Goal: Task Accomplishment & Management: Use online tool/utility

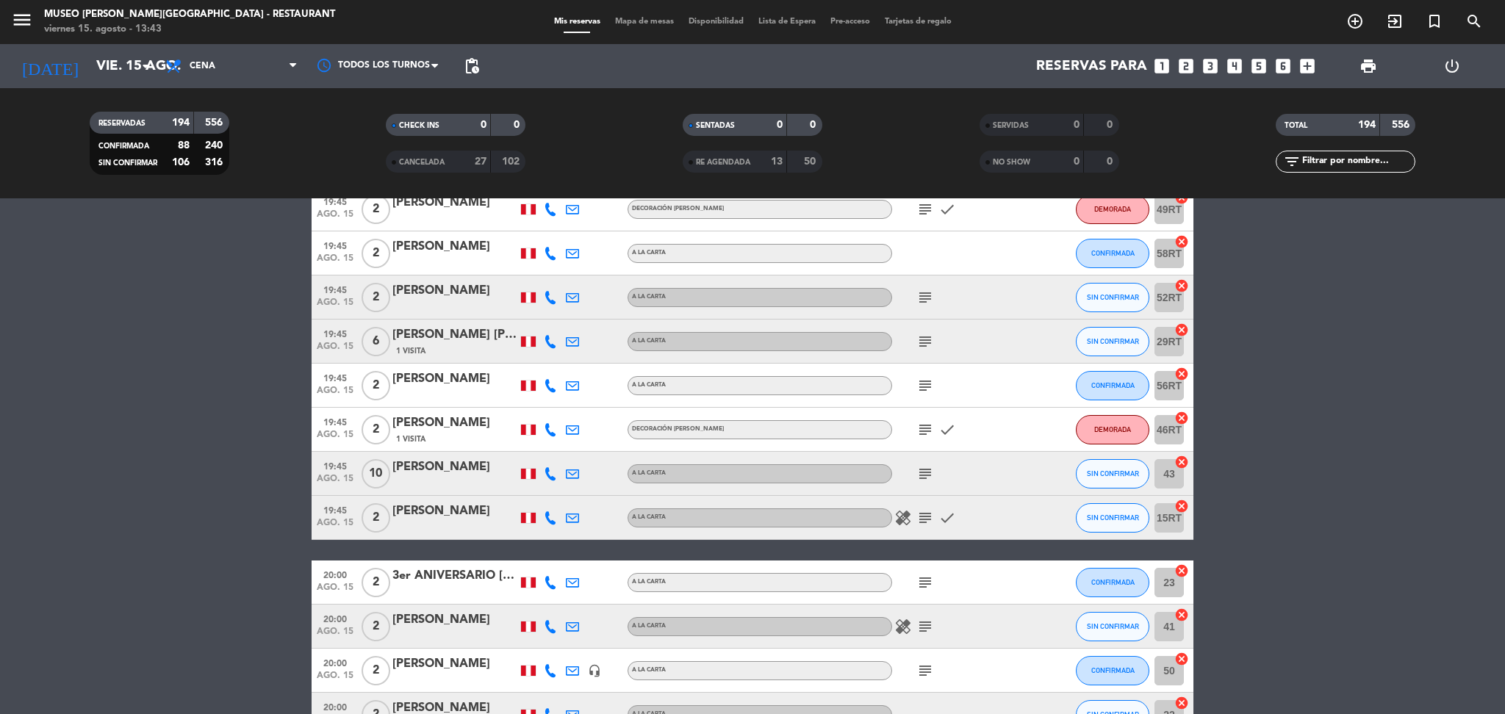
scroll to position [5294, 0]
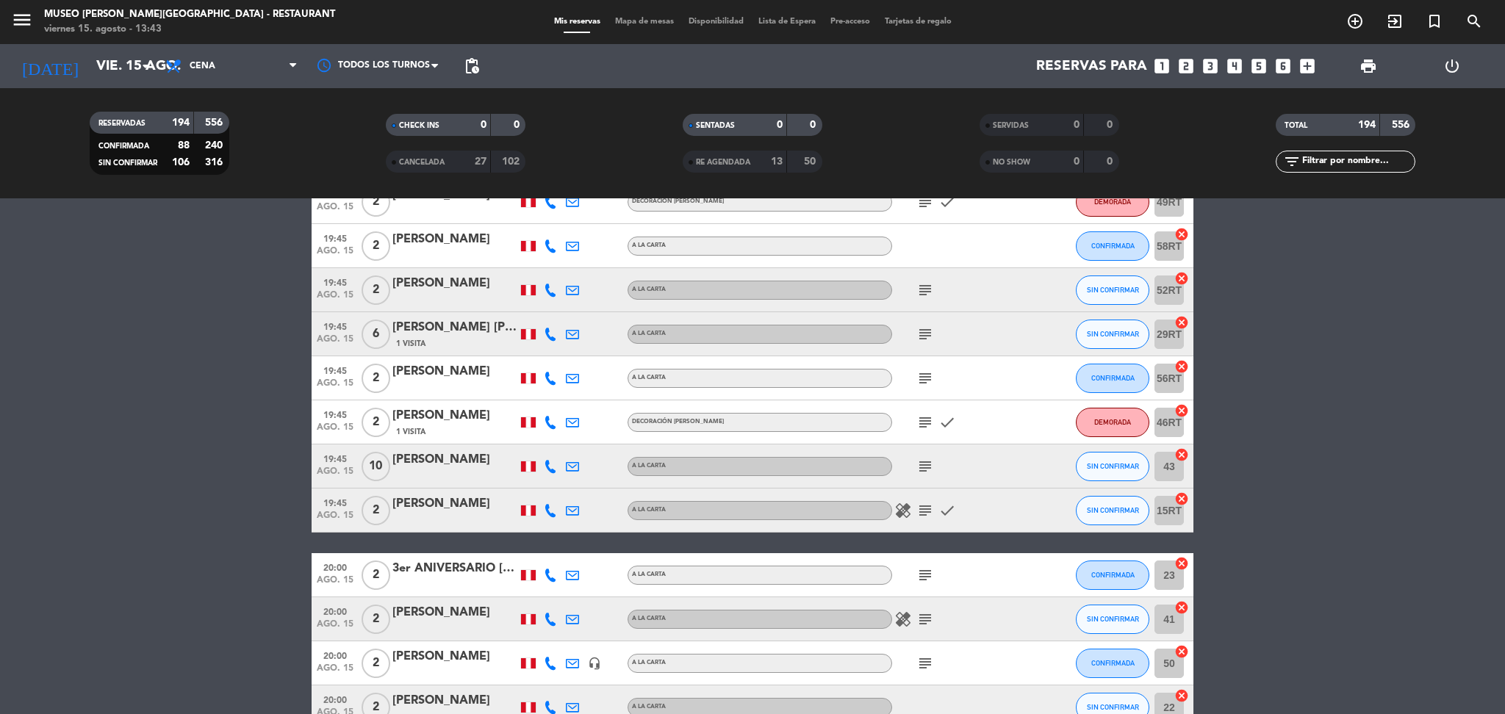
click at [921, 468] on icon "subject" at bounding box center [925, 467] width 18 height 18
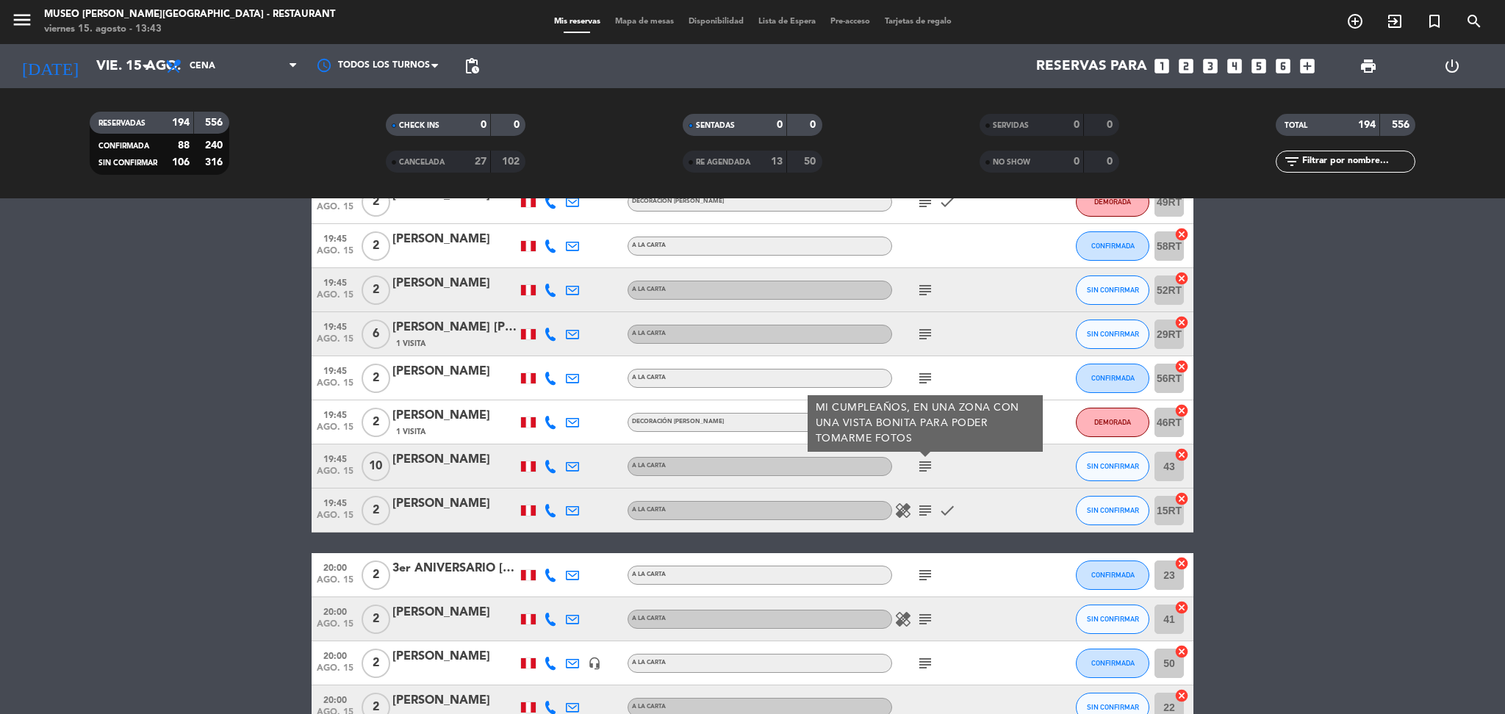
scroll to position [5358, 0]
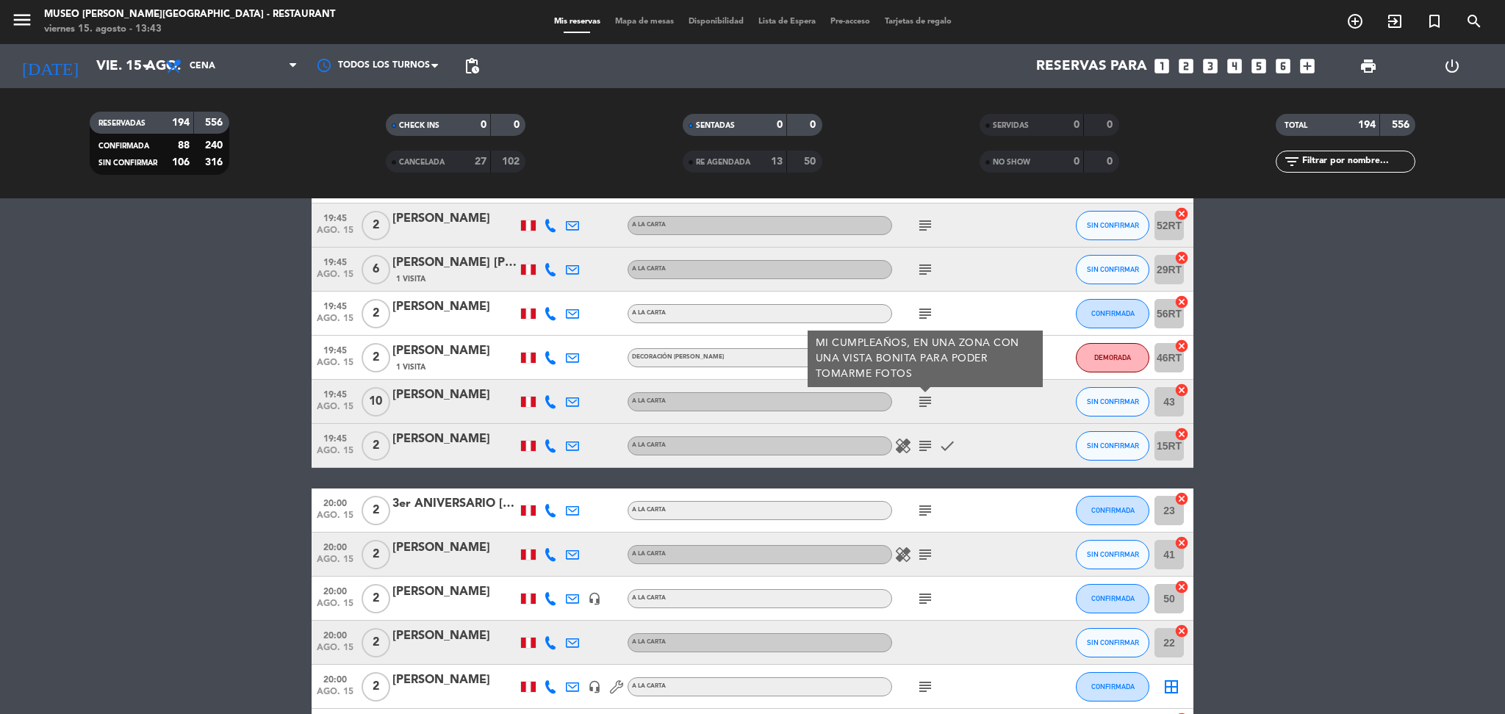
click at [926, 437] on icon "subject" at bounding box center [925, 446] width 18 height 18
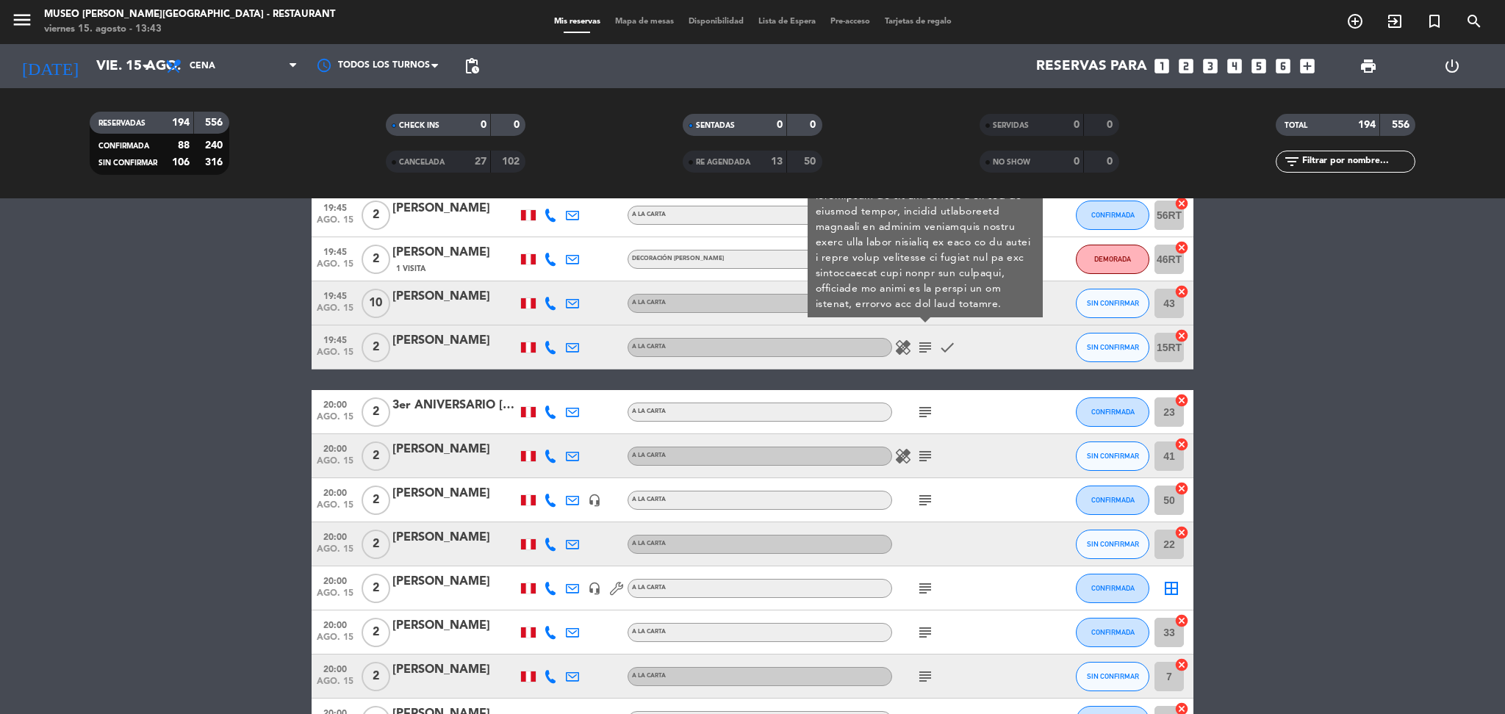
scroll to position [5457, 0]
click at [926, 411] on icon "subject" at bounding box center [925, 412] width 18 height 18
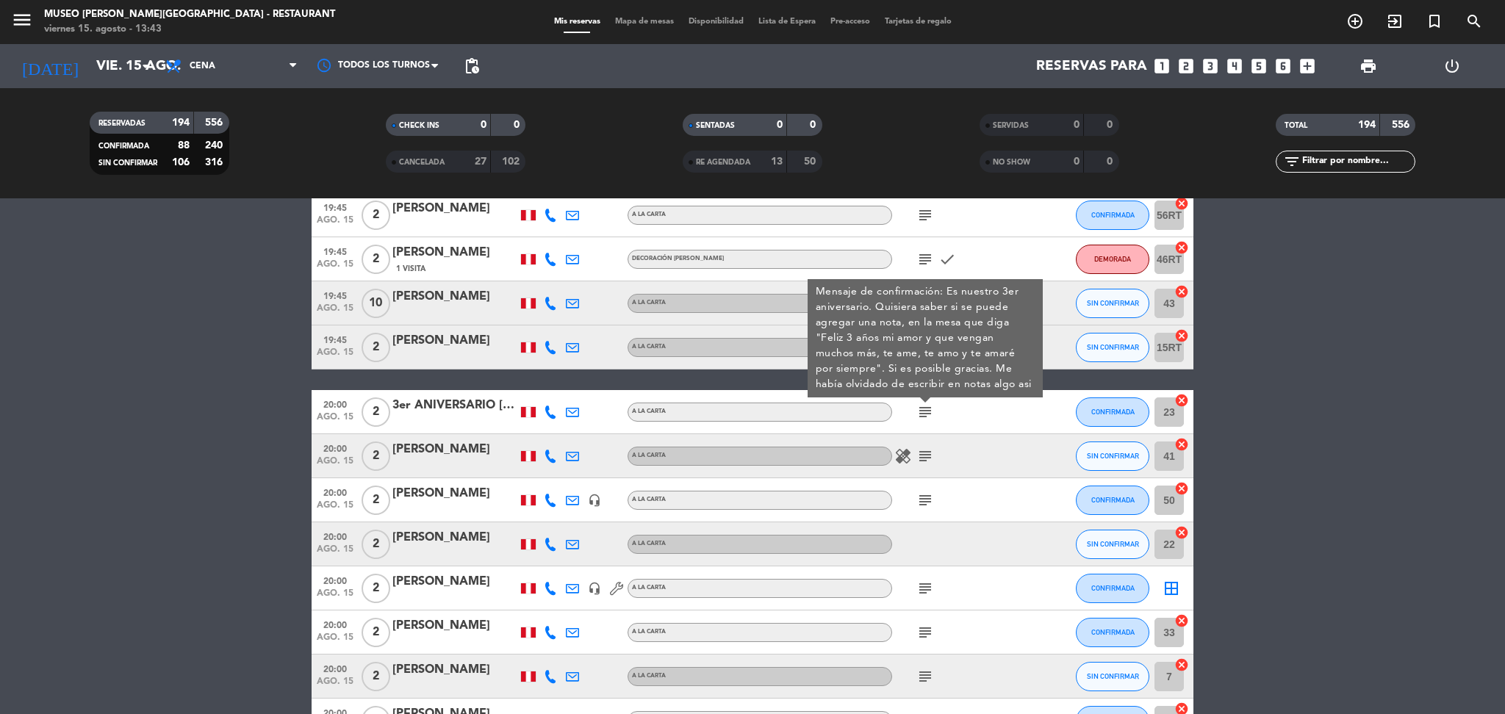
click at [929, 456] on icon "subject" at bounding box center [925, 456] width 18 height 18
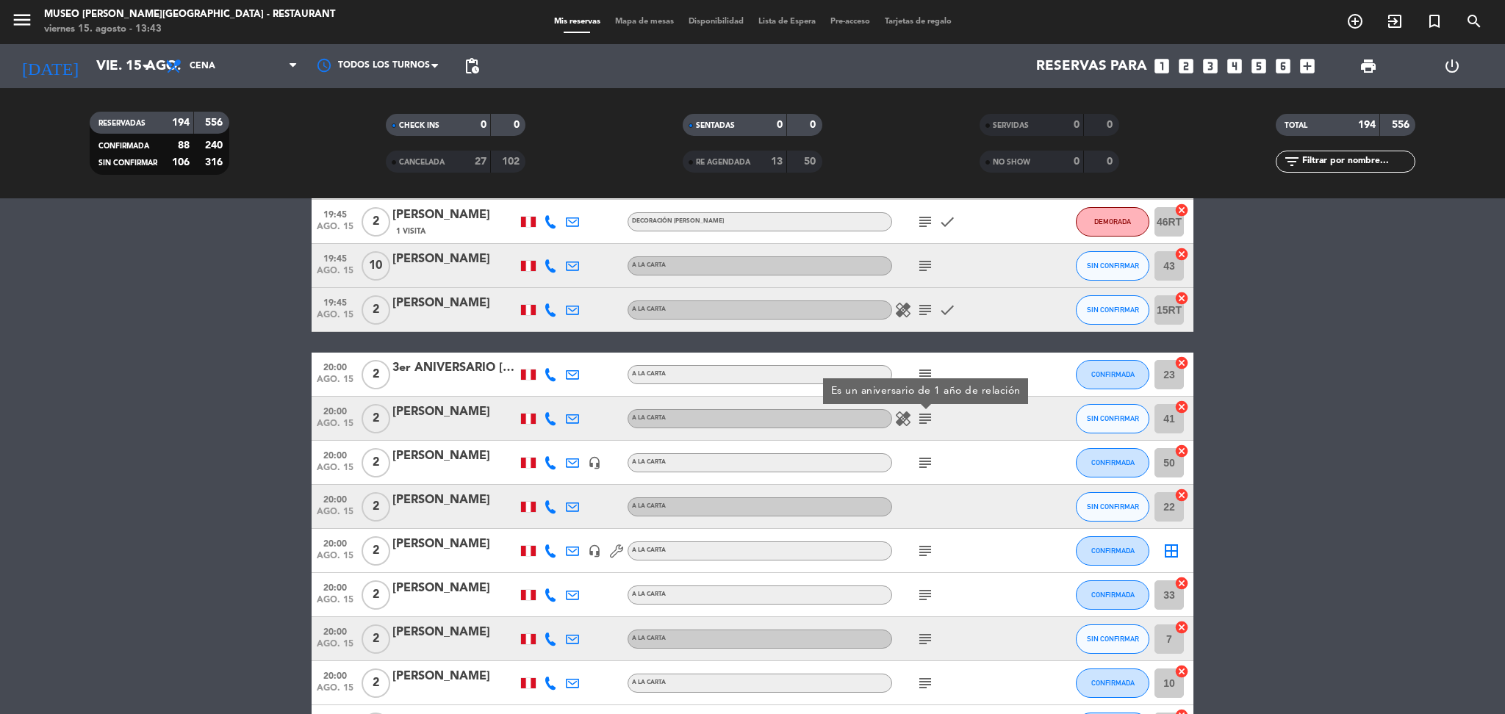
click at [929, 456] on icon "subject" at bounding box center [925, 463] width 18 height 18
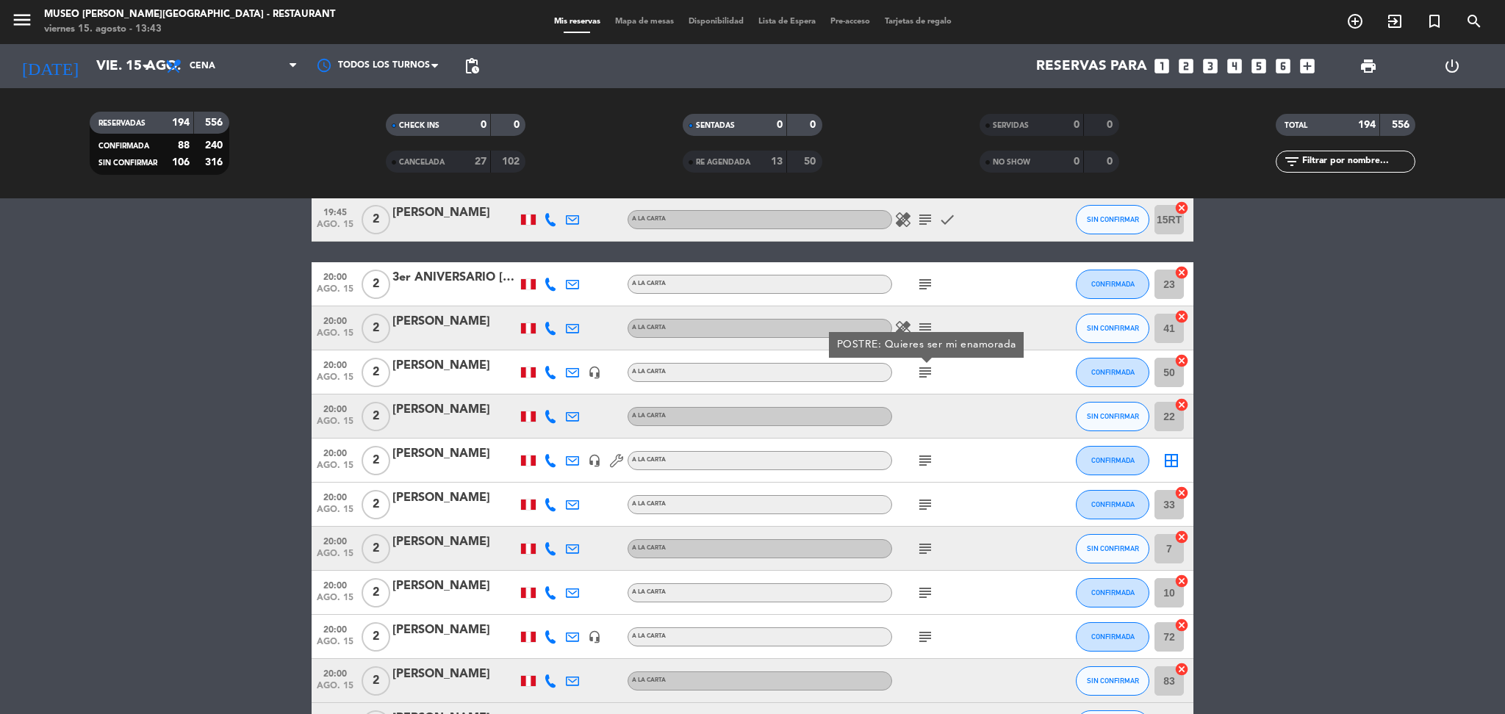
click at [929, 456] on icon "subject" at bounding box center [925, 461] width 18 height 18
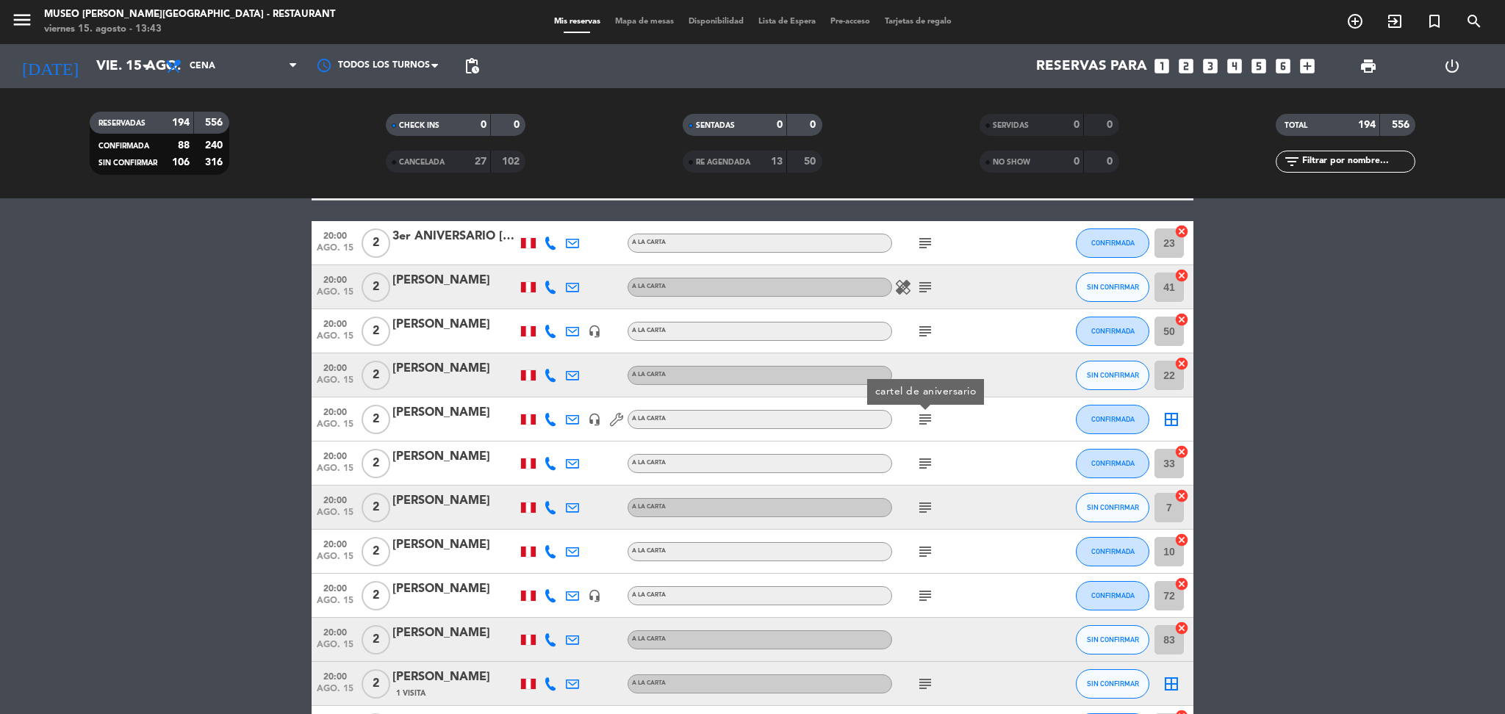
scroll to position [5646, 0]
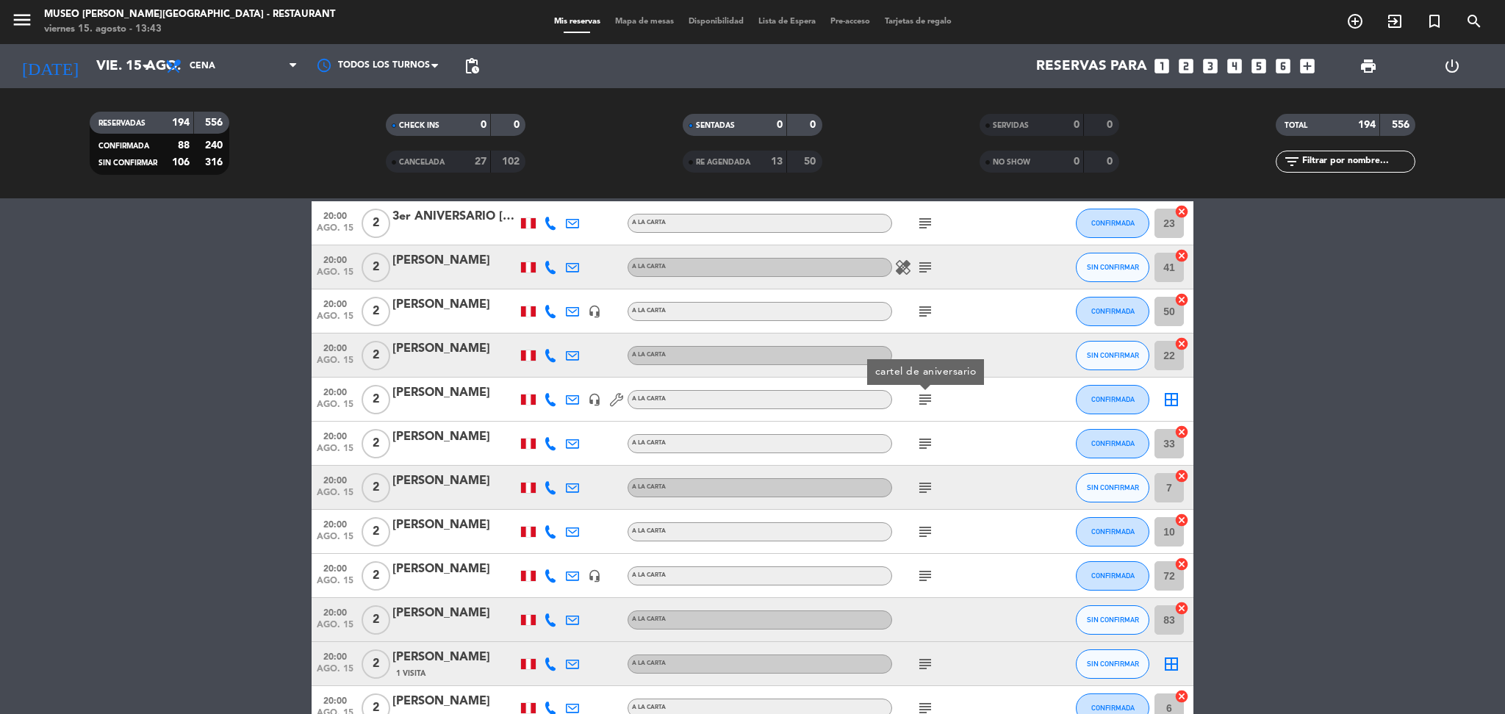
click at [929, 456] on div "subject" at bounding box center [958, 443] width 132 height 43
click at [924, 441] on icon "subject" at bounding box center [925, 444] width 18 height 18
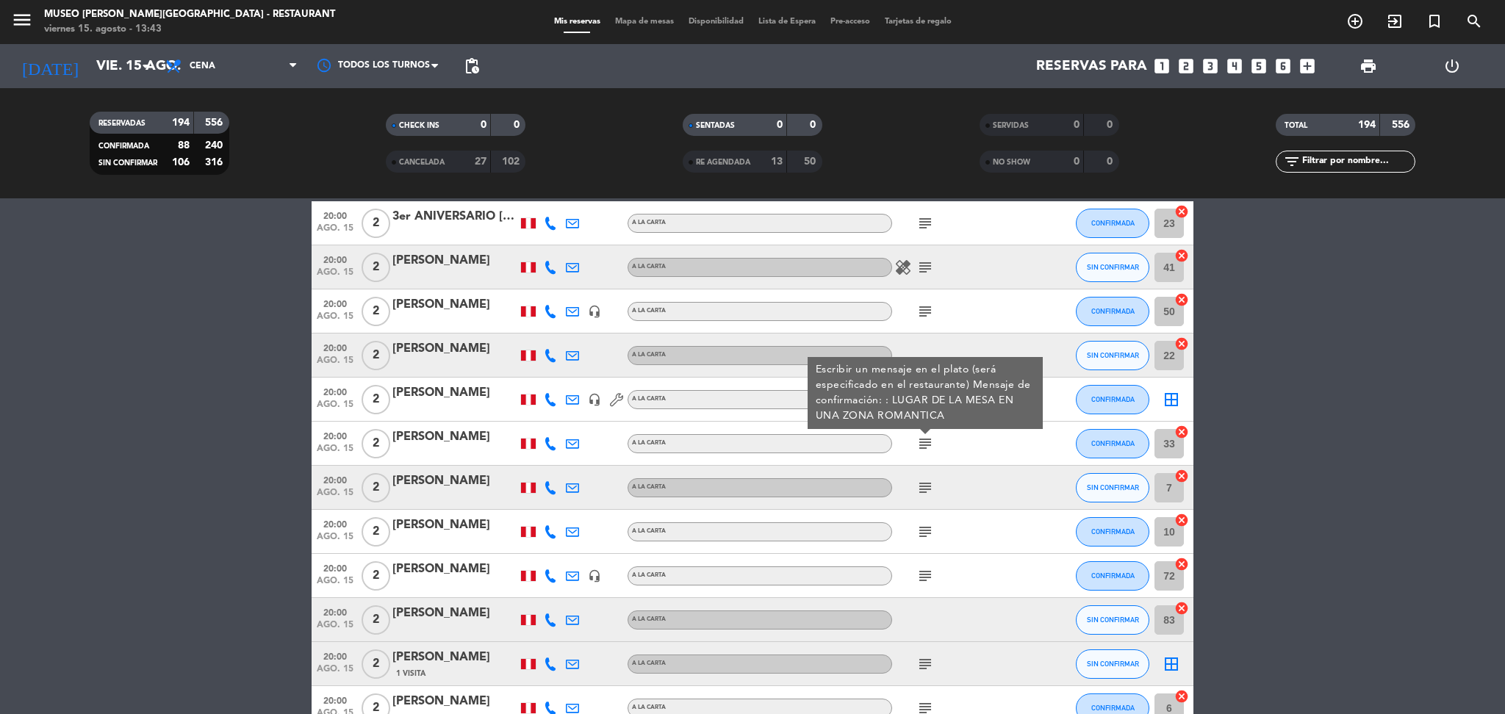
click at [929, 494] on icon "subject" at bounding box center [925, 488] width 18 height 18
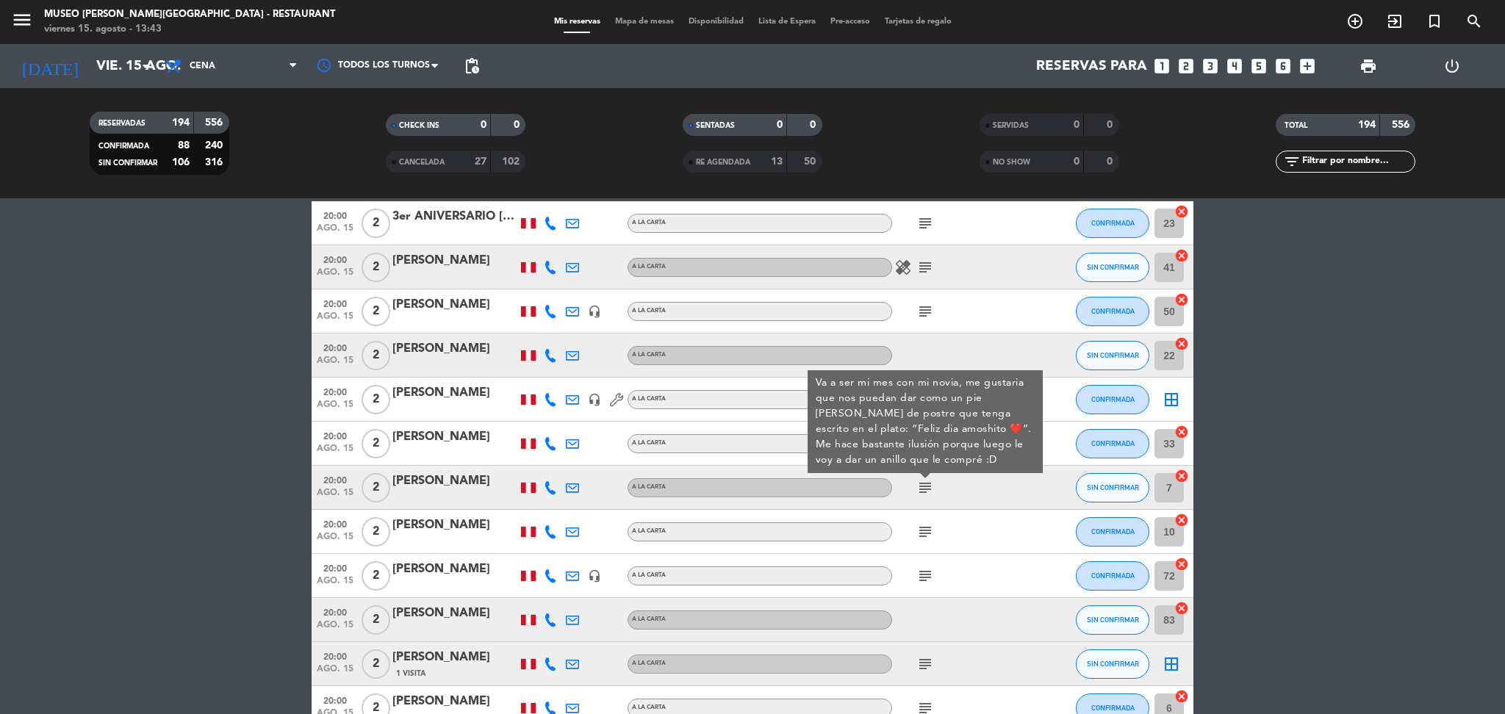
click at [929, 494] on icon "subject" at bounding box center [925, 488] width 18 height 18
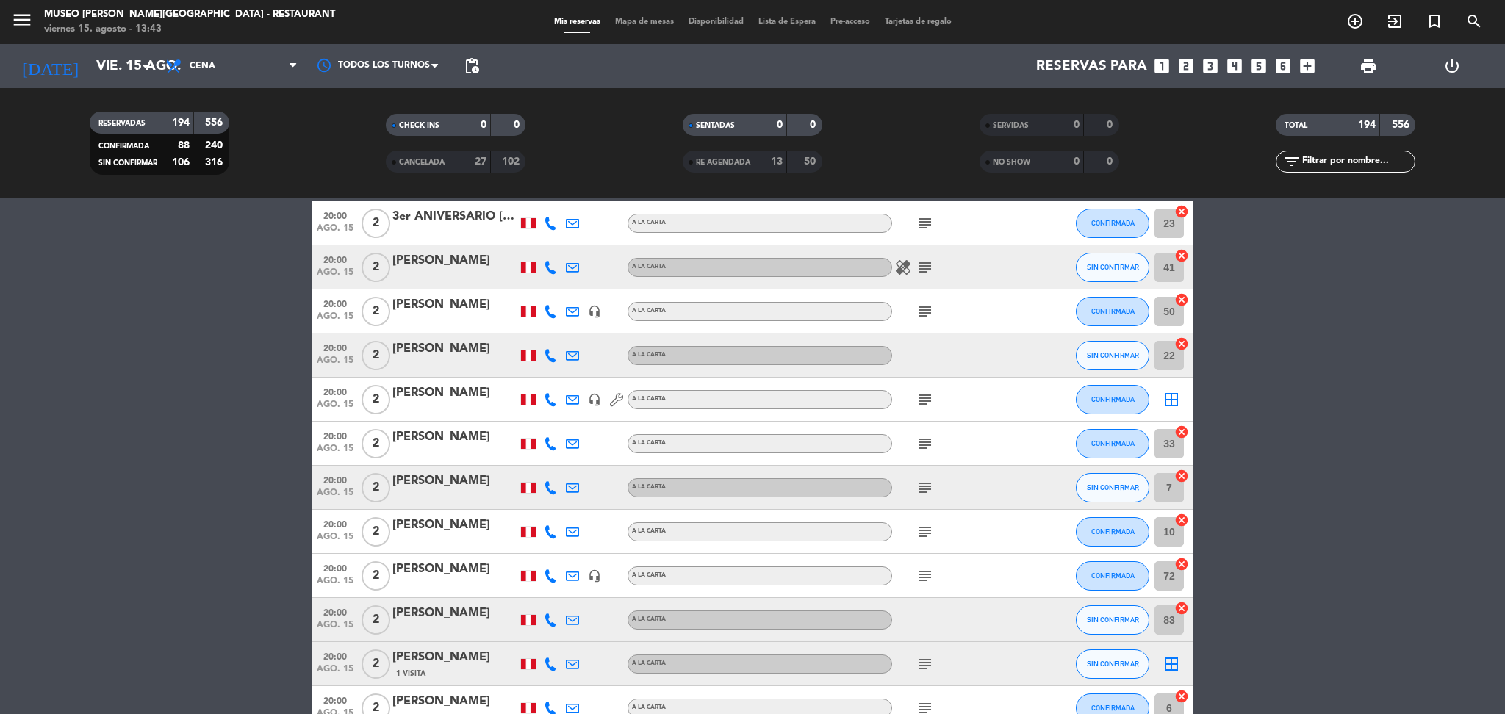
click at [924, 402] on icon "subject" at bounding box center [925, 400] width 18 height 18
click at [922, 452] on div "subject" at bounding box center [958, 443] width 132 height 43
click at [923, 445] on icon "subject" at bounding box center [925, 444] width 18 height 18
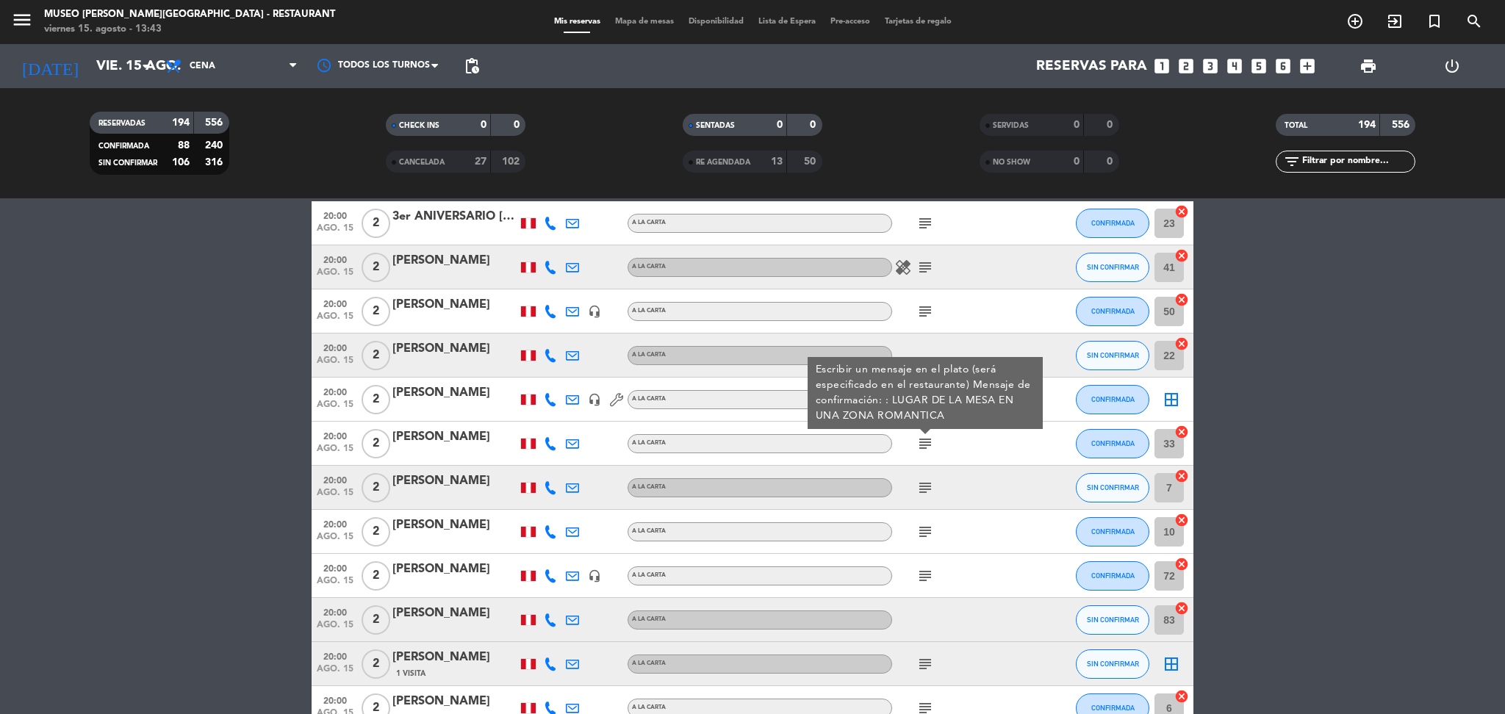
click at [927, 482] on icon "subject" at bounding box center [925, 488] width 18 height 18
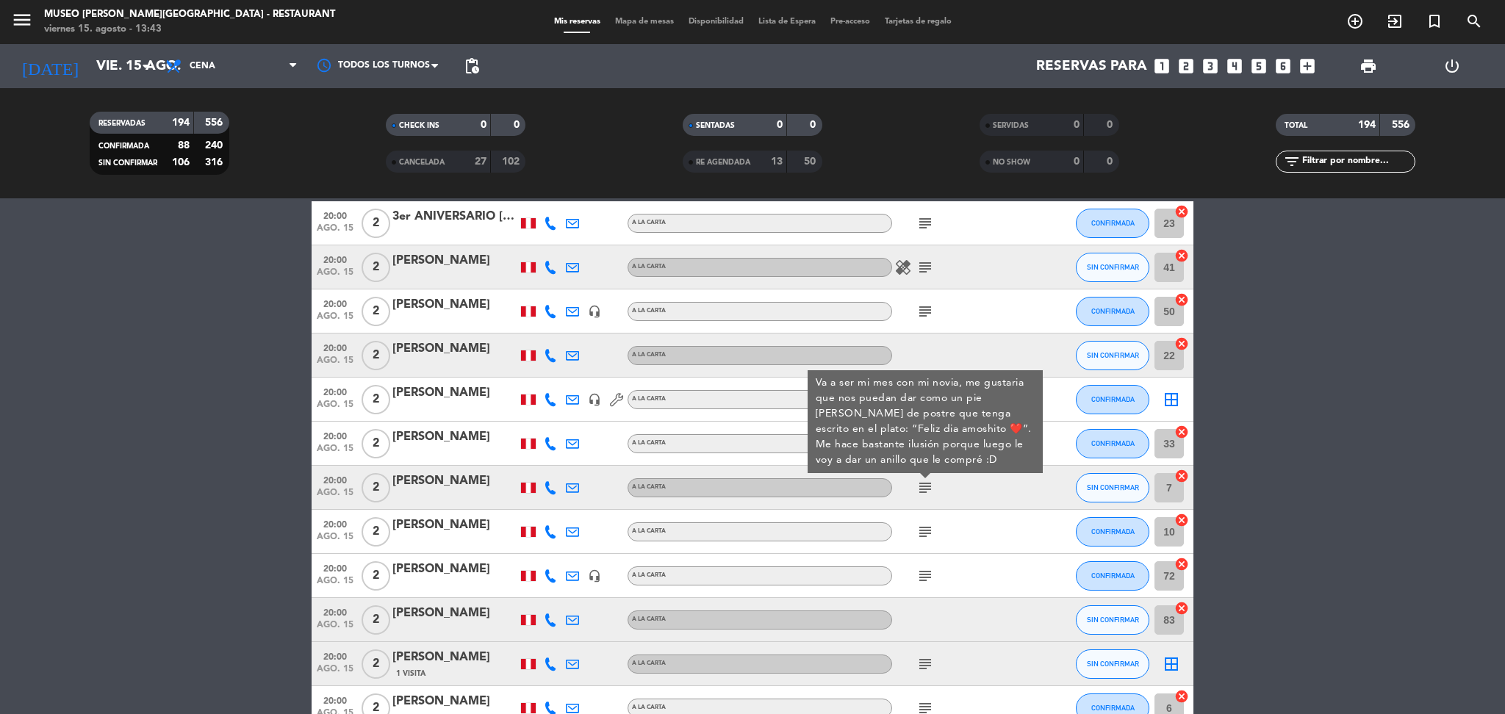
scroll to position [5669, 0]
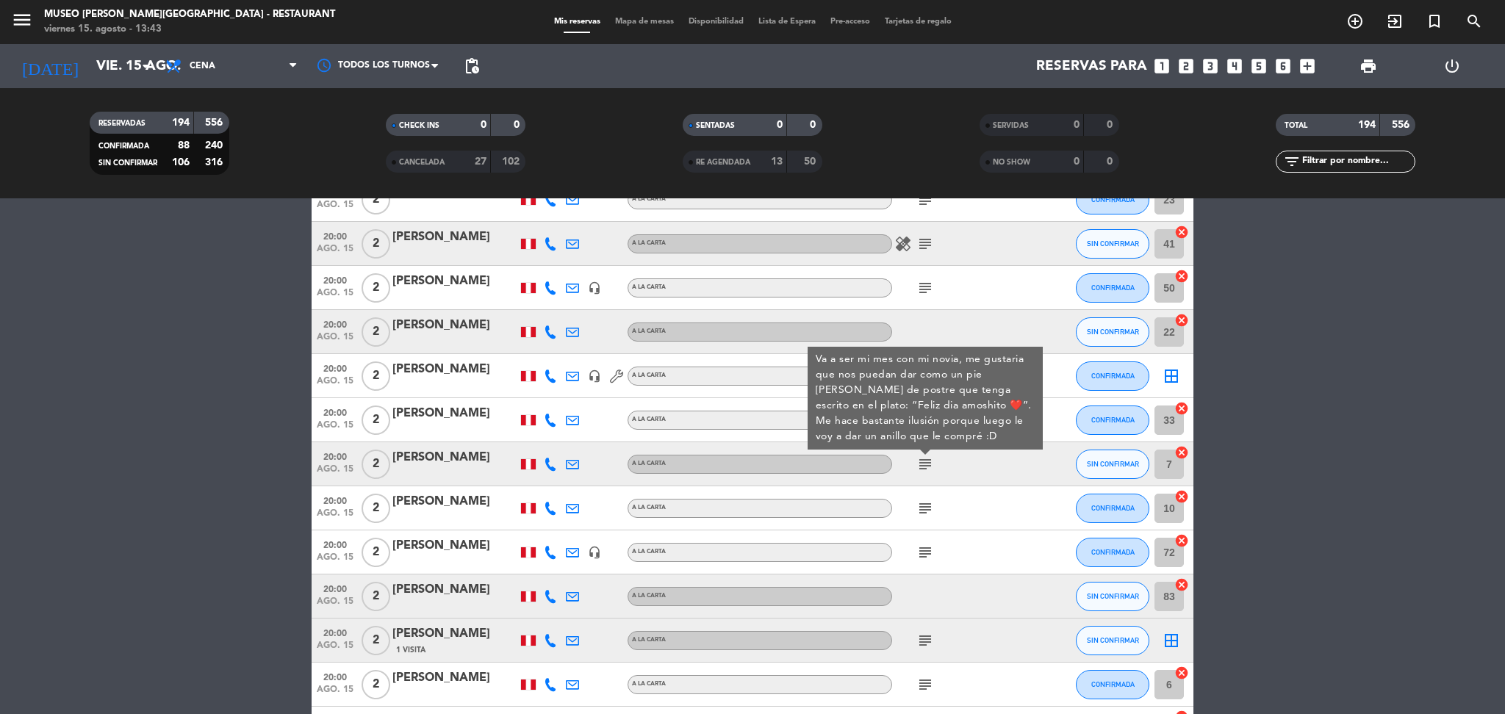
click at [921, 507] on icon "subject" at bounding box center [925, 509] width 18 height 18
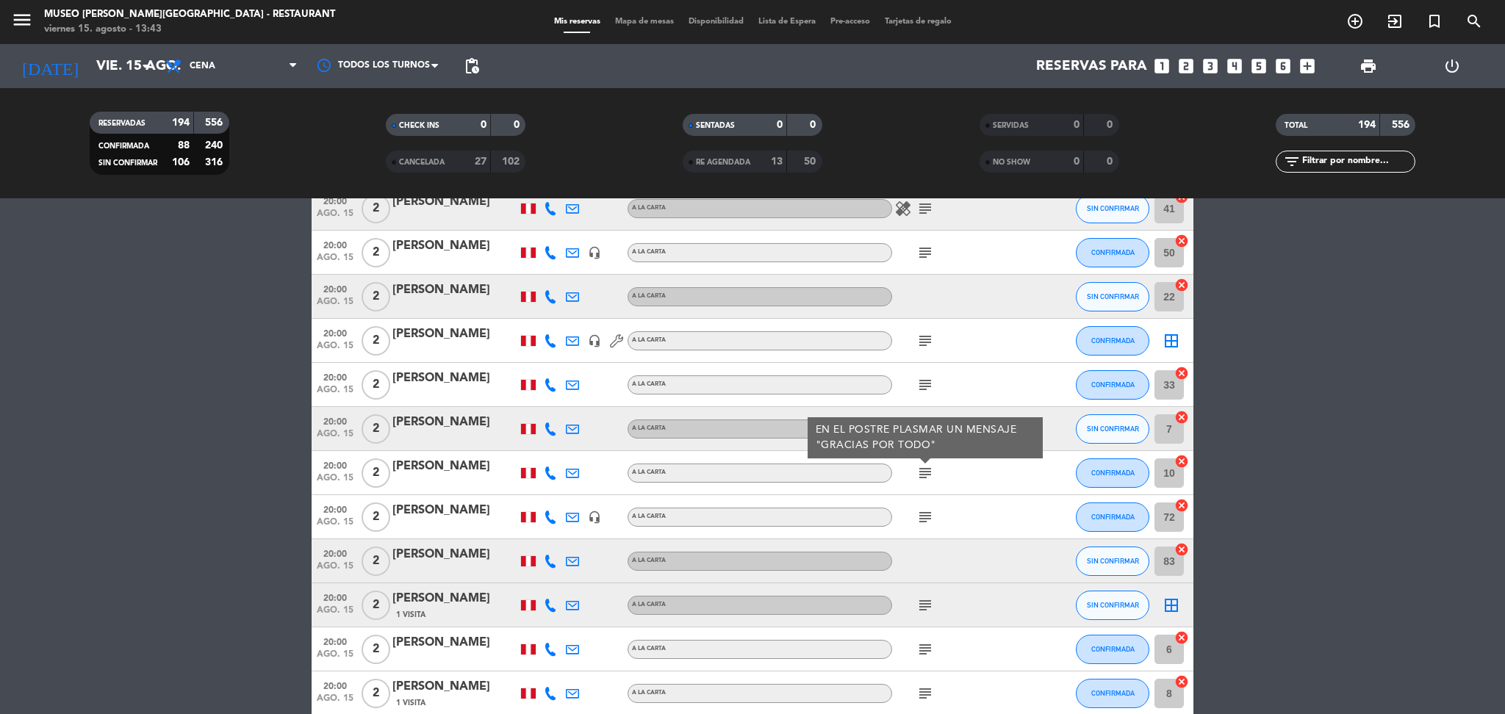
scroll to position [5707, 0]
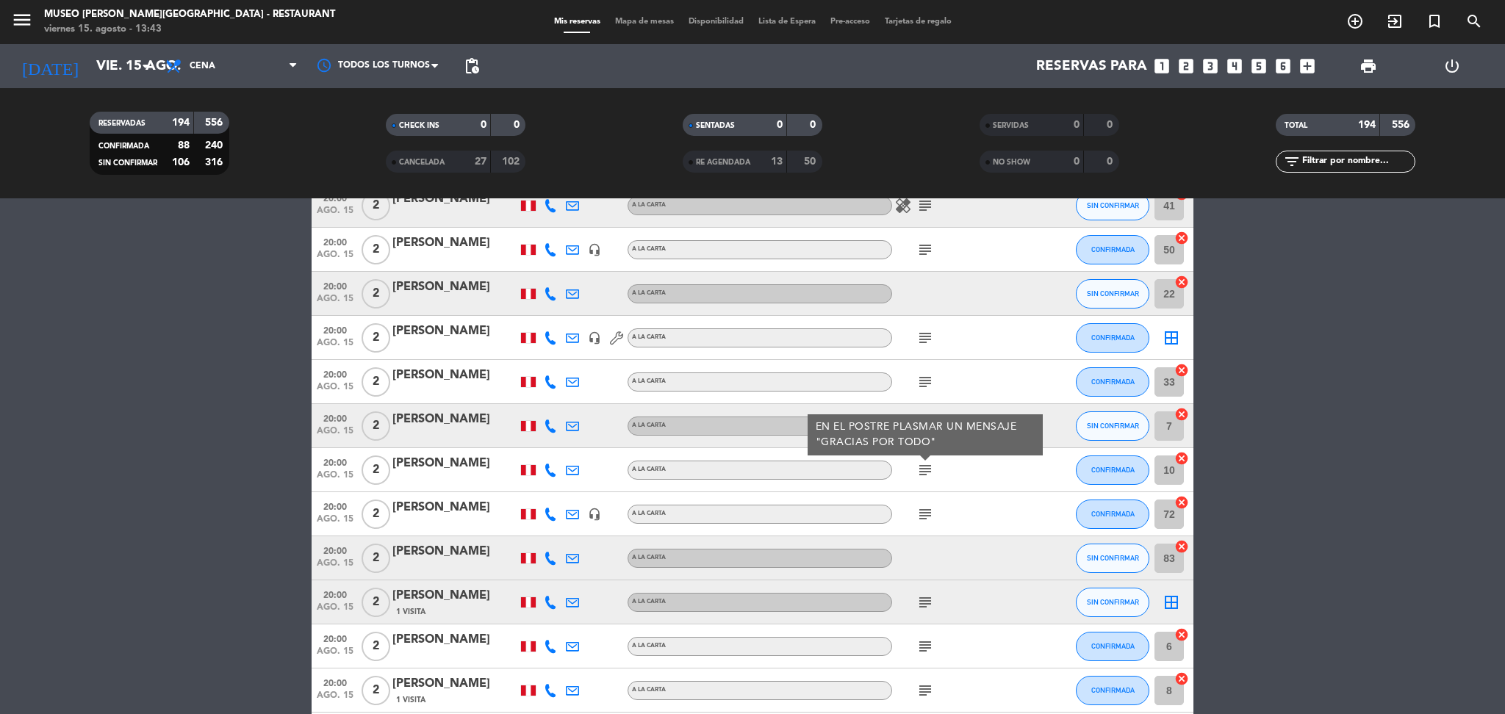
click at [921, 507] on icon "subject" at bounding box center [925, 515] width 18 height 18
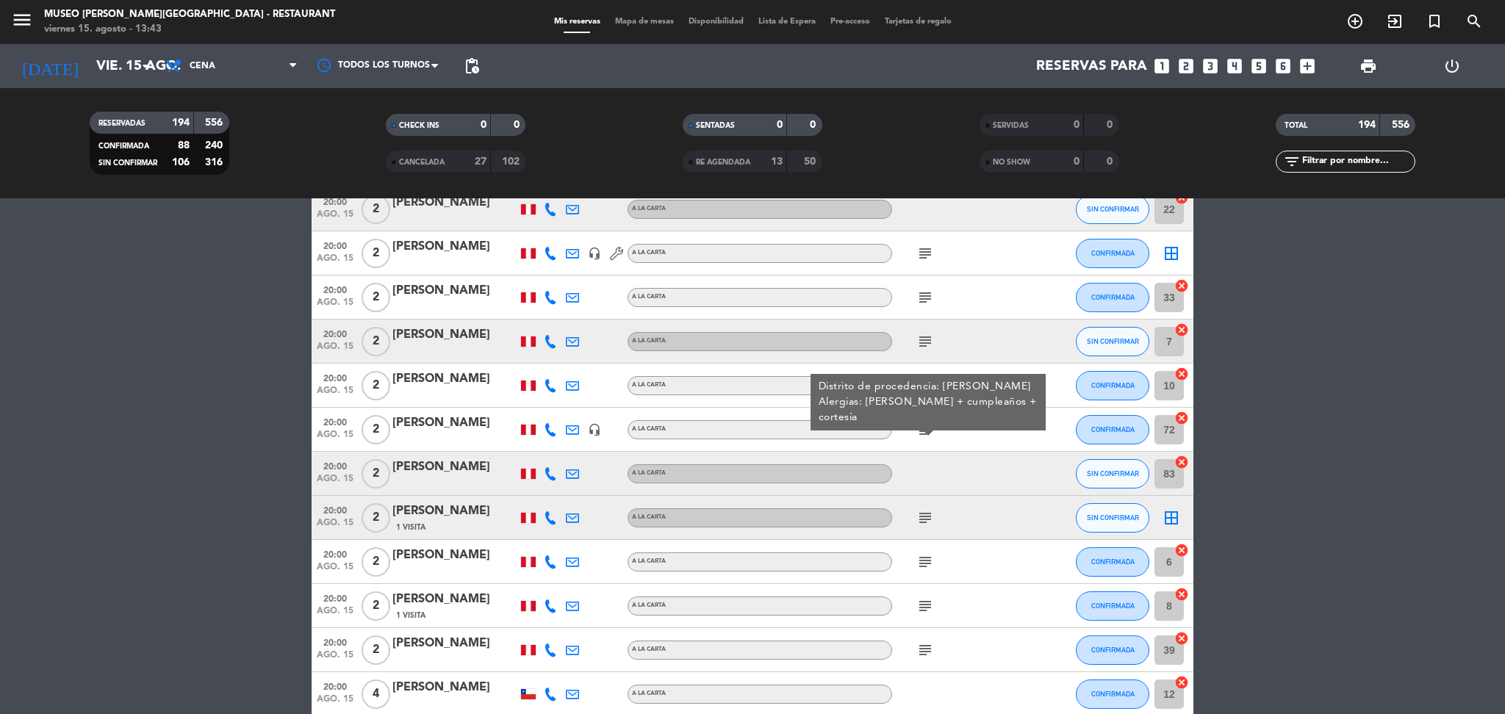
scroll to position [5793, 0]
click at [921, 508] on icon "subject" at bounding box center [925, 517] width 18 height 18
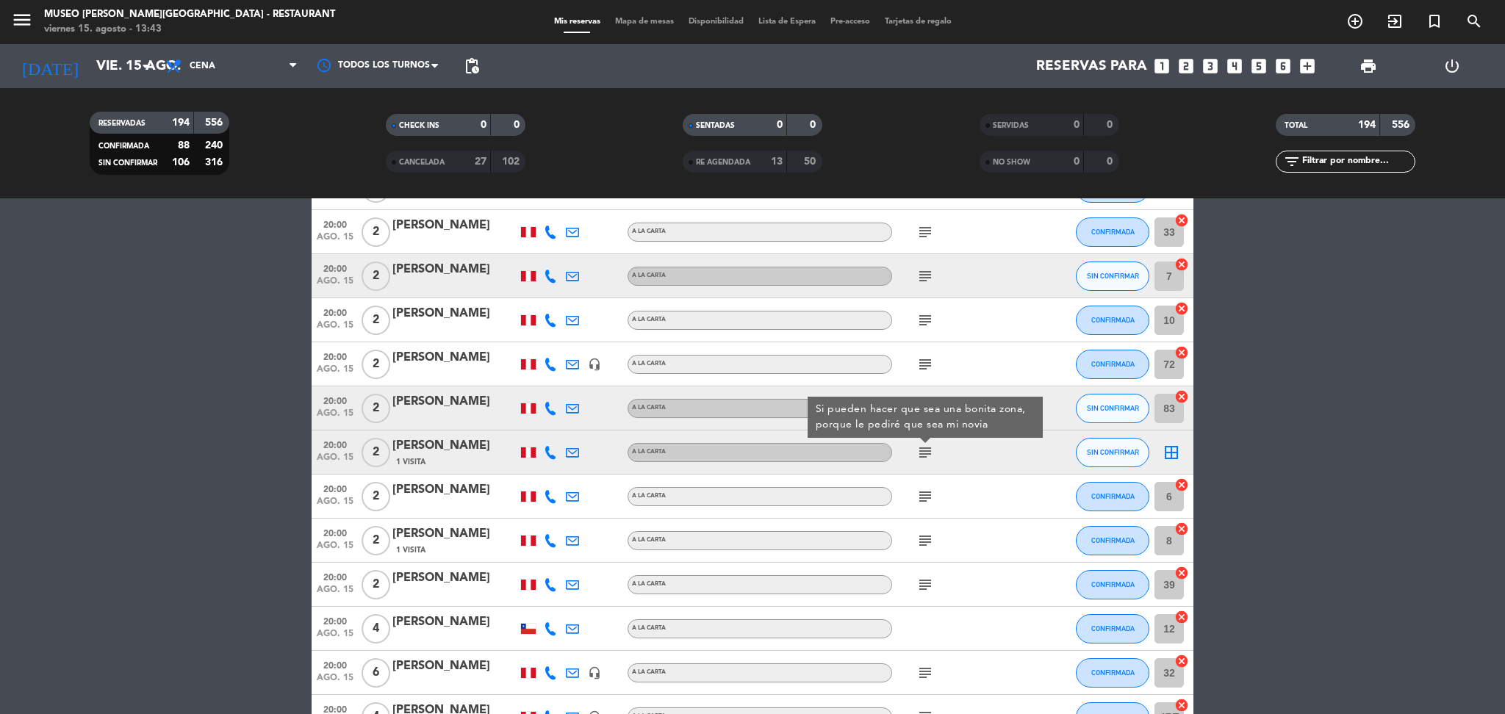
scroll to position [5865, 0]
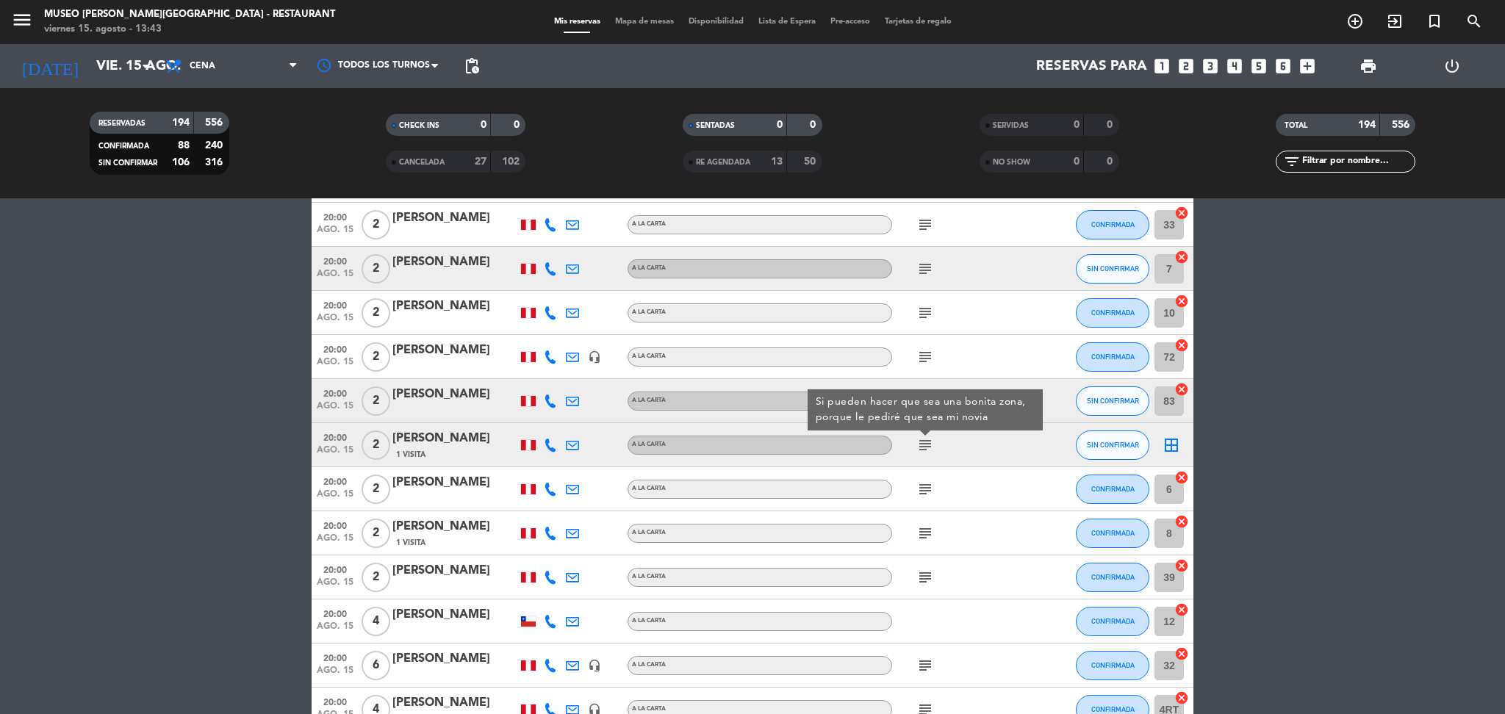
click at [925, 481] on icon "subject" at bounding box center [925, 490] width 18 height 18
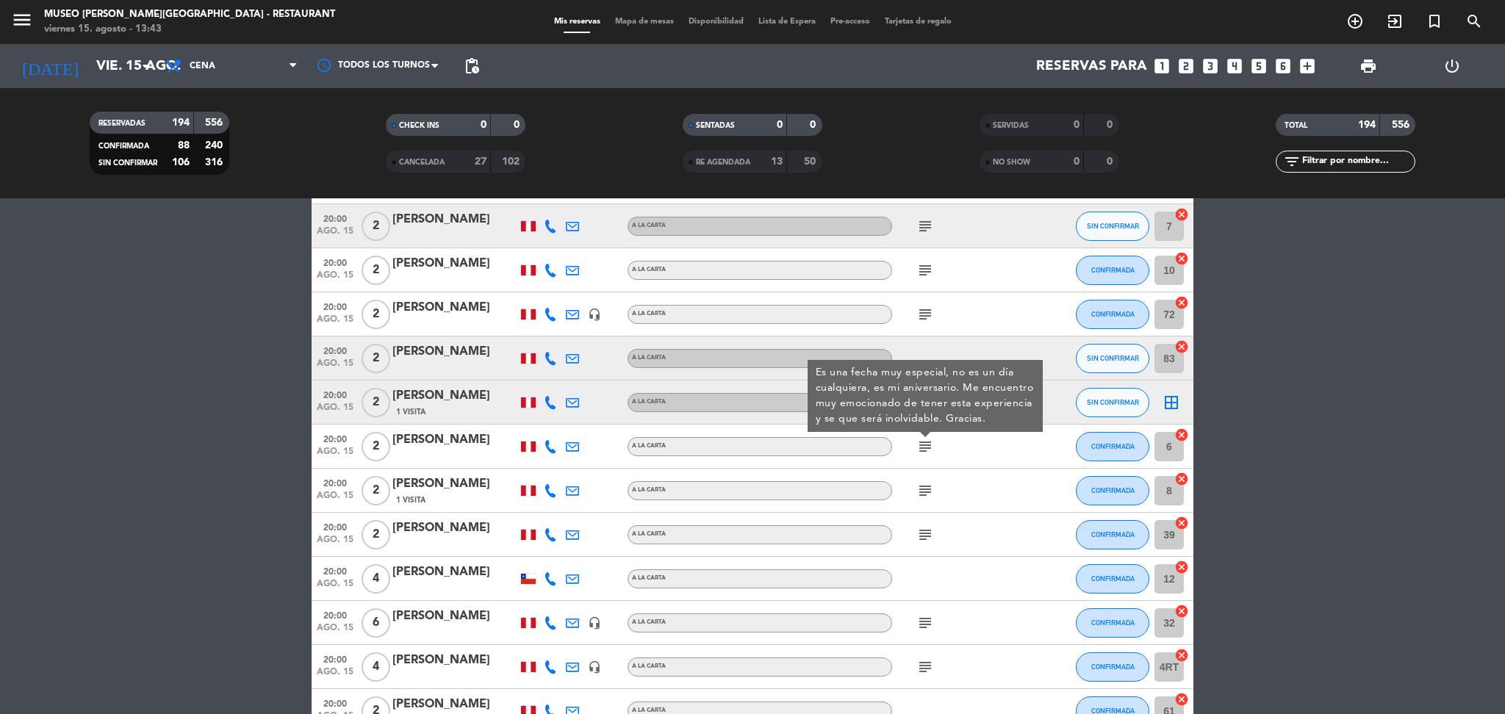
scroll to position [5908, 0]
click at [925, 481] on icon "subject" at bounding box center [925, 490] width 18 height 18
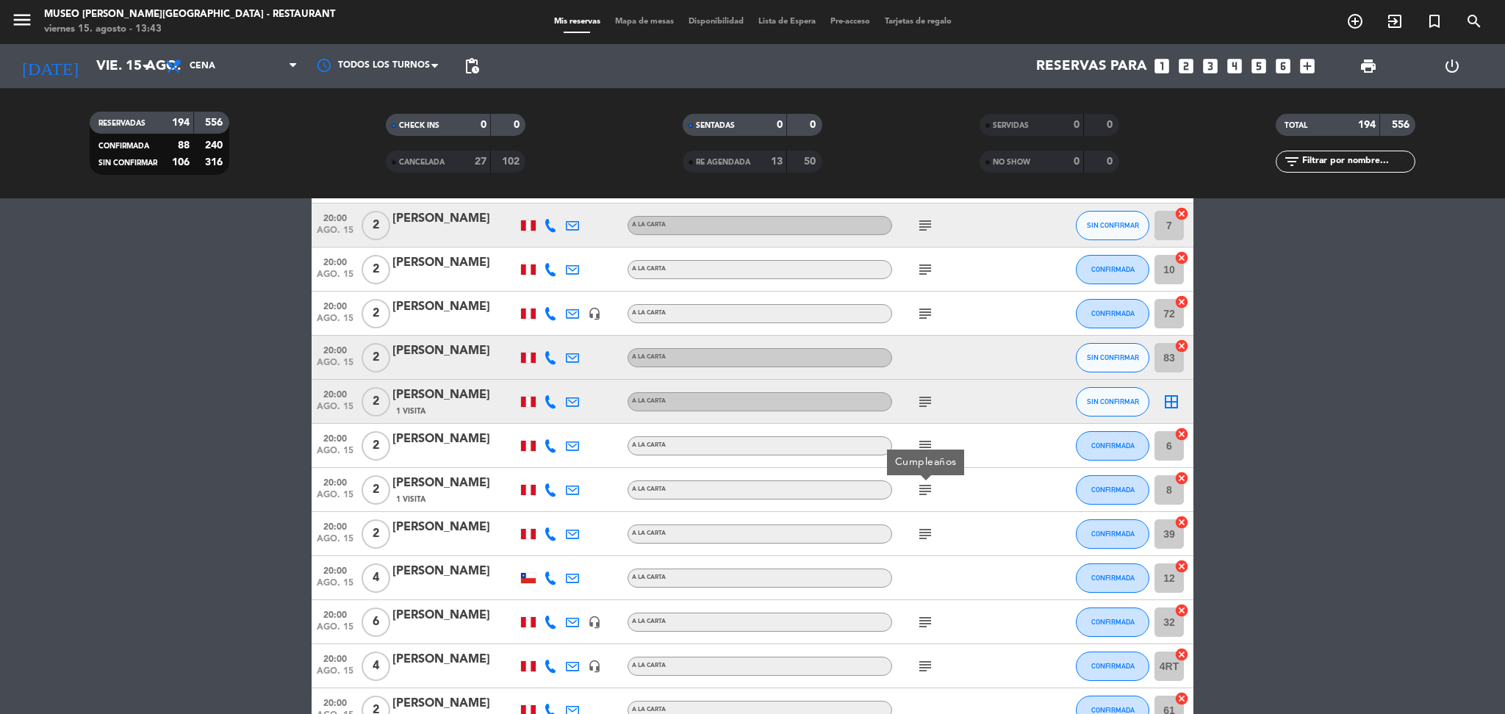
click at [925, 481] on icon "subject" at bounding box center [925, 490] width 18 height 18
click at [922, 404] on icon "subject" at bounding box center [925, 402] width 18 height 18
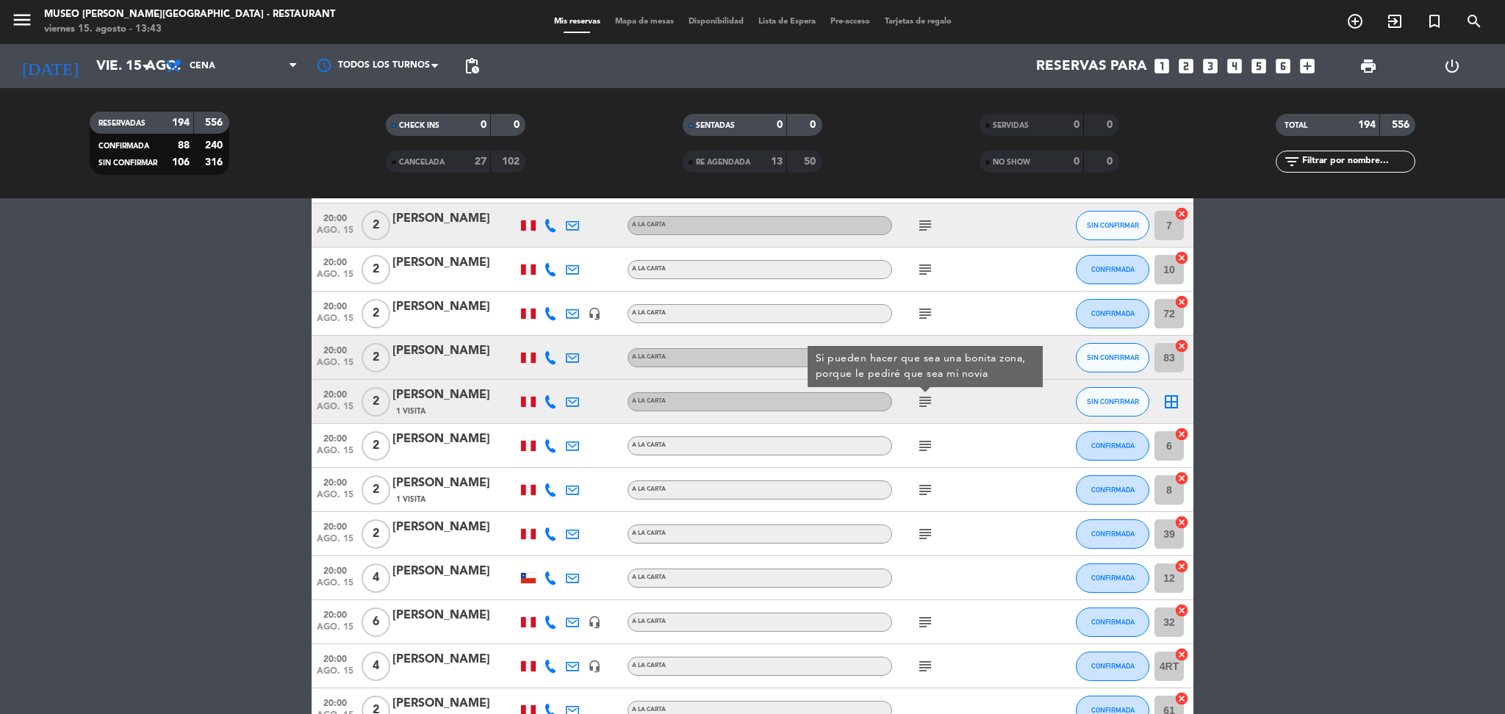
click at [927, 441] on icon "subject" at bounding box center [925, 446] width 18 height 18
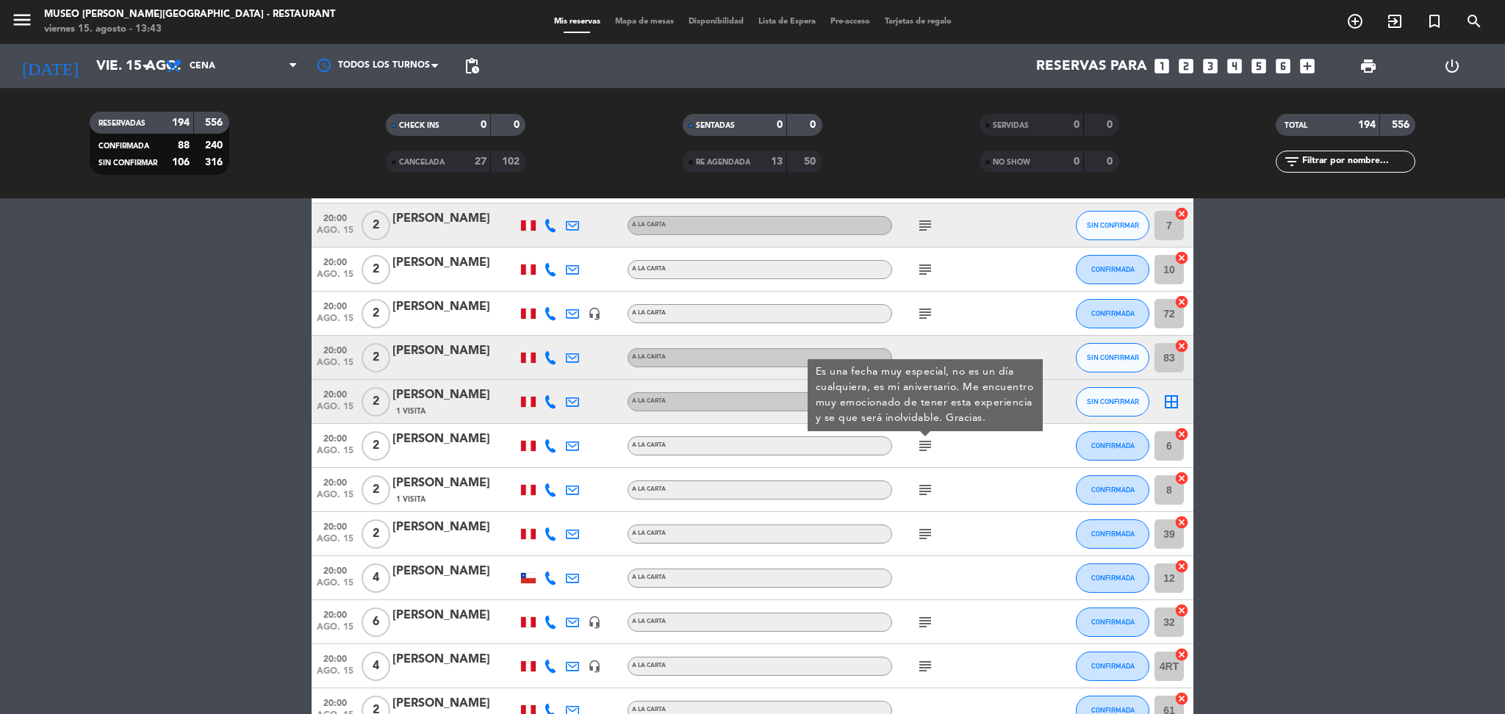
click at [927, 496] on icon "subject" at bounding box center [925, 490] width 18 height 18
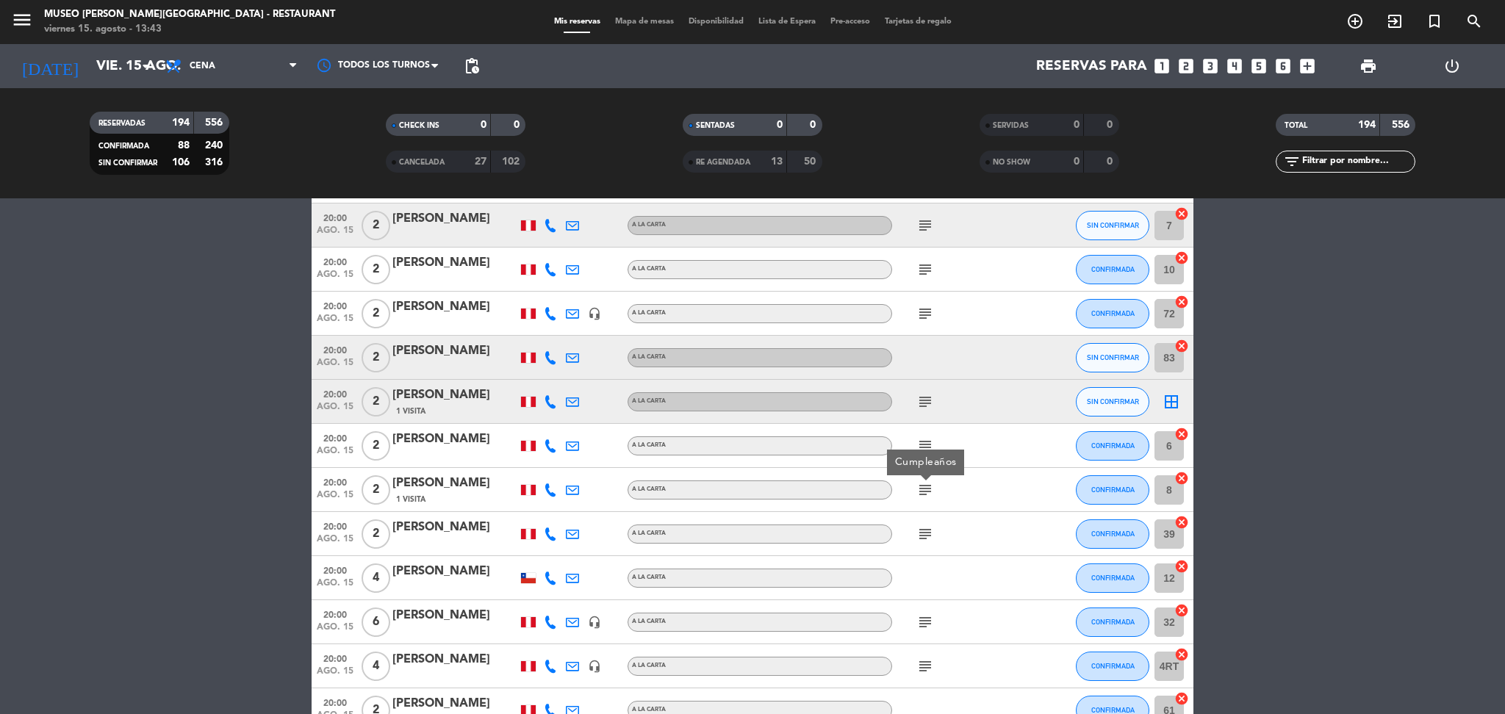
click at [927, 529] on icon "subject" at bounding box center [925, 534] width 18 height 18
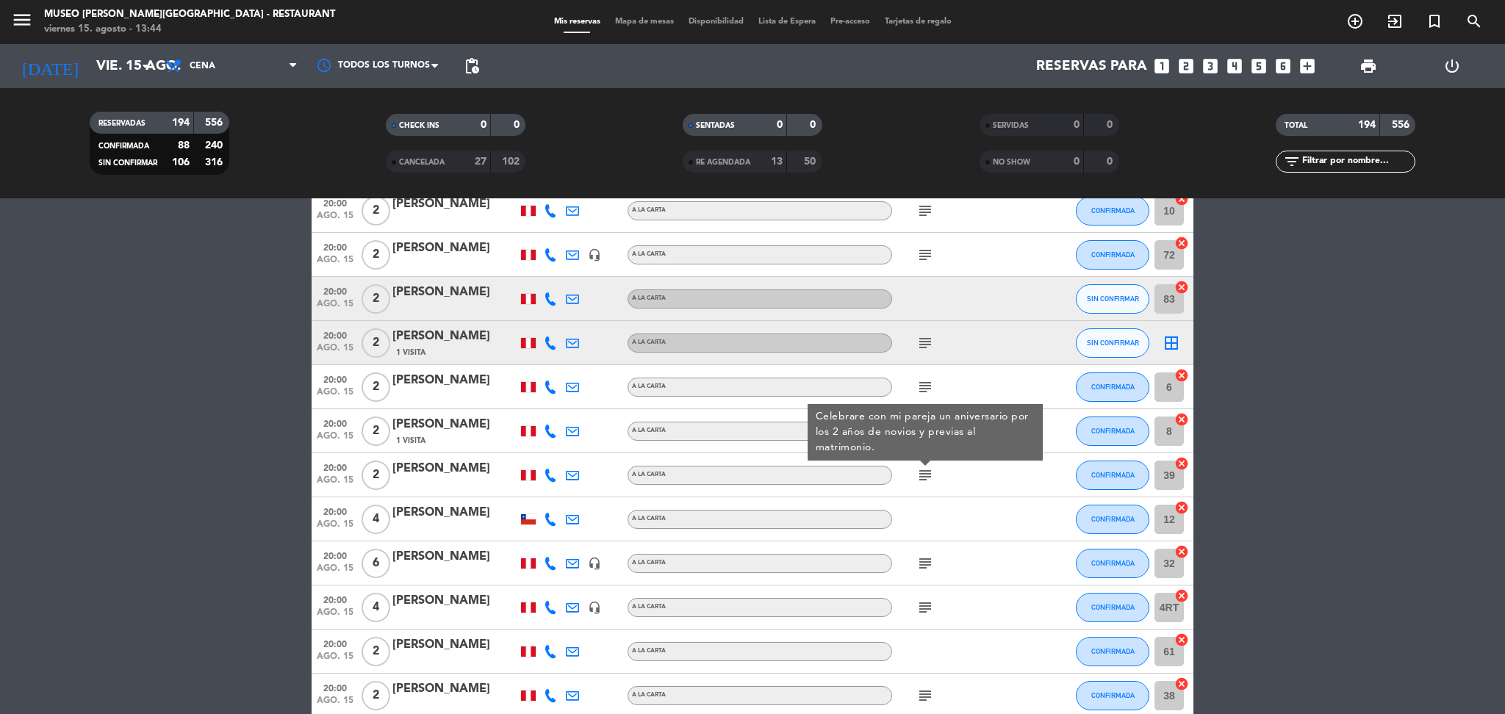
scroll to position [5984, 0]
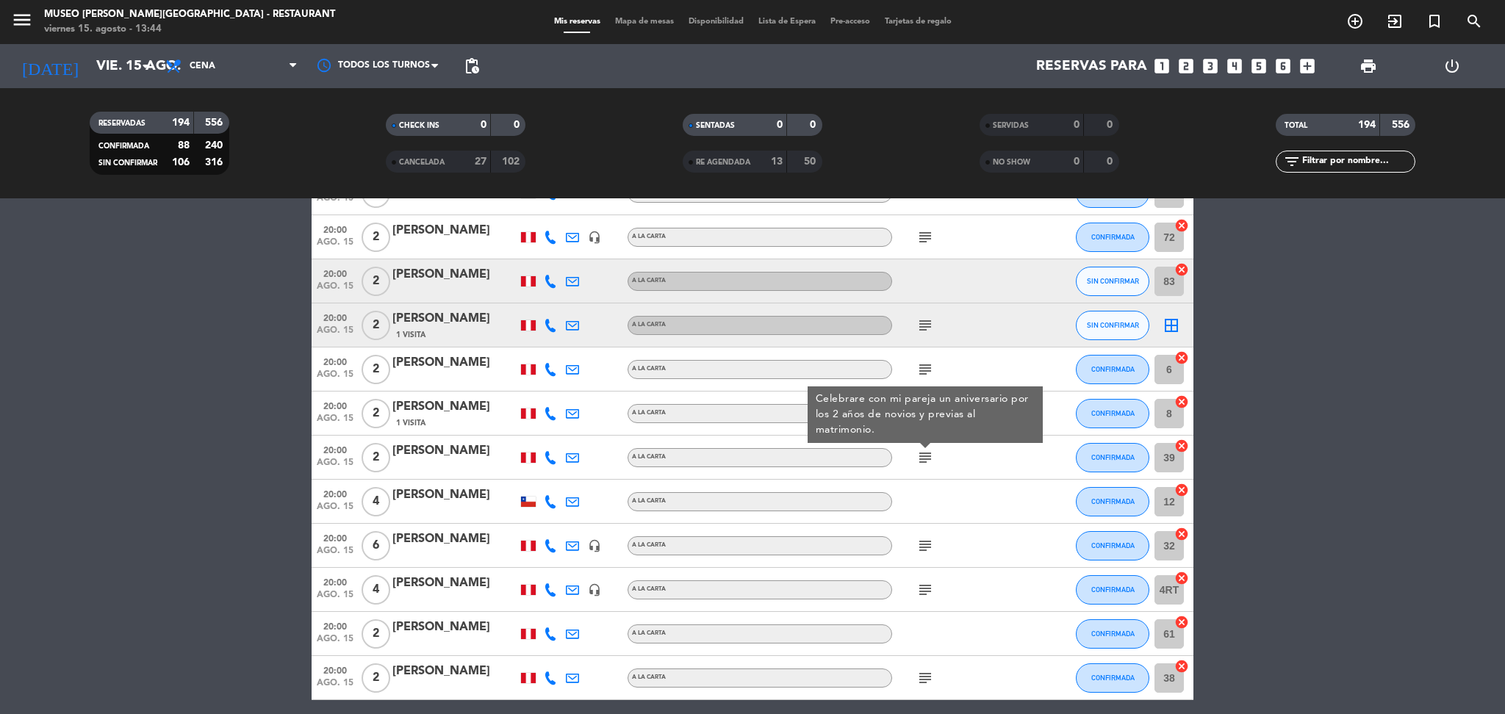
click at [927, 529] on div "subject" at bounding box center [958, 545] width 132 height 43
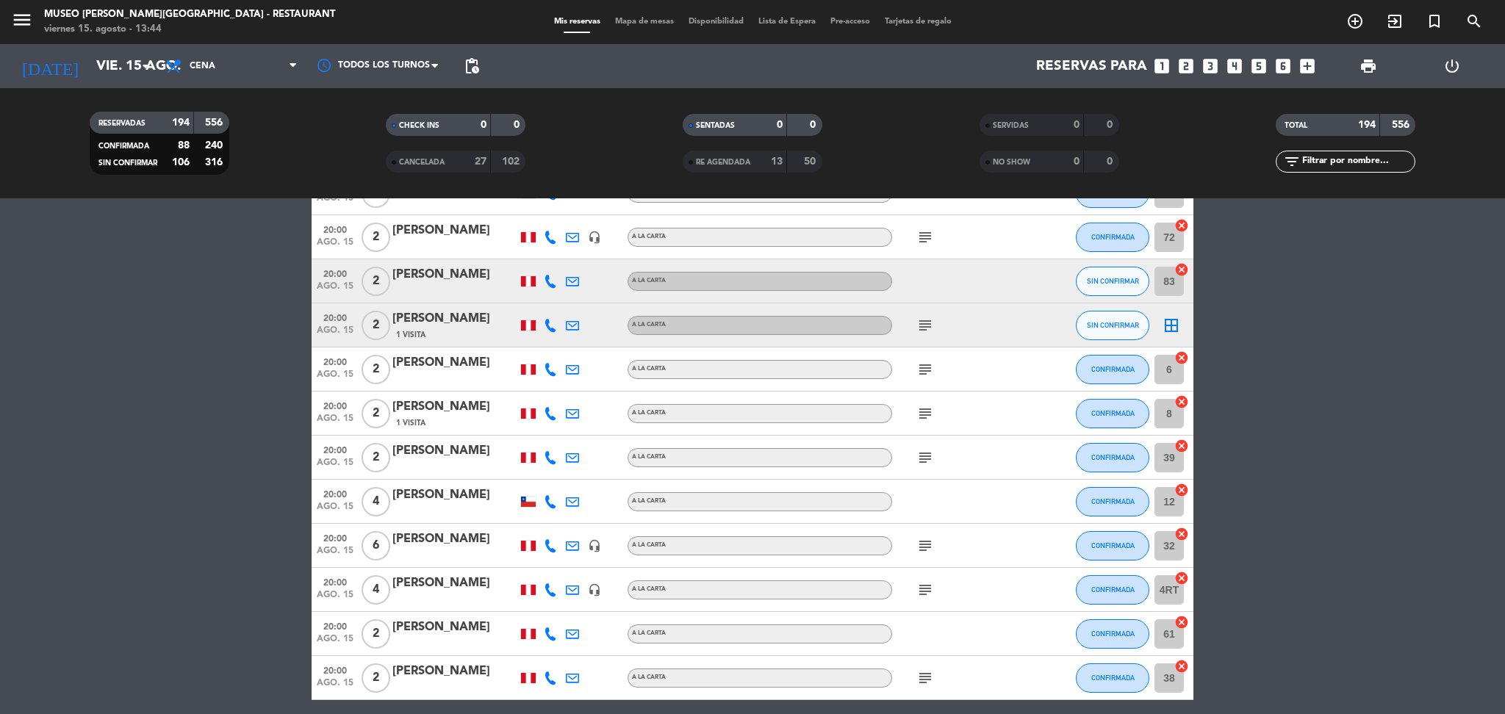
click at [925, 545] on icon "subject" at bounding box center [925, 546] width 18 height 18
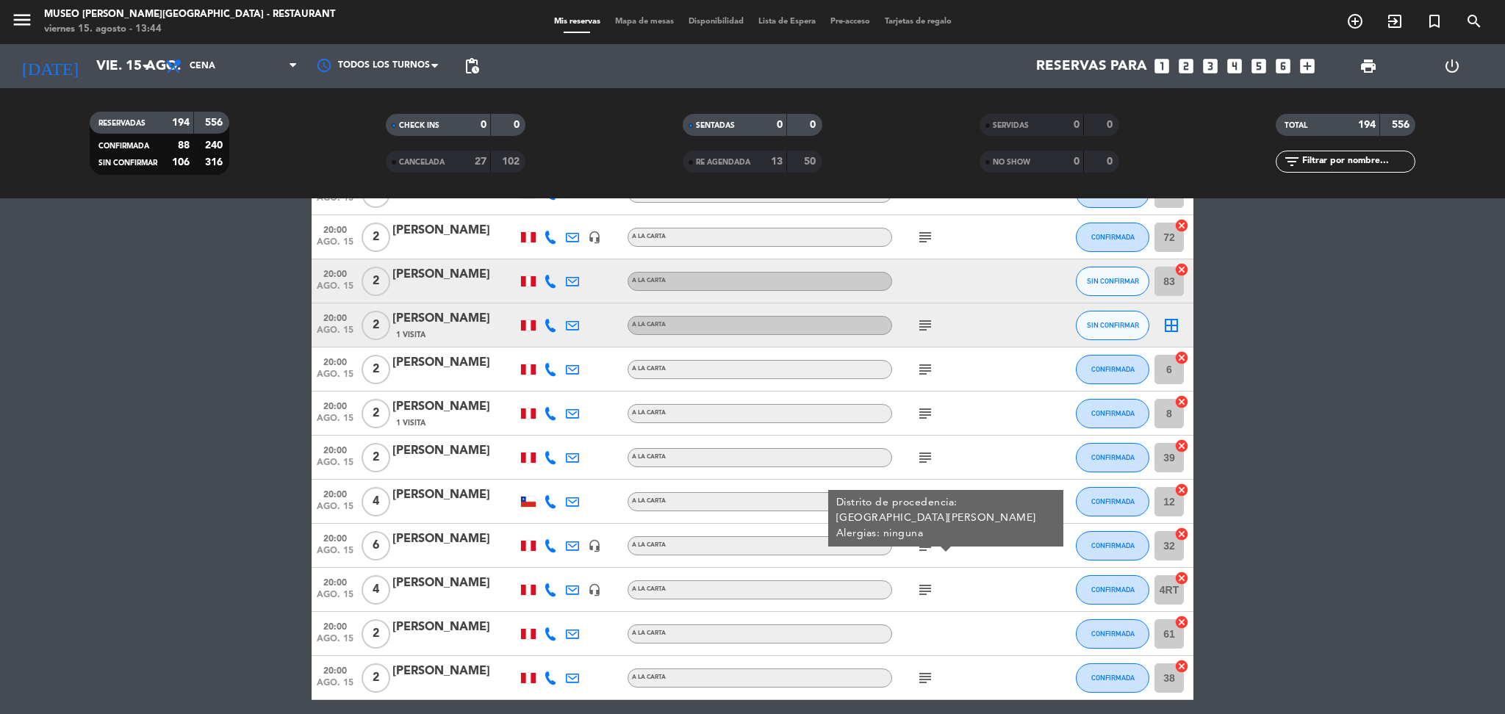
click at [922, 588] on icon "subject" at bounding box center [925, 590] width 18 height 18
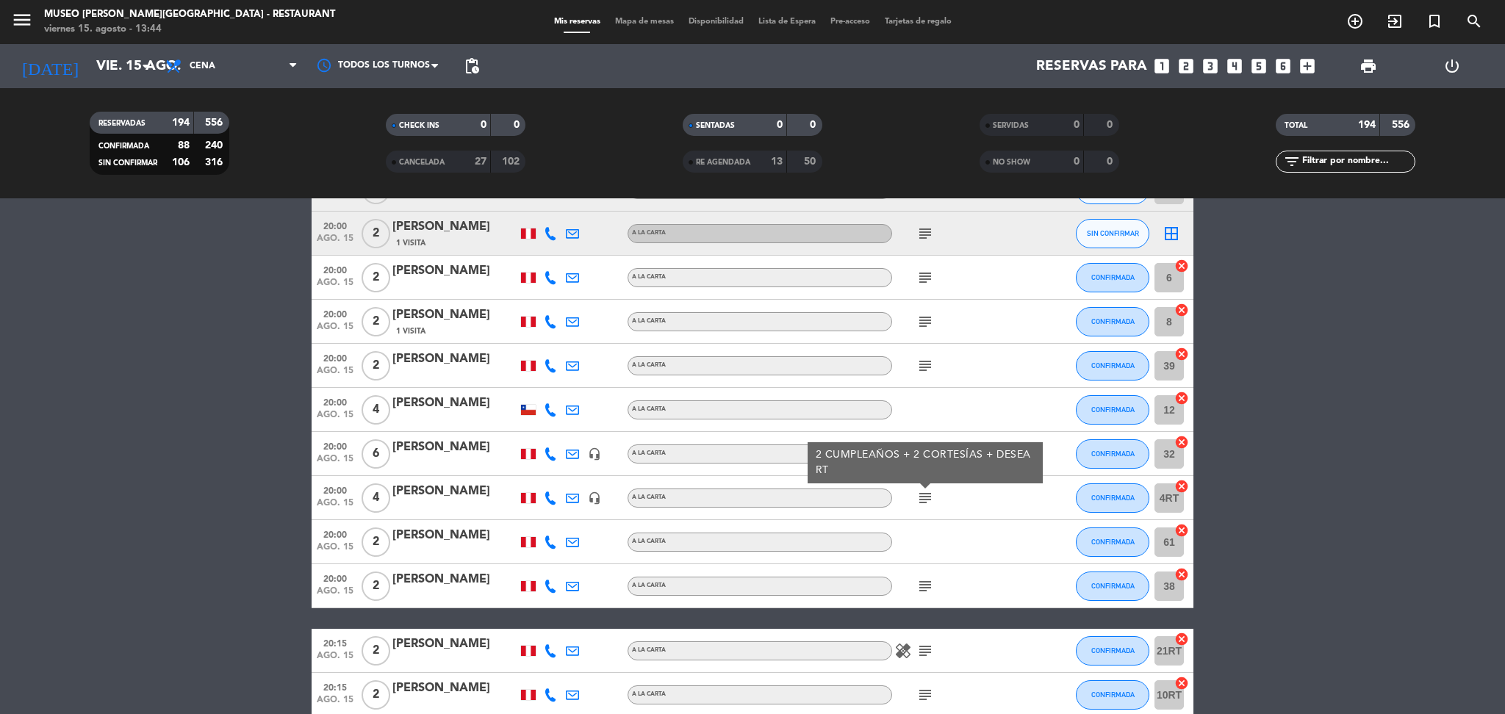
scroll to position [6090, 0]
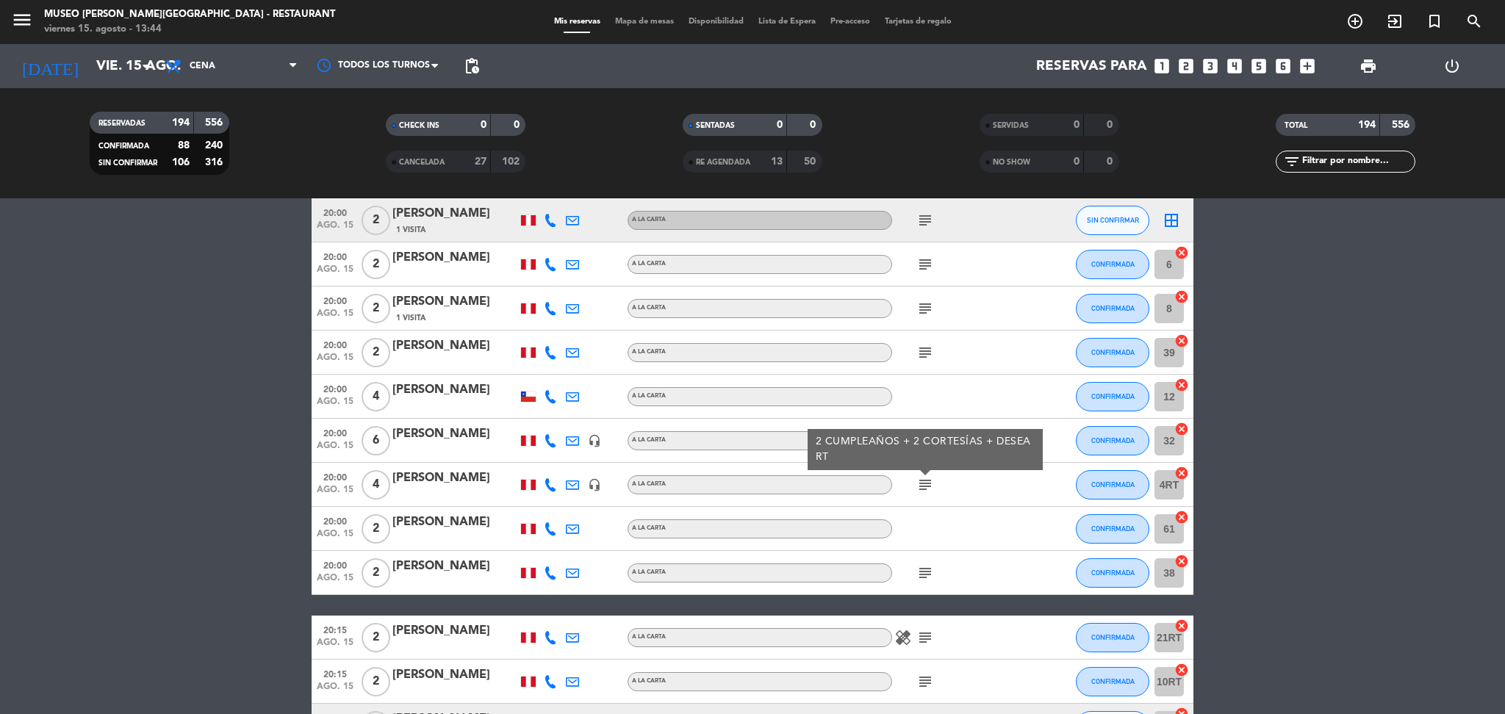
click at [917, 575] on icon "subject" at bounding box center [925, 573] width 18 height 18
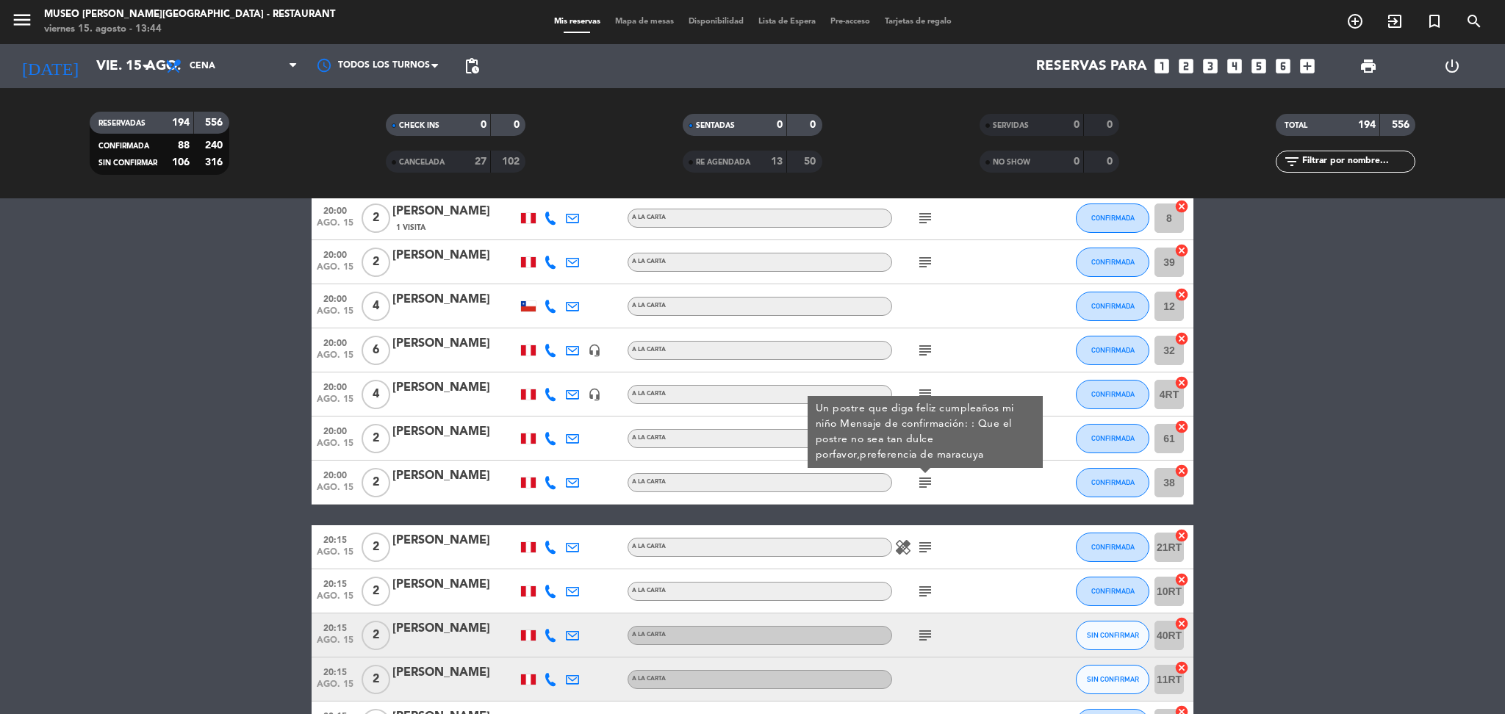
scroll to position [6193, 0]
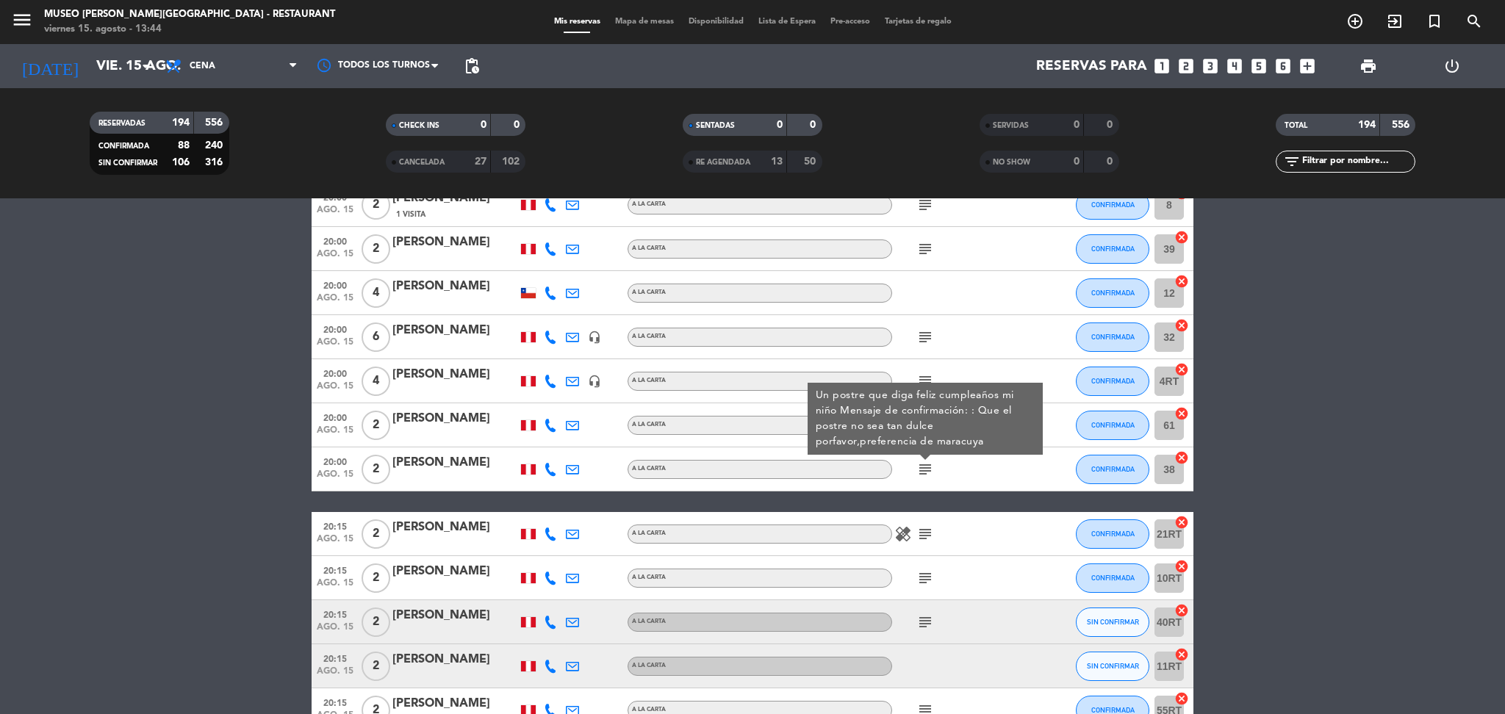
click at [923, 531] on icon "subject" at bounding box center [925, 534] width 18 height 18
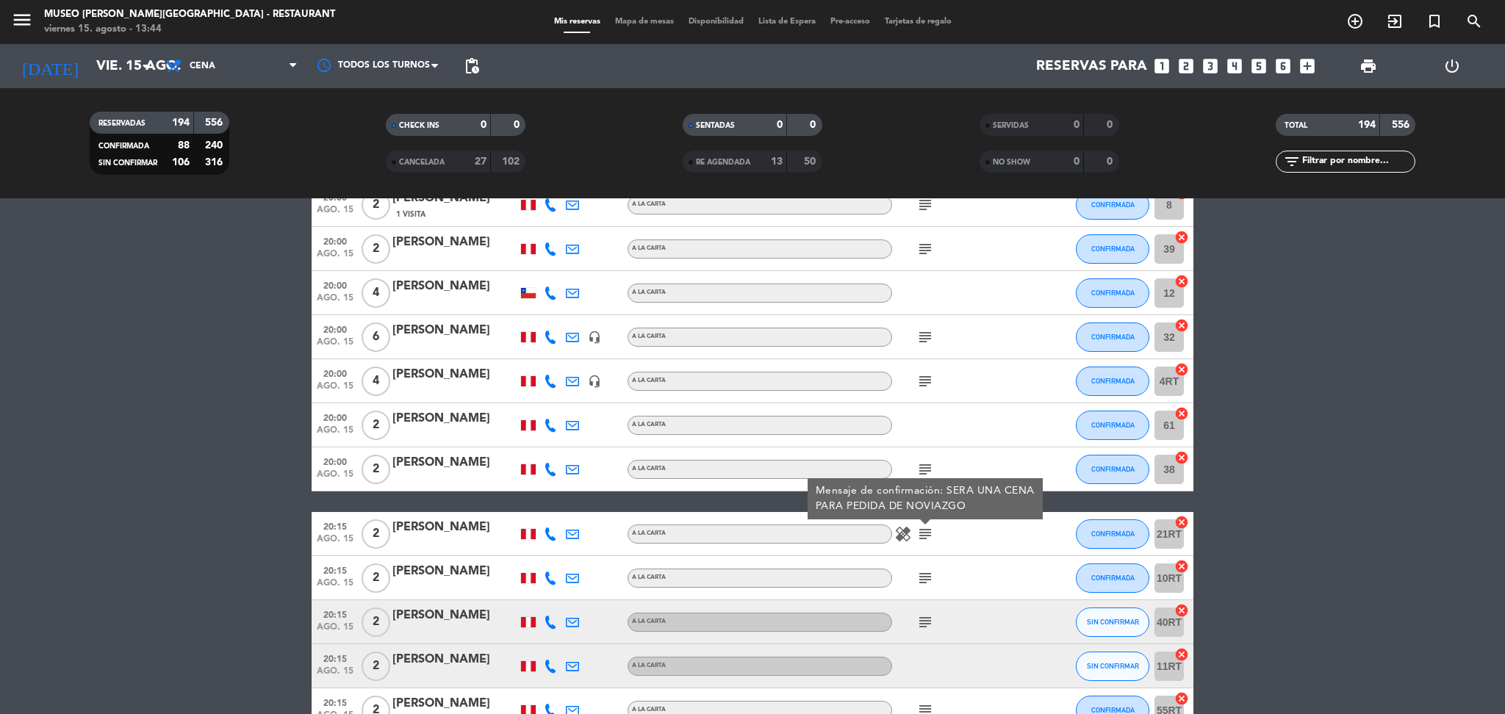
click at [929, 572] on icon "subject" at bounding box center [925, 578] width 18 height 18
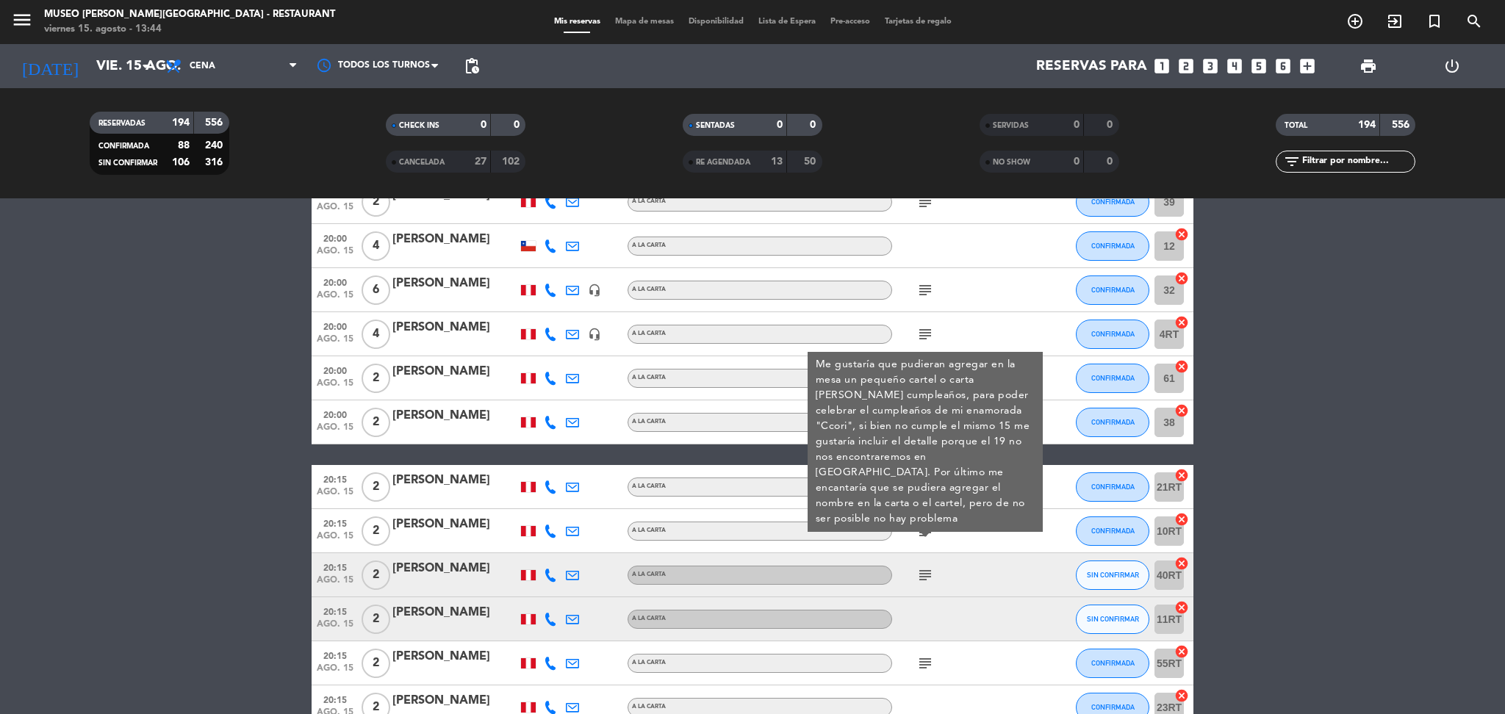
scroll to position [6240, 0]
click at [929, 572] on icon "subject" at bounding box center [925, 575] width 18 height 18
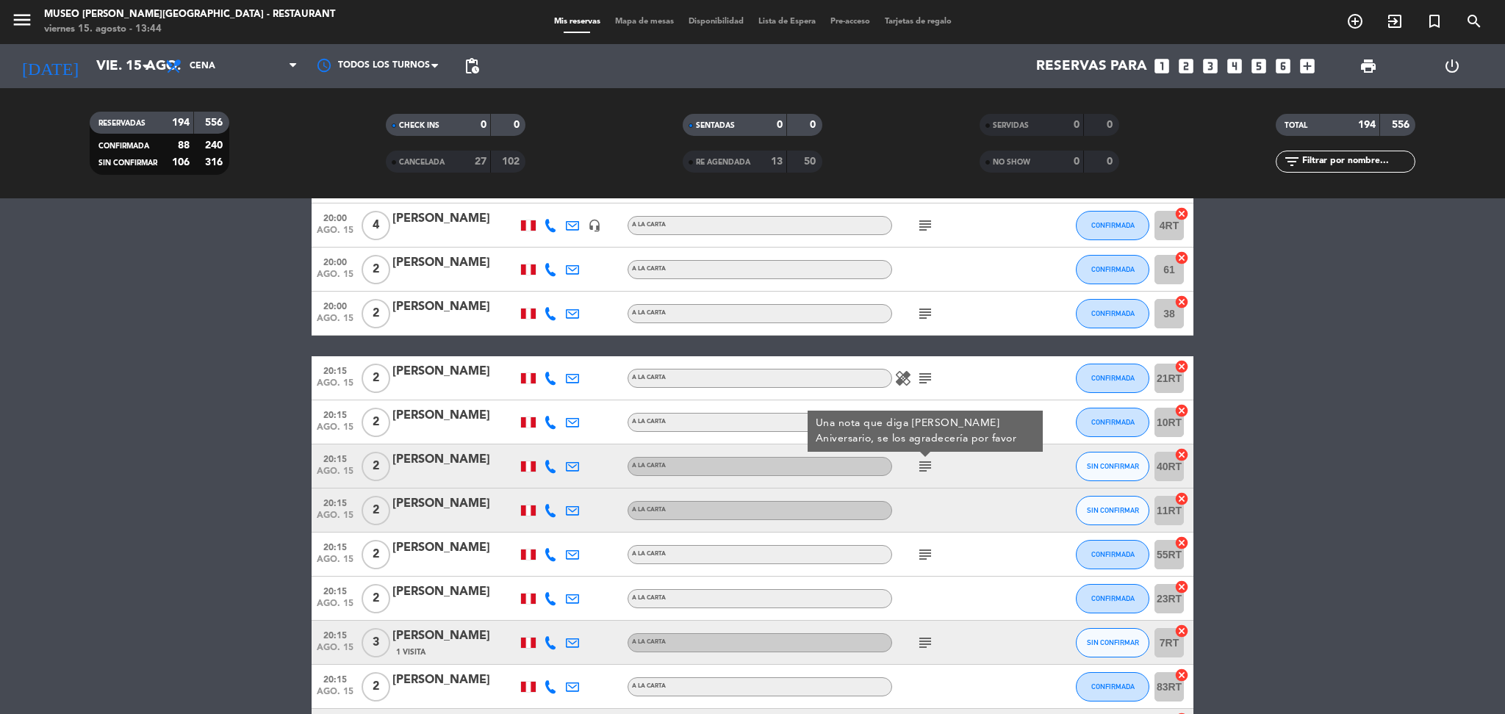
scroll to position [6353, 0]
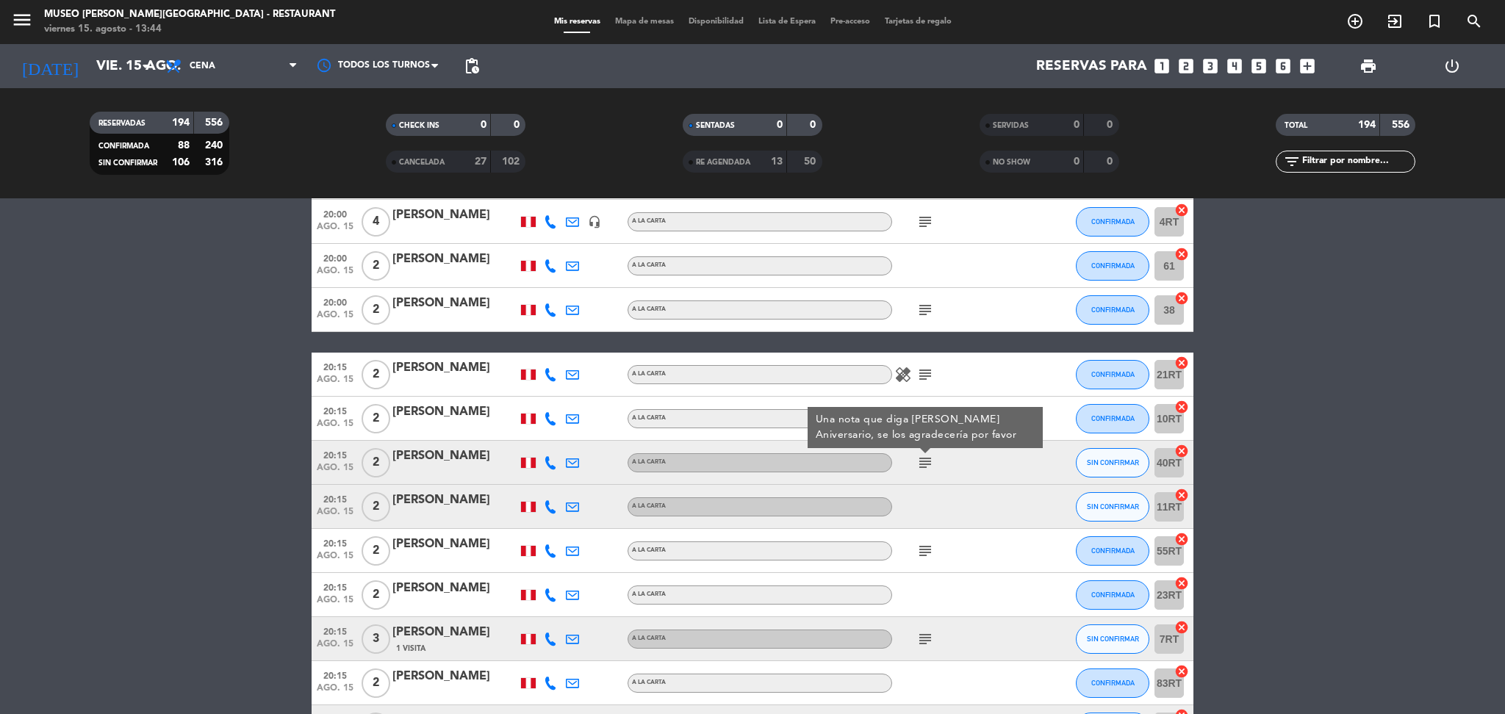
click at [924, 554] on icon "subject" at bounding box center [925, 551] width 18 height 18
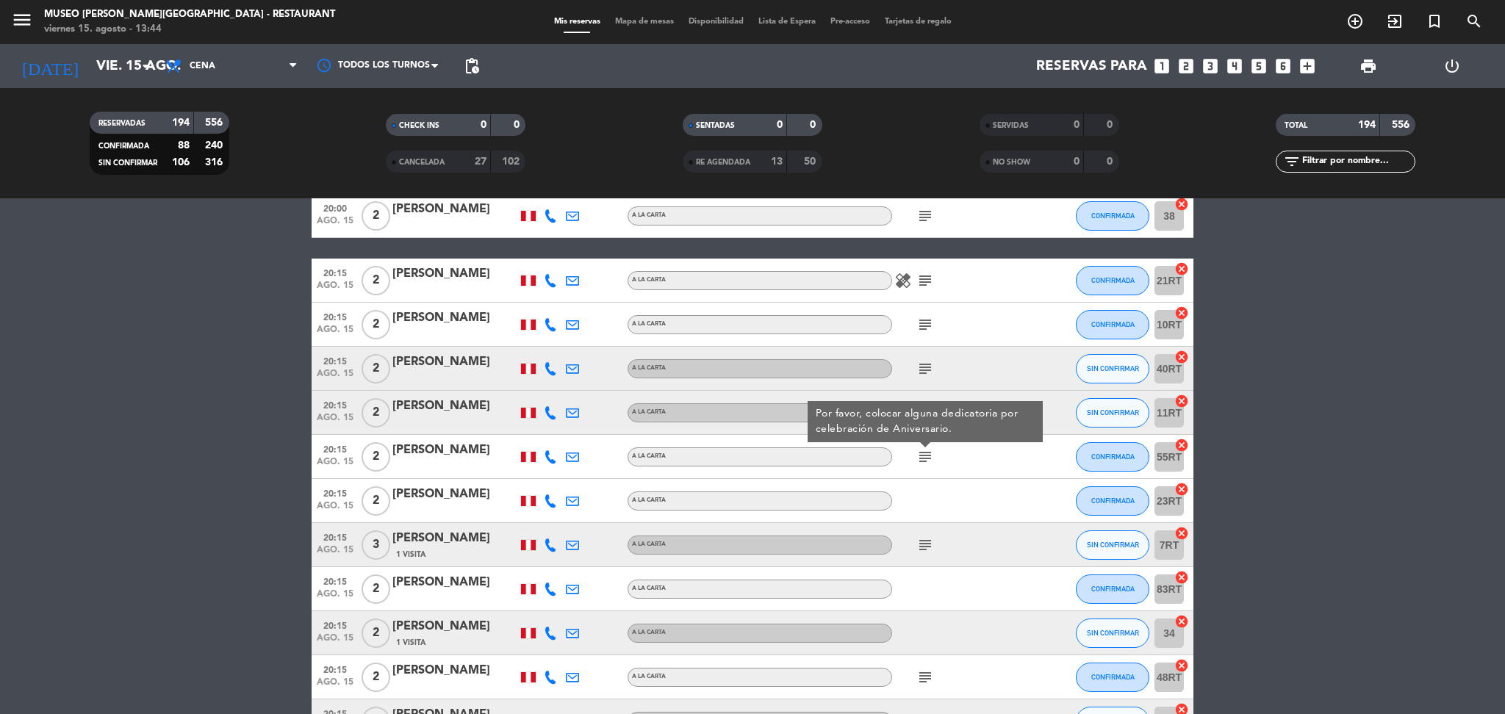
scroll to position [6452, 0]
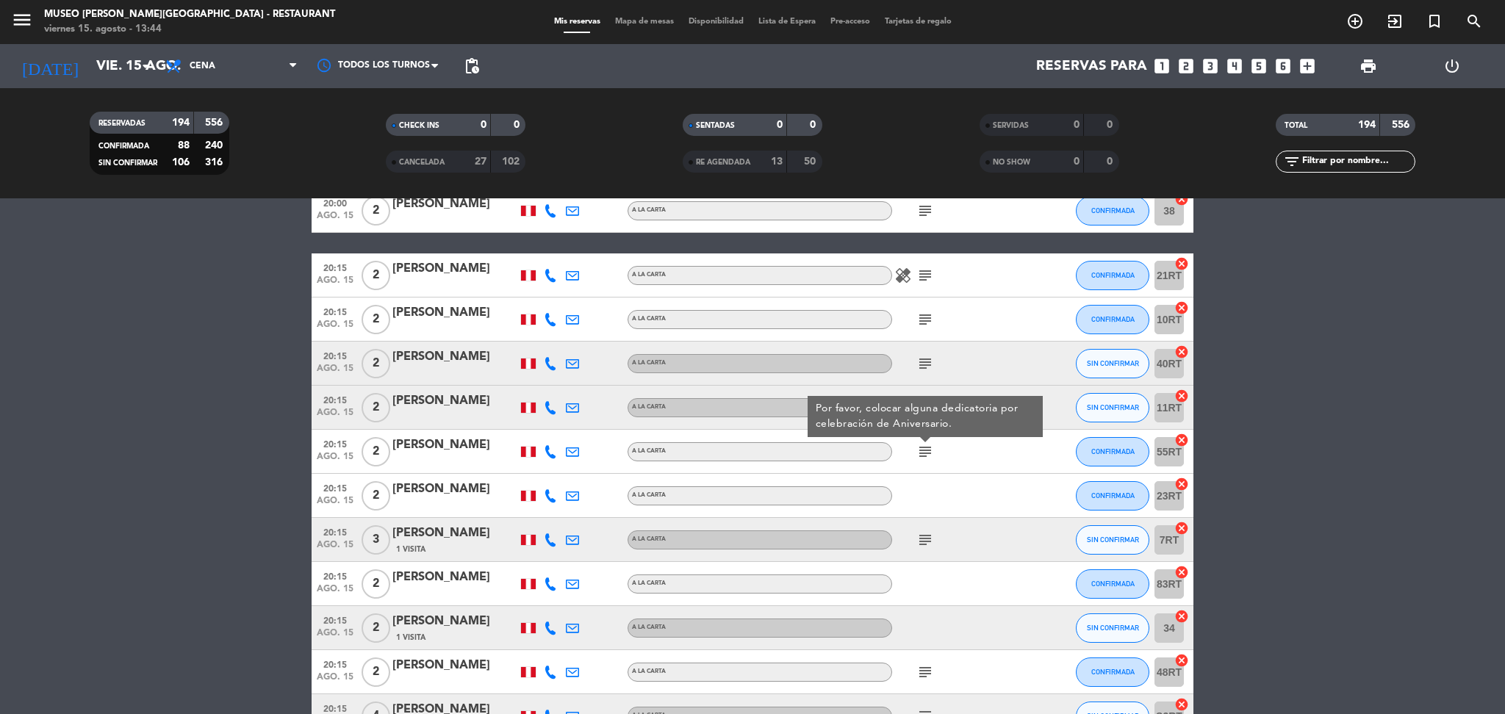
drag, startPoint x: 924, startPoint y: 554, endPoint x: 924, endPoint y: 533, distance: 20.6
click at [924, 533] on icon "subject" at bounding box center [925, 540] width 18 height 18
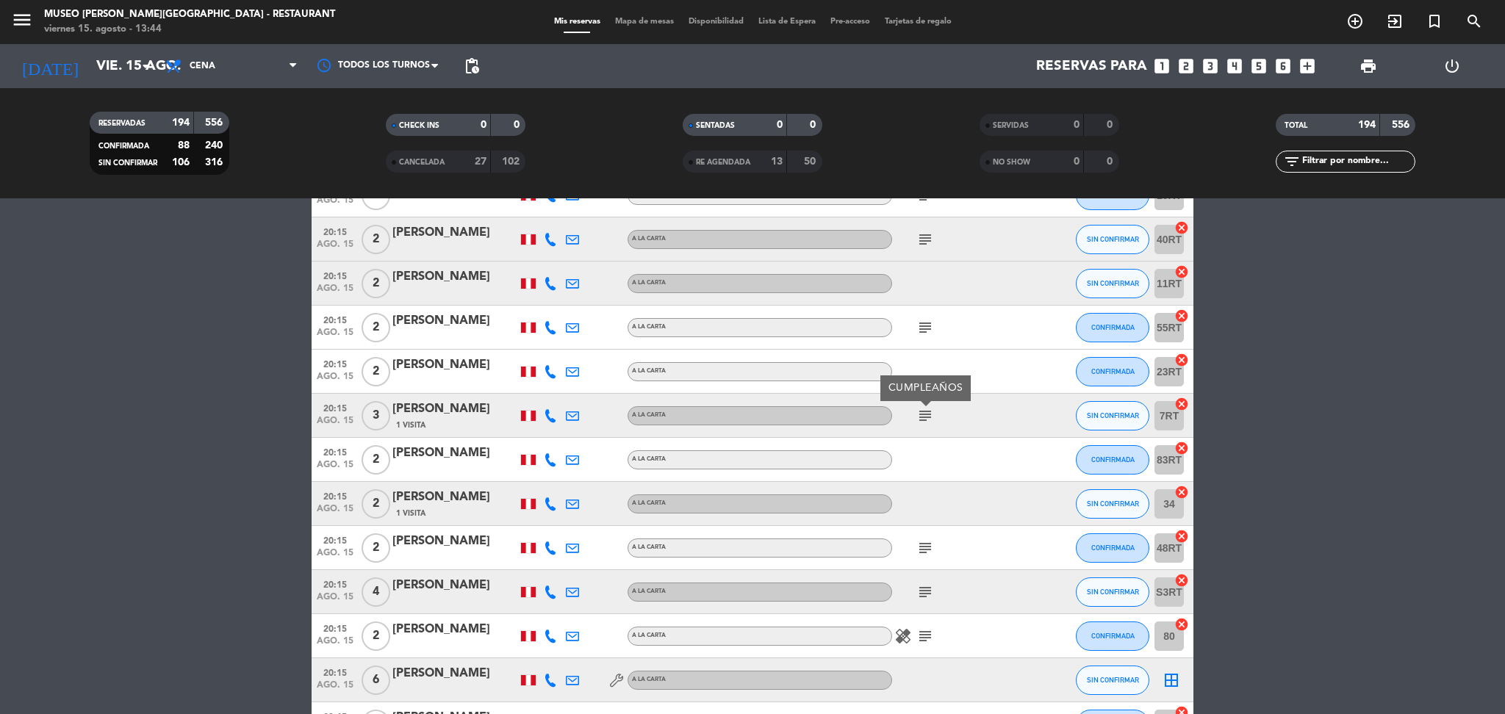
scroll to position [6589, 0]
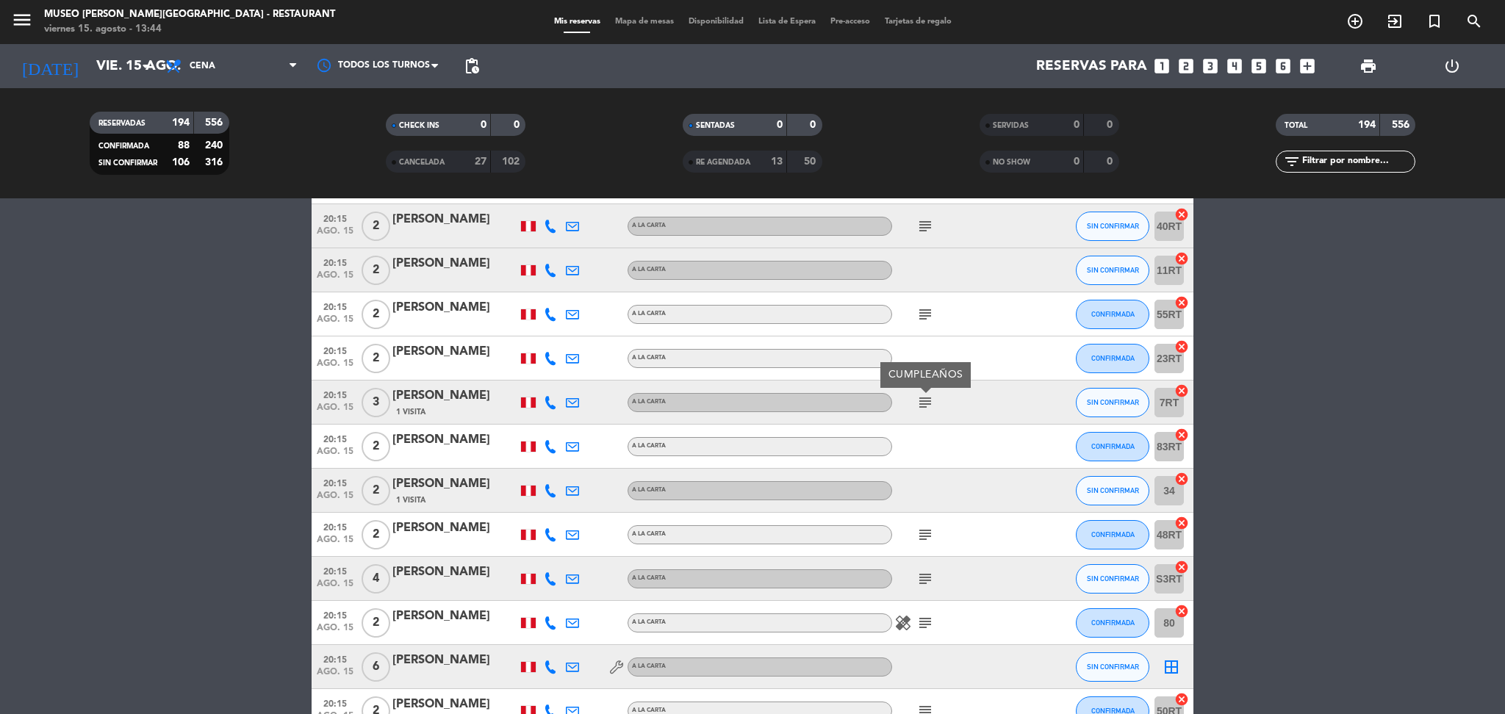
click at [924, 533] on icon "subject" at bounding box center [925, 535] width 18 height 18
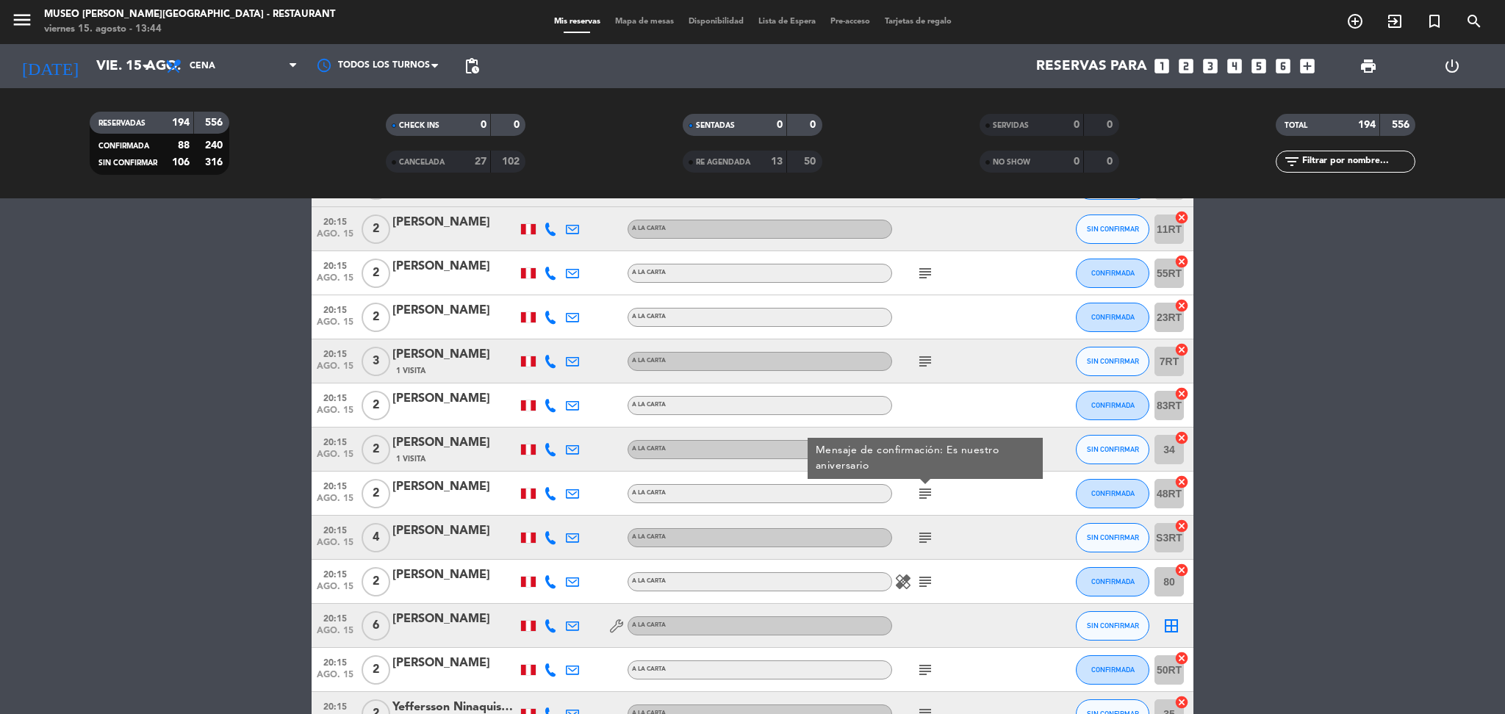
scroll to position [6637, 0]
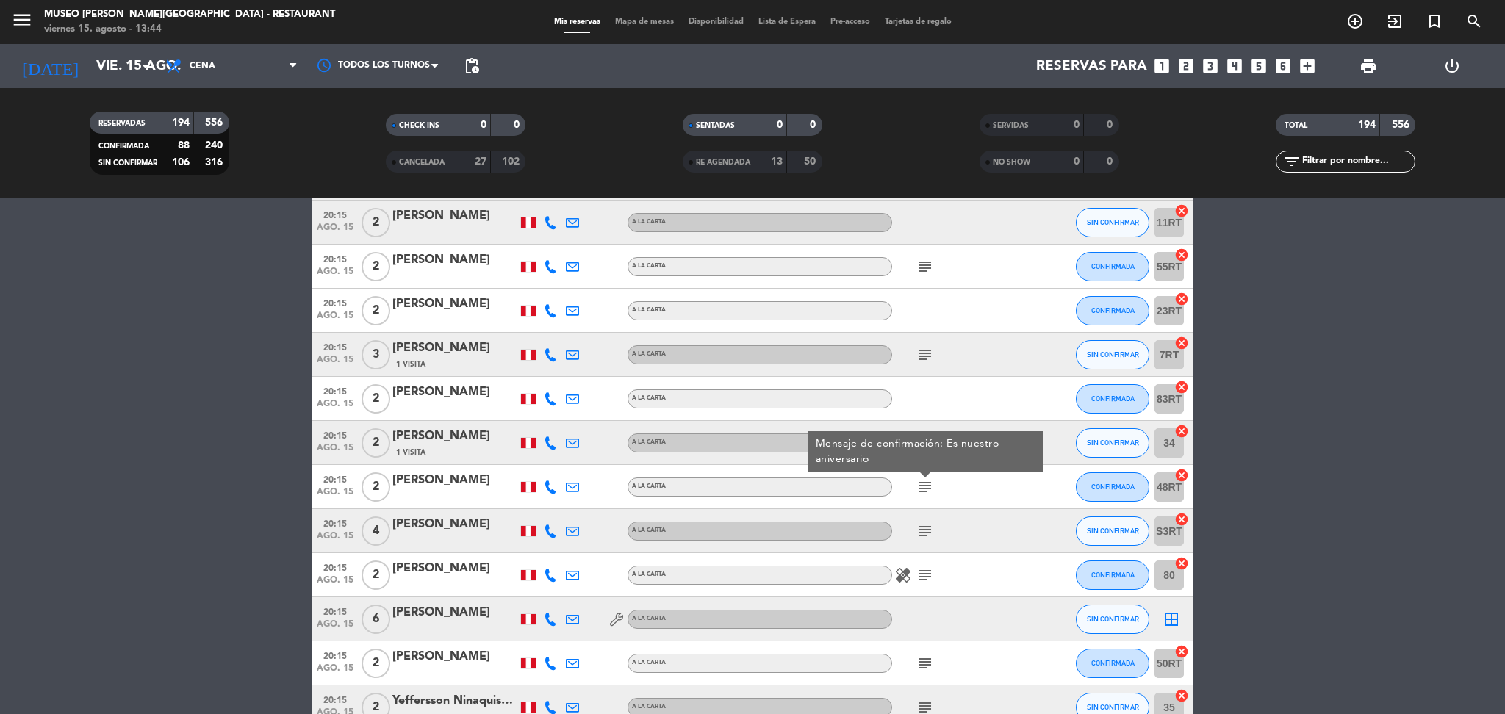
click at [919, 533] on icon "subject" at bounding box center [925, 531] width 18 height 18
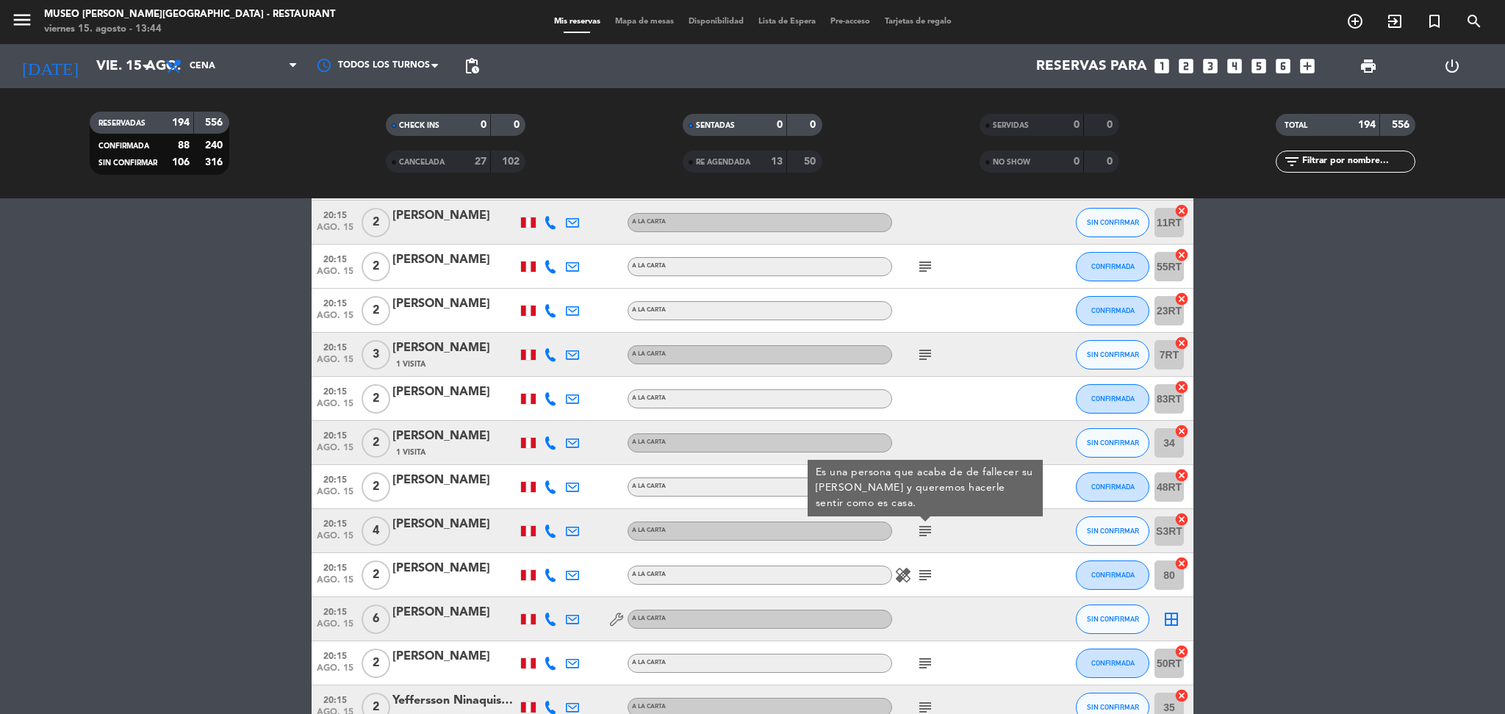
click at [462, 522] on div "[PERSON_NAME]" at bounding box center [454, 524] width 125 height 19
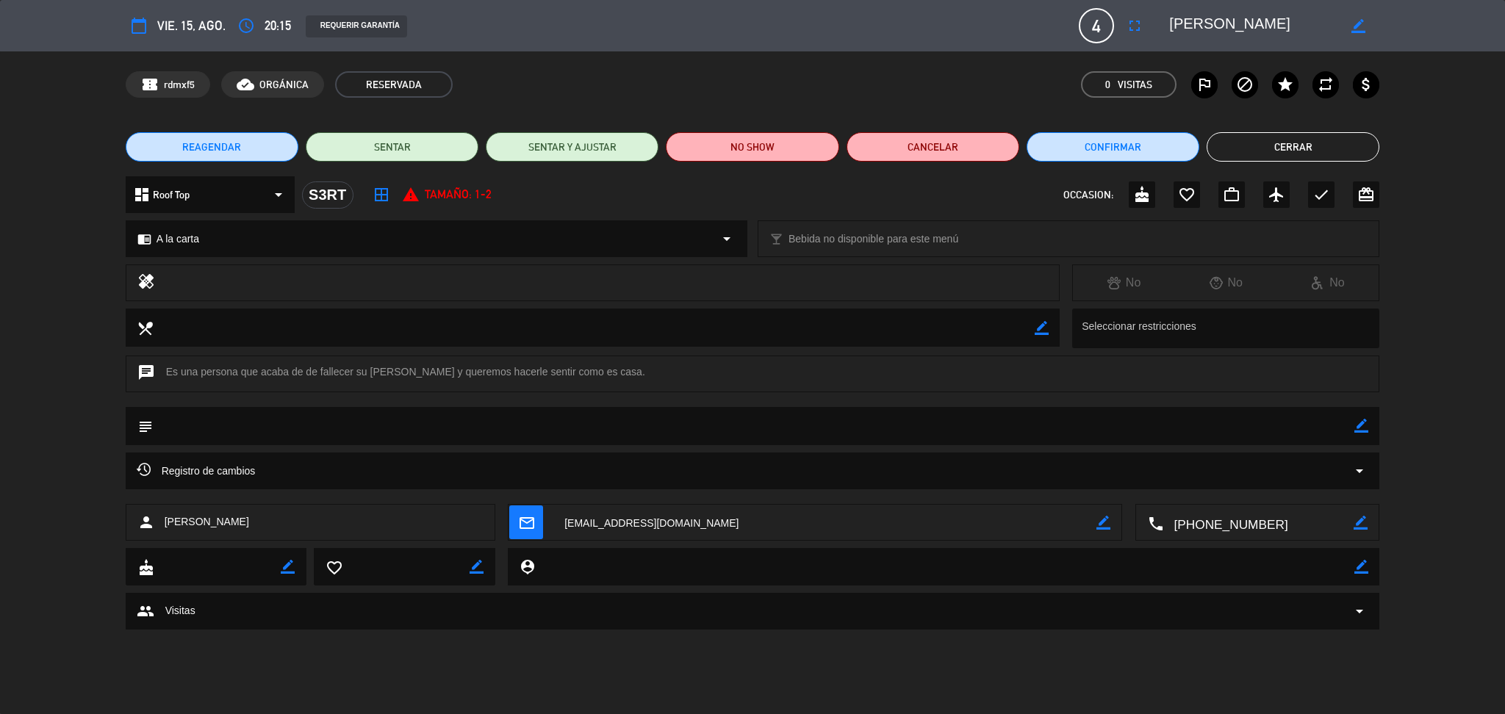
click at [1189, 31] on textarea at bounding box center [1253, 25] width 168 height 26
click at [215, 376] on div "chat Es una persona que acaba de de fallecer su [PERSON_NAME] y queremos hacerl…" at bounding box center [753, 374] width 1254 height 37
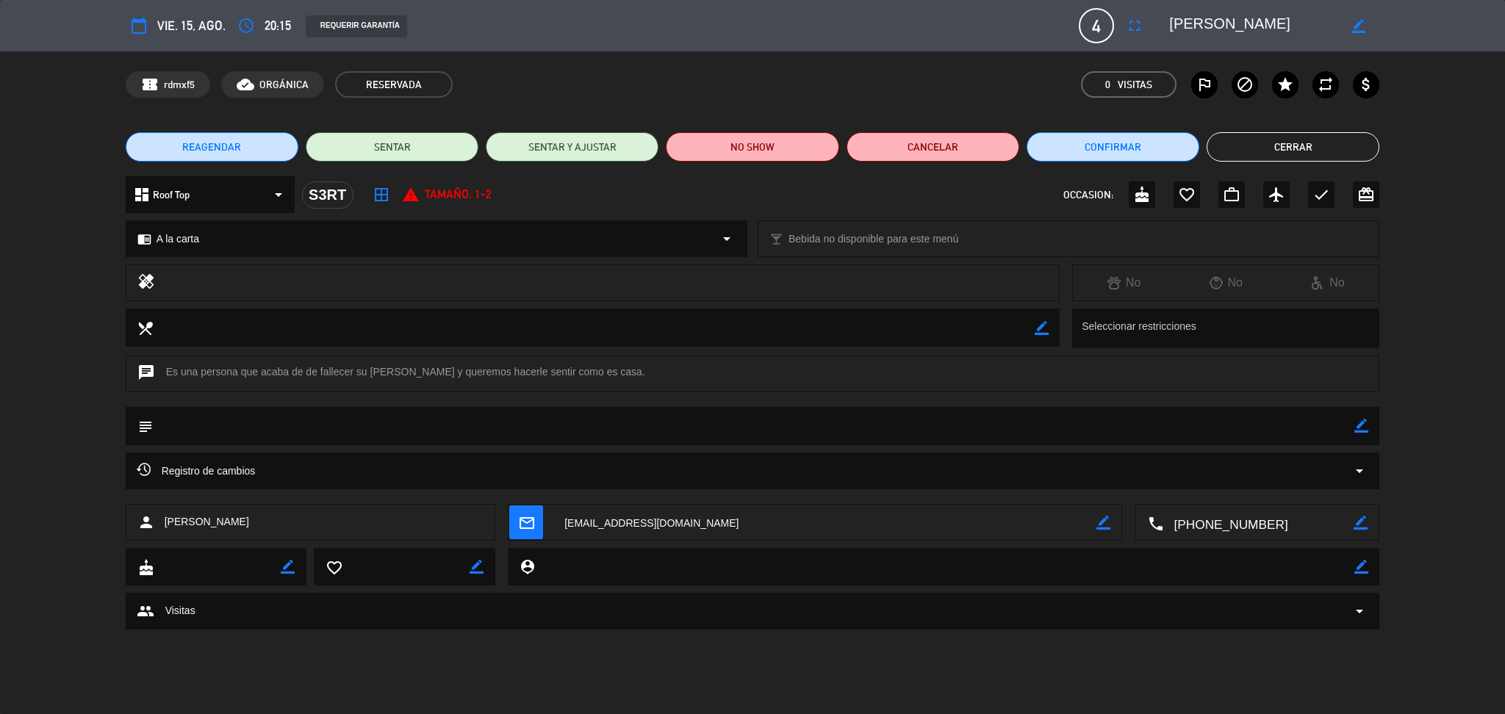
click at [215, 376] on div "chat Es una persona que acaba de de fallecer su [PERSON_NAME] y queremos hacerl…" at bounding box center [753, 374] width 1254 height 37
click at [289, 370] on div "chat Es una persona que acaba de de fallecer su [PERSON_NAME] y queremos hacerl…" at bounding box center [753, 374] width 1254 height 37
click at [288, 370] on div "chat Es una persona que acaba de de fallecer su [PERSON_NAME] y queremos hacerl…" at bounding box center [753, 374] width 1254 height 37
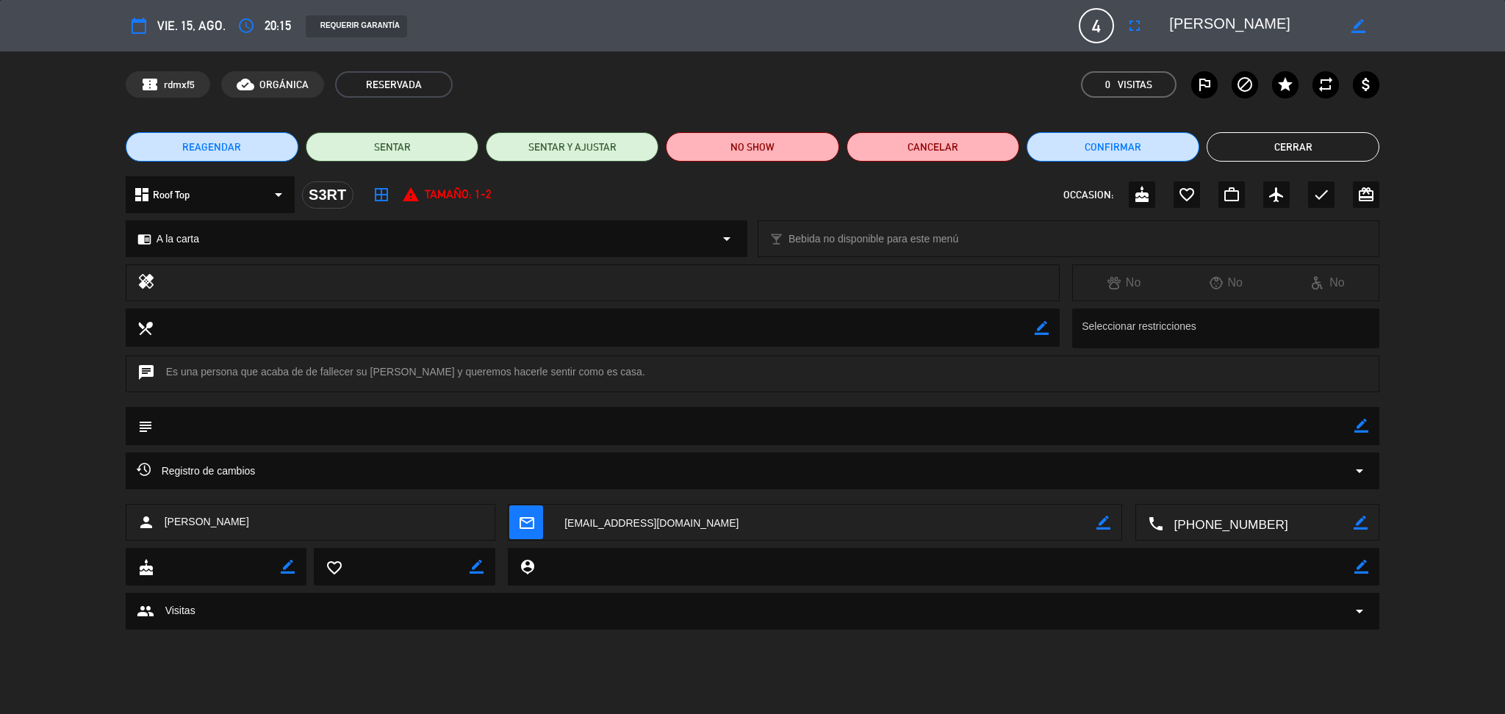
click at [288, 370] on div "chat Es una persona que acaba de de fallecer su [PERSON_NAME] y queremos hacerl…" at bounding box center [753, 374] width 1254 height 37
copy div "Es una persona que acaba de de fallecer su [PERSON_NAME] y queremos hacerle sen…"
click at [1324, 139] on button "Cerrar" at bounding box center [1292, 146] width 173 height 29
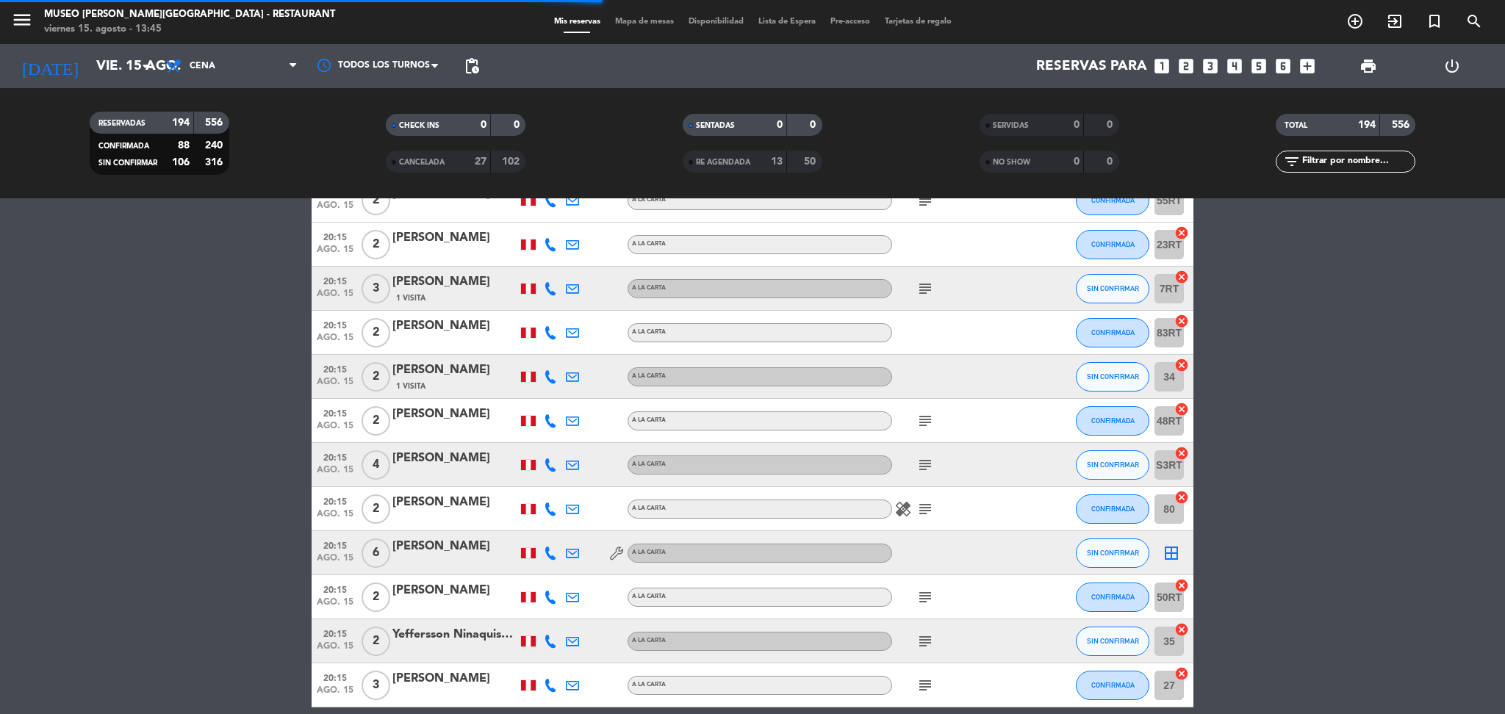
scroll to position [6707, 0]
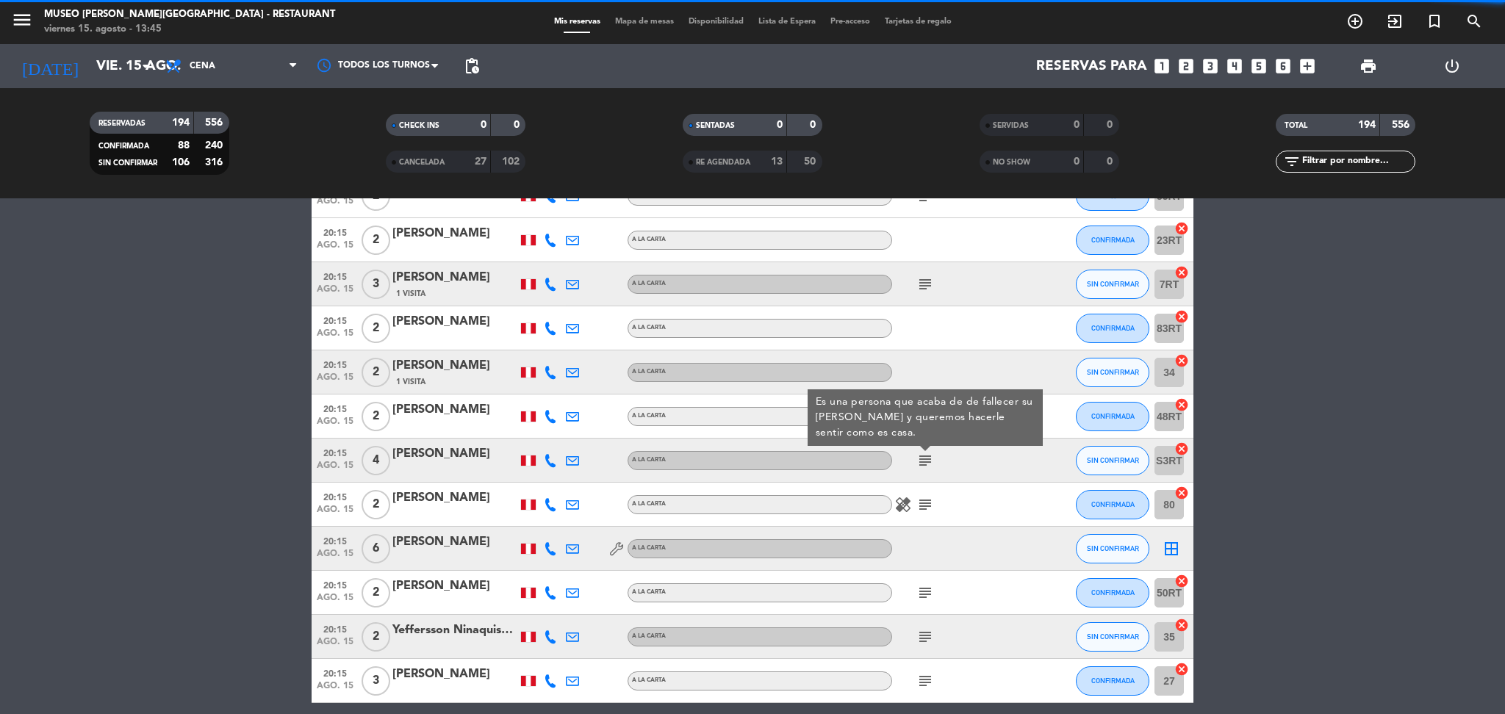
click at [929, 458] on icon "subject" at bounding box center [925, 461] width 18 height 18
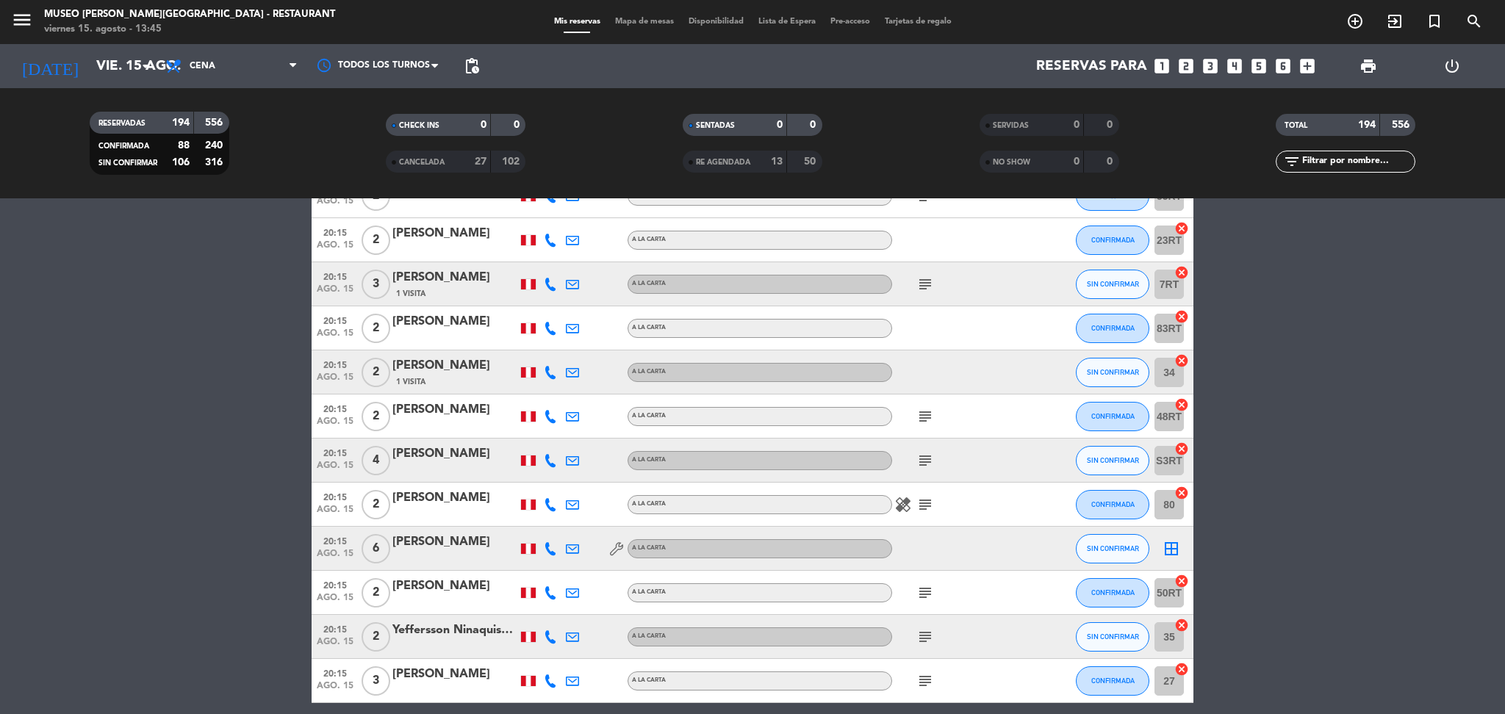
click at [932, 501] on icon "subject" at bounding box center [925, 505] width 18 height 18
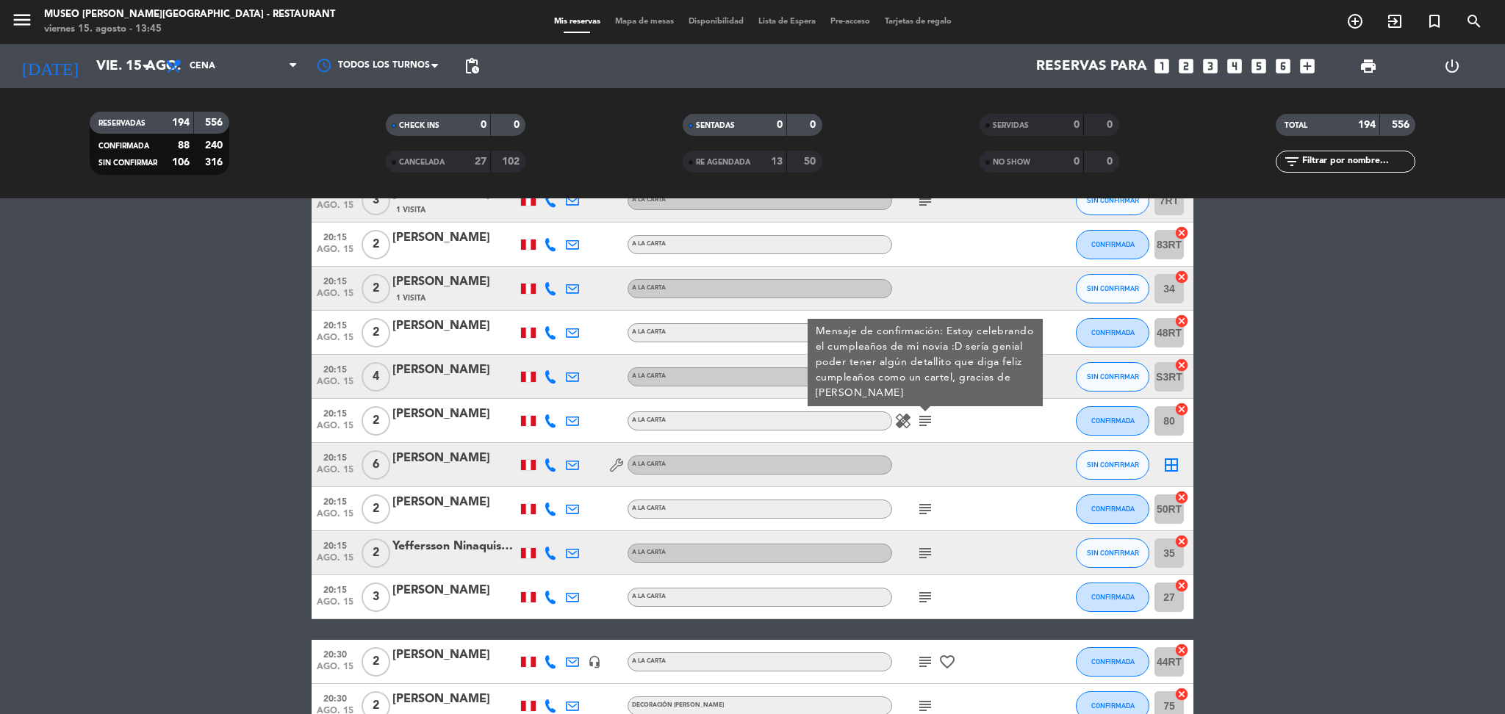
scroll to position [6793, 0]
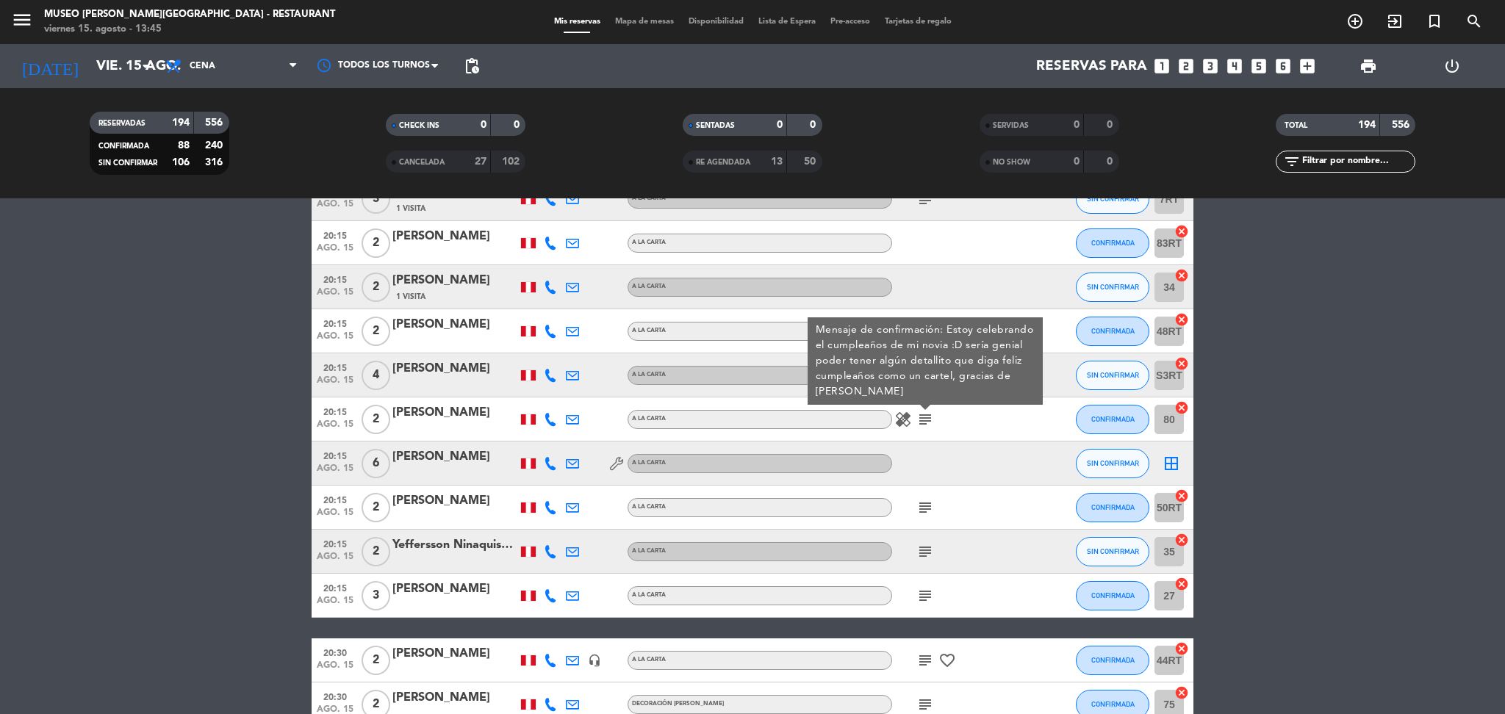
click at [921, 507] on icon "subject" at bounding box center [925, 508] width 18 height 18
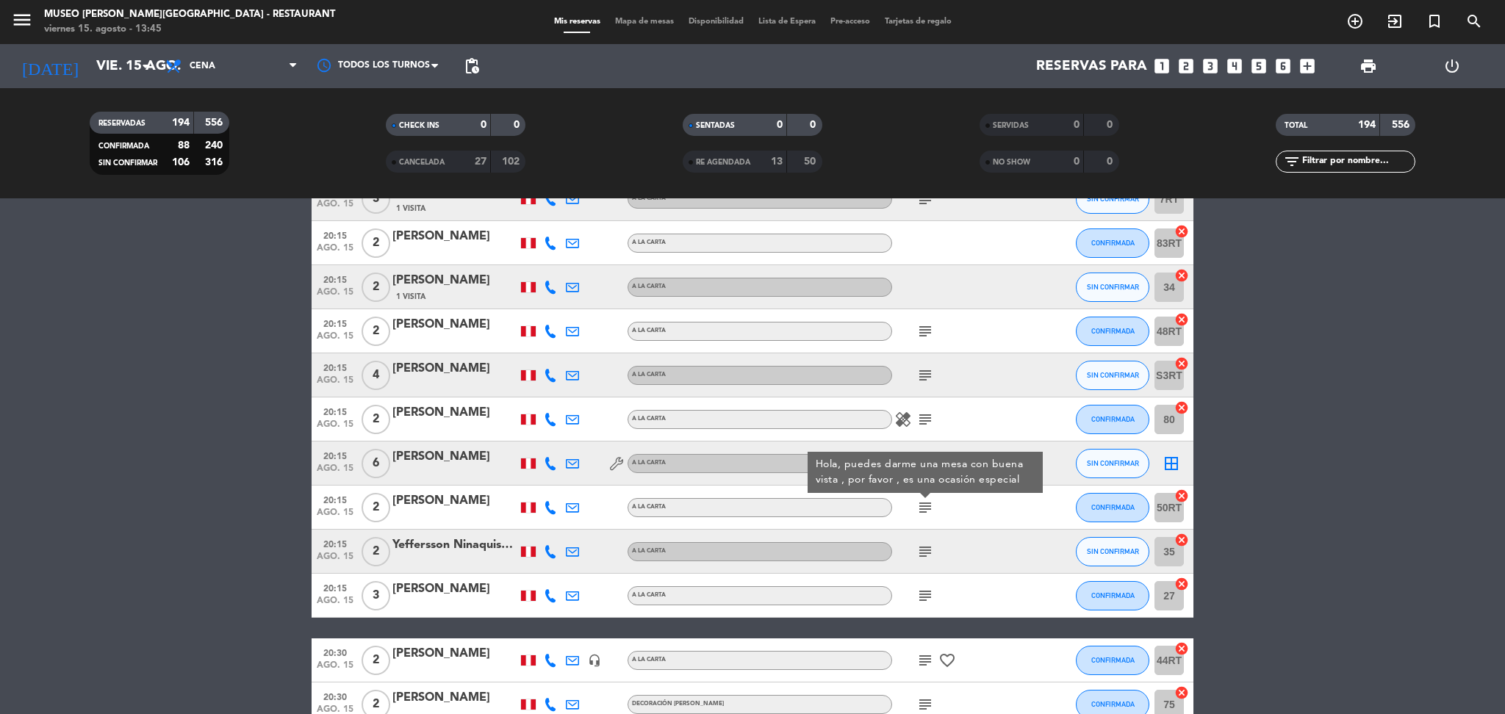
click at [923, 550] on icon "subject" at bounding box center [925, 552] width 18 height 18
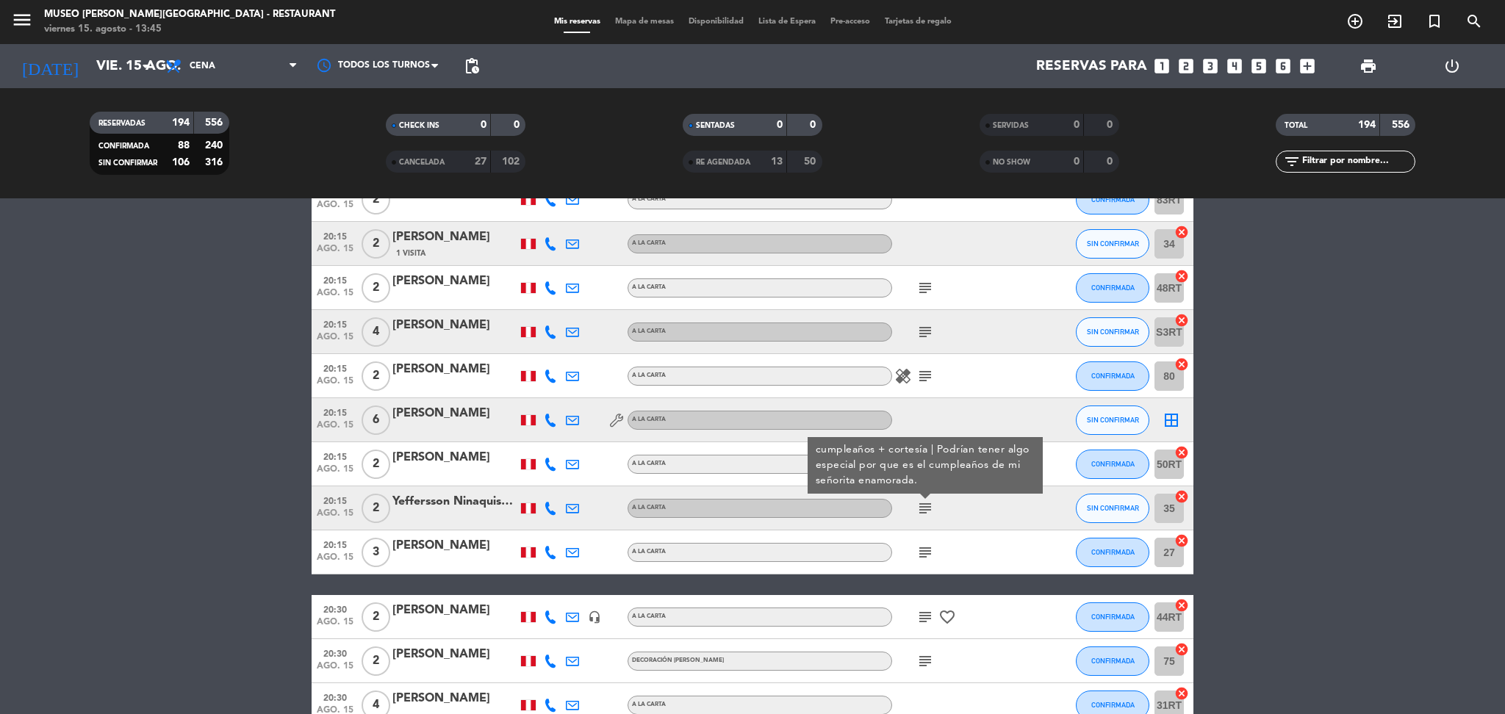
click at [923, 550] on icon "subject" at bounding box center [925, 553] width 18 height 18
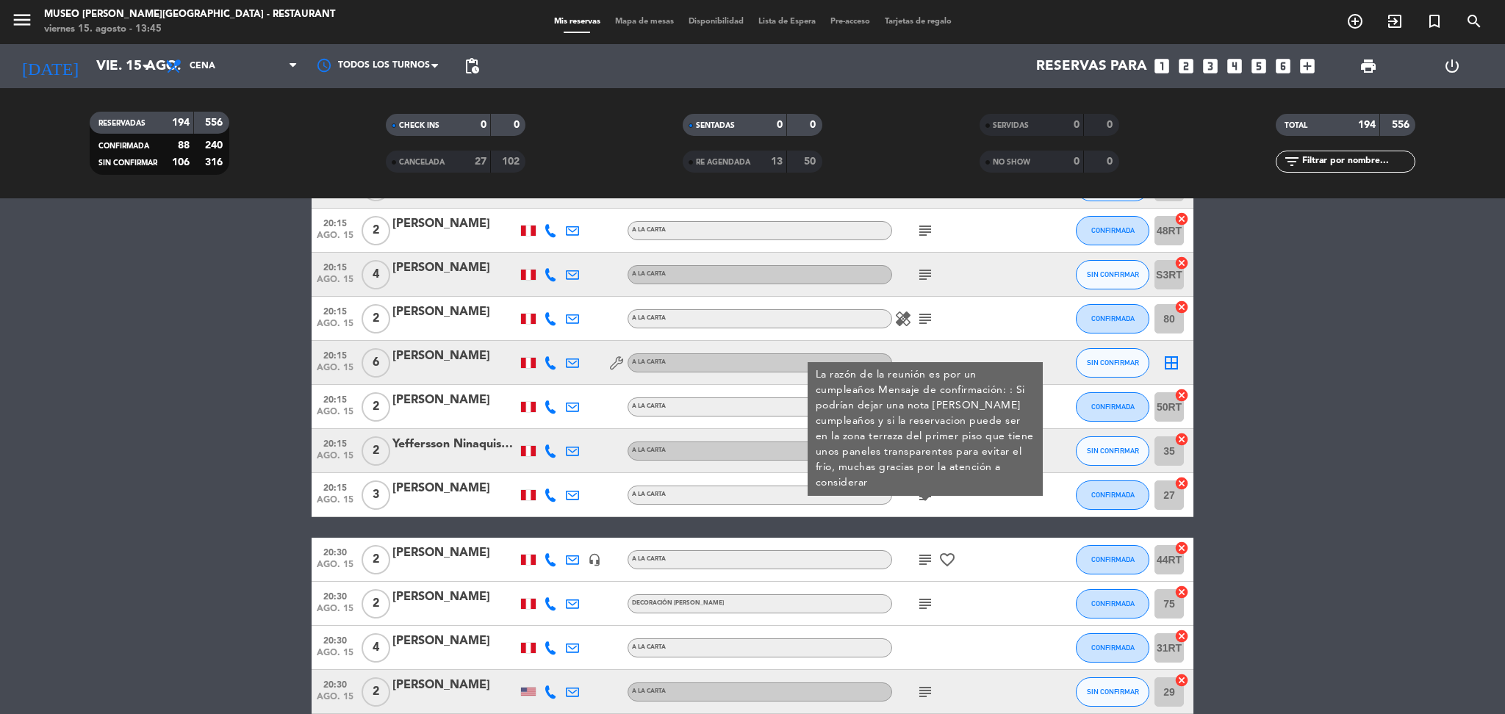
scroll to position [6909, 0]
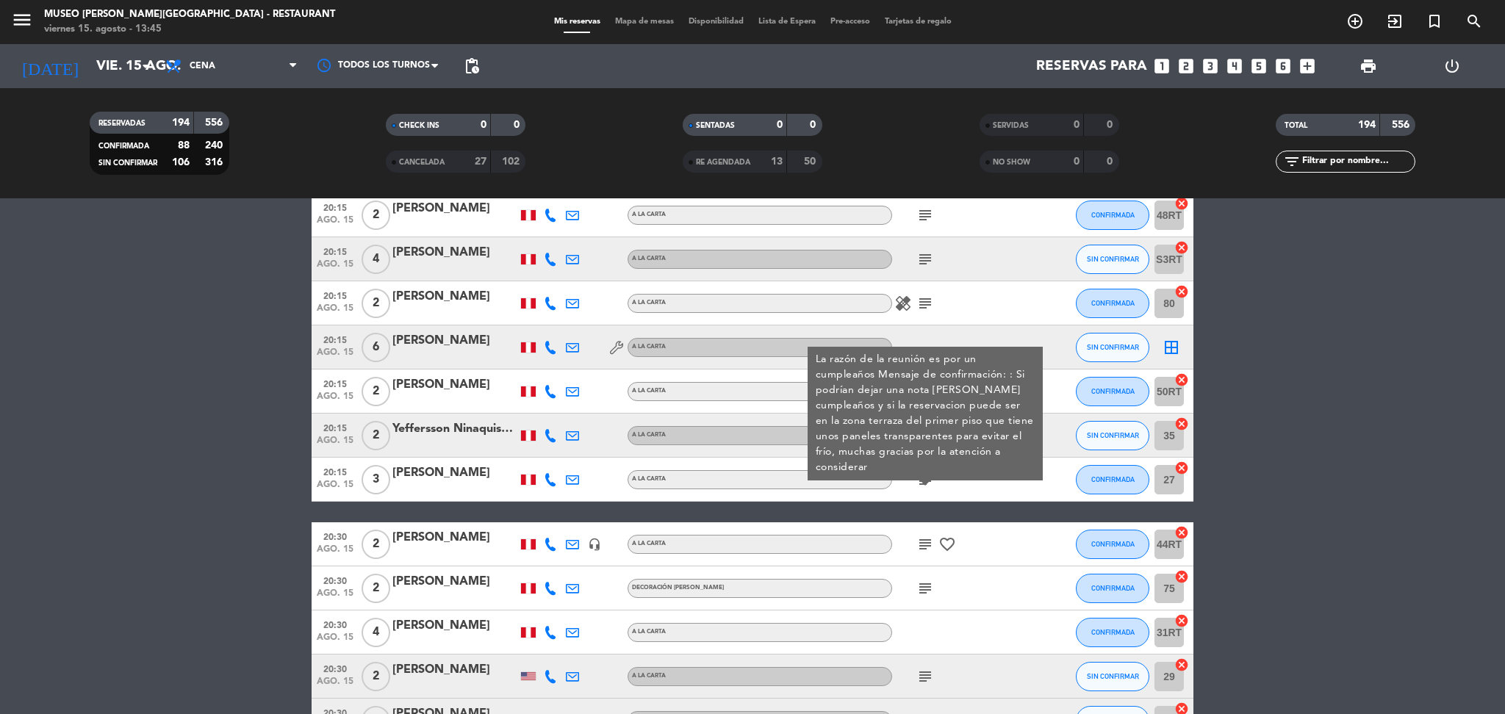
click at [923, 542] on icon "subject" at bounding box center [925, 545] width 18 height 18
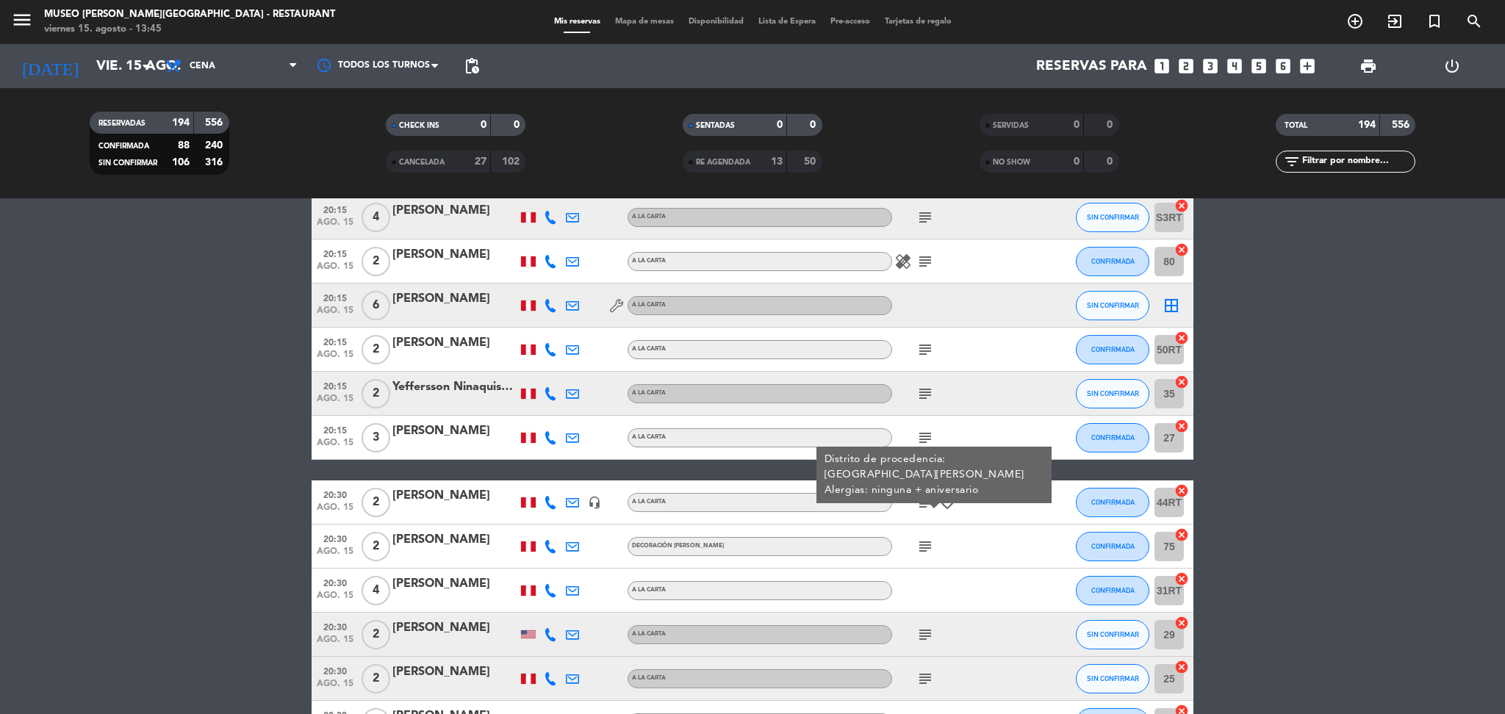
scroll to position [6963, 0]
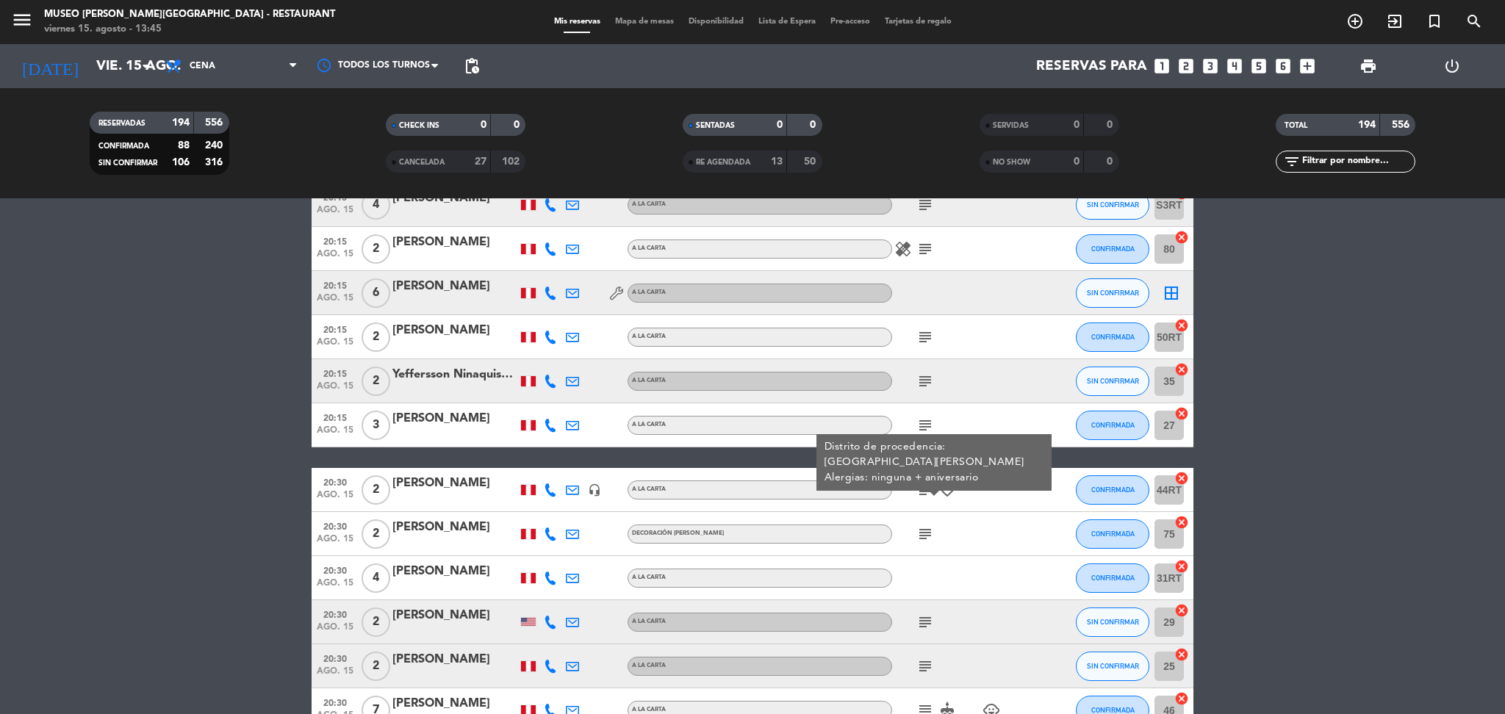
click at [923, 542] on icon "subject" at bounding box center [925, 534] width 18 height 18
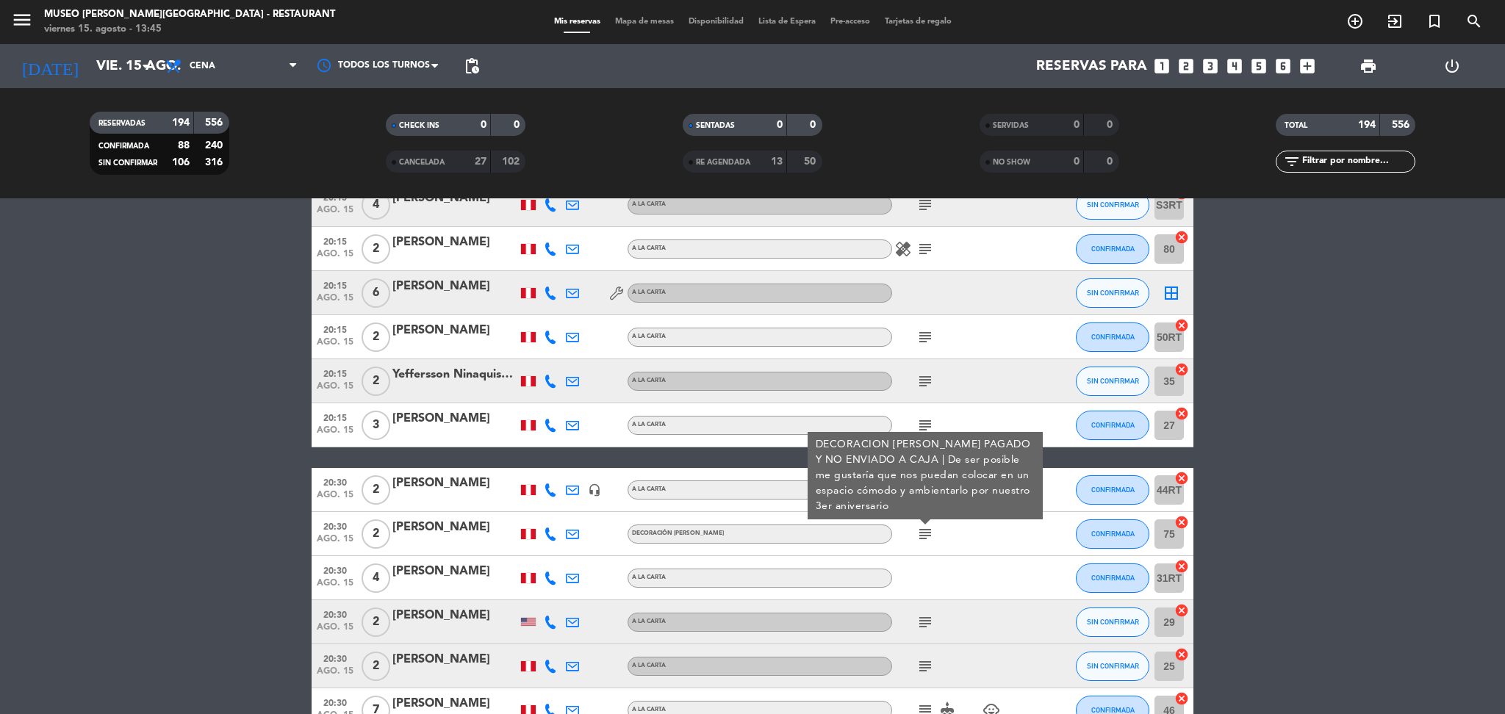
click at [450, 525] on div "[PERSON_NAME]" at bounding box center [454, 527] width 125 height 19
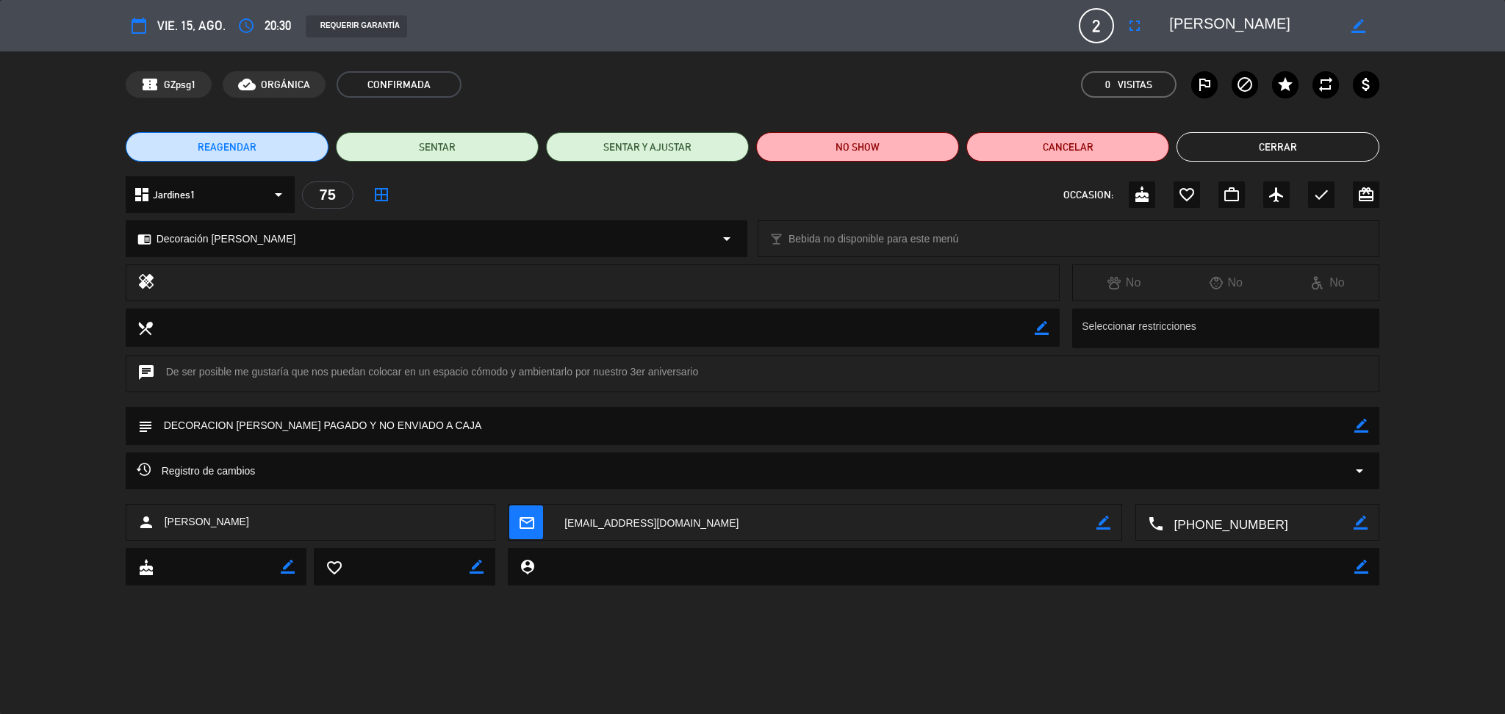
click at [1190, 33] on textarea at bounding box center [1253, 25] width 168 height 26
click at [1235, 153] on button "Cerrar" at bounding box center [1277, 146] width 203 height 29
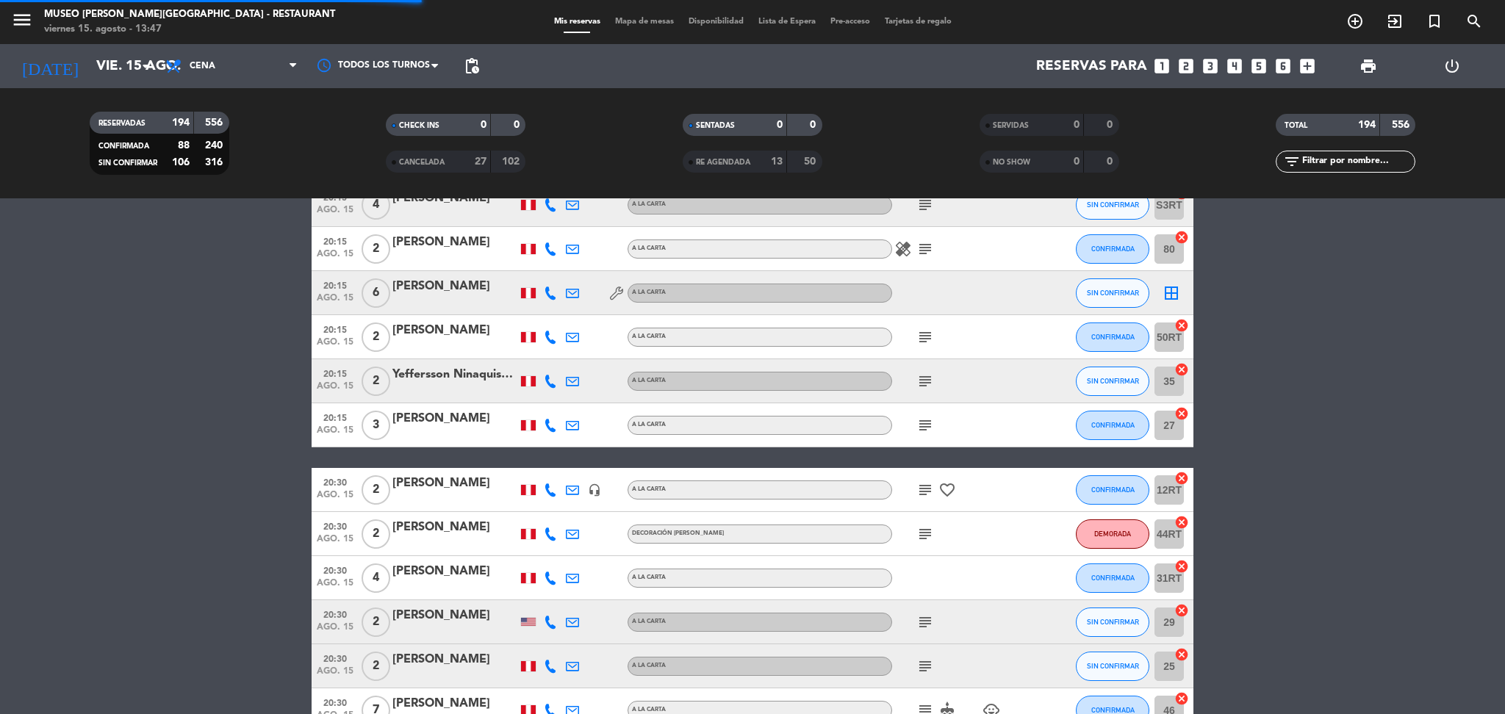
scroll to position [7069, 0]
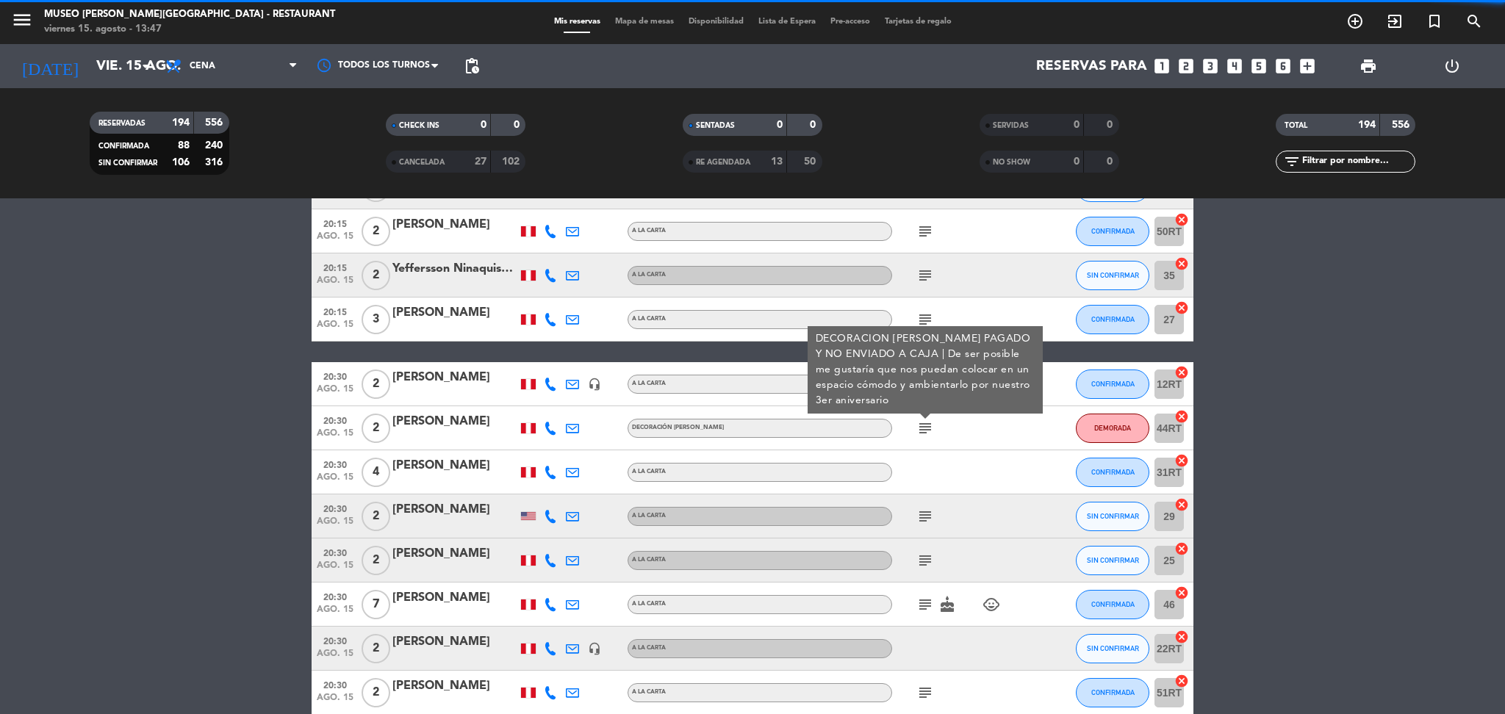
click at [924, 508] on icon "subject" at bounding box center [925, 517] width 18 height 18
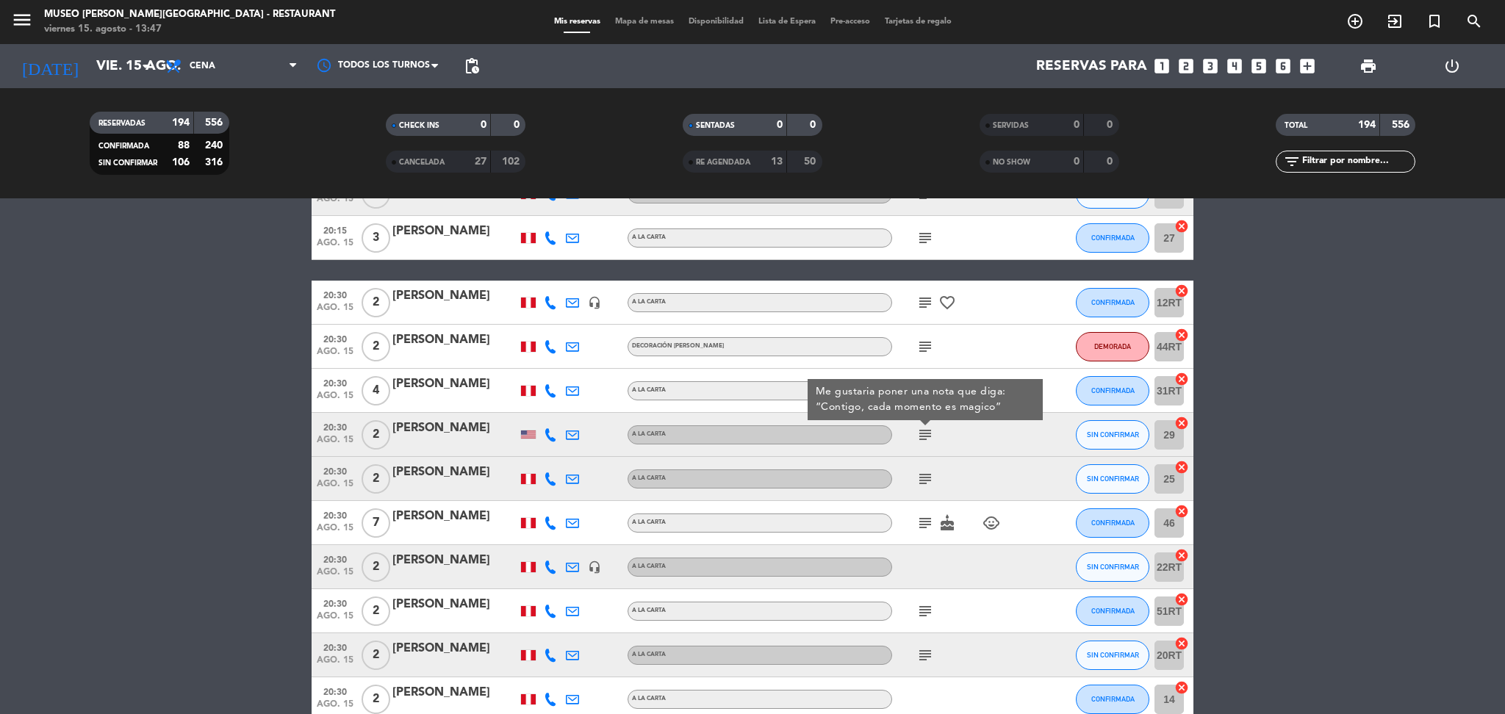
click at [922, 472] on icon "subject" at bounding box center [925, 479] width 18 height 18
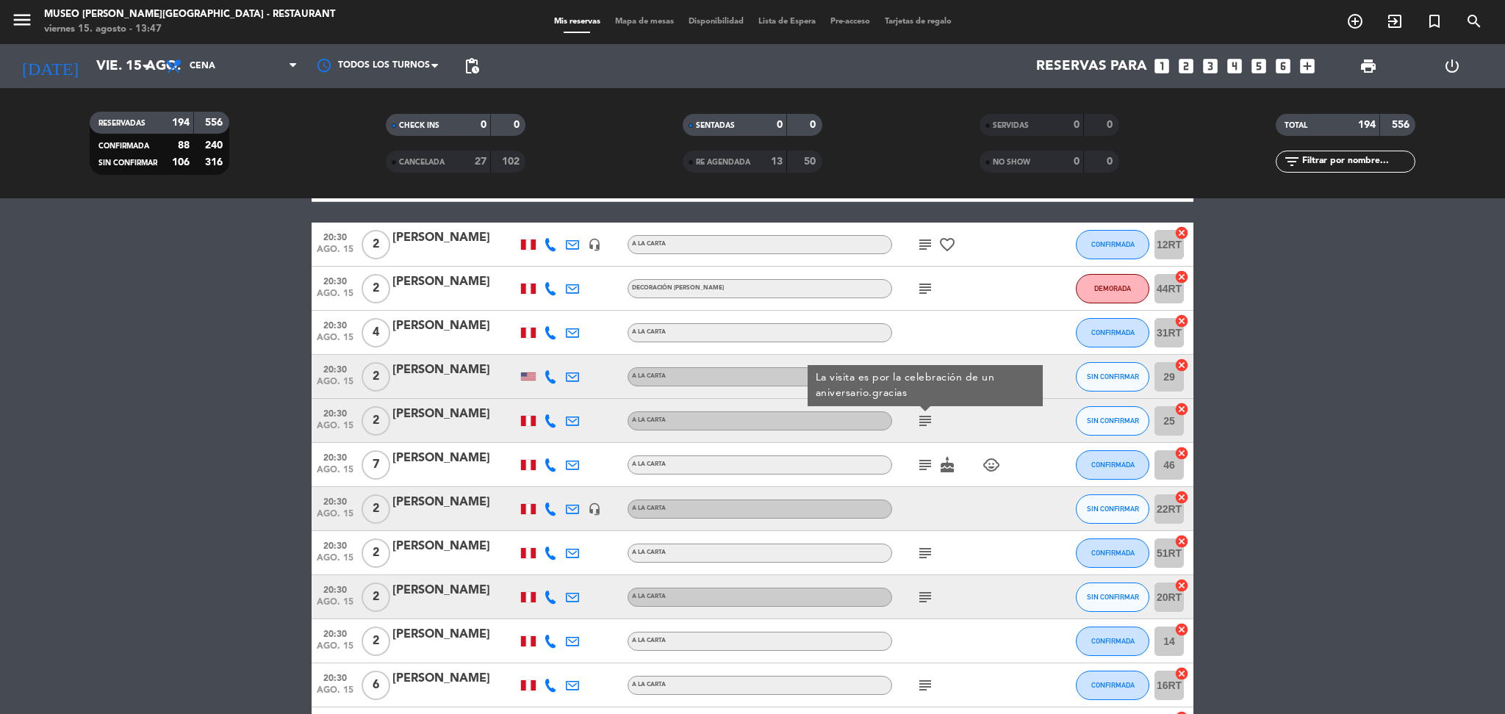
scroll to position [7209, 0]
click at [922, 472] on icon "subject" at bounding box center [925, 465] width 18 height 18
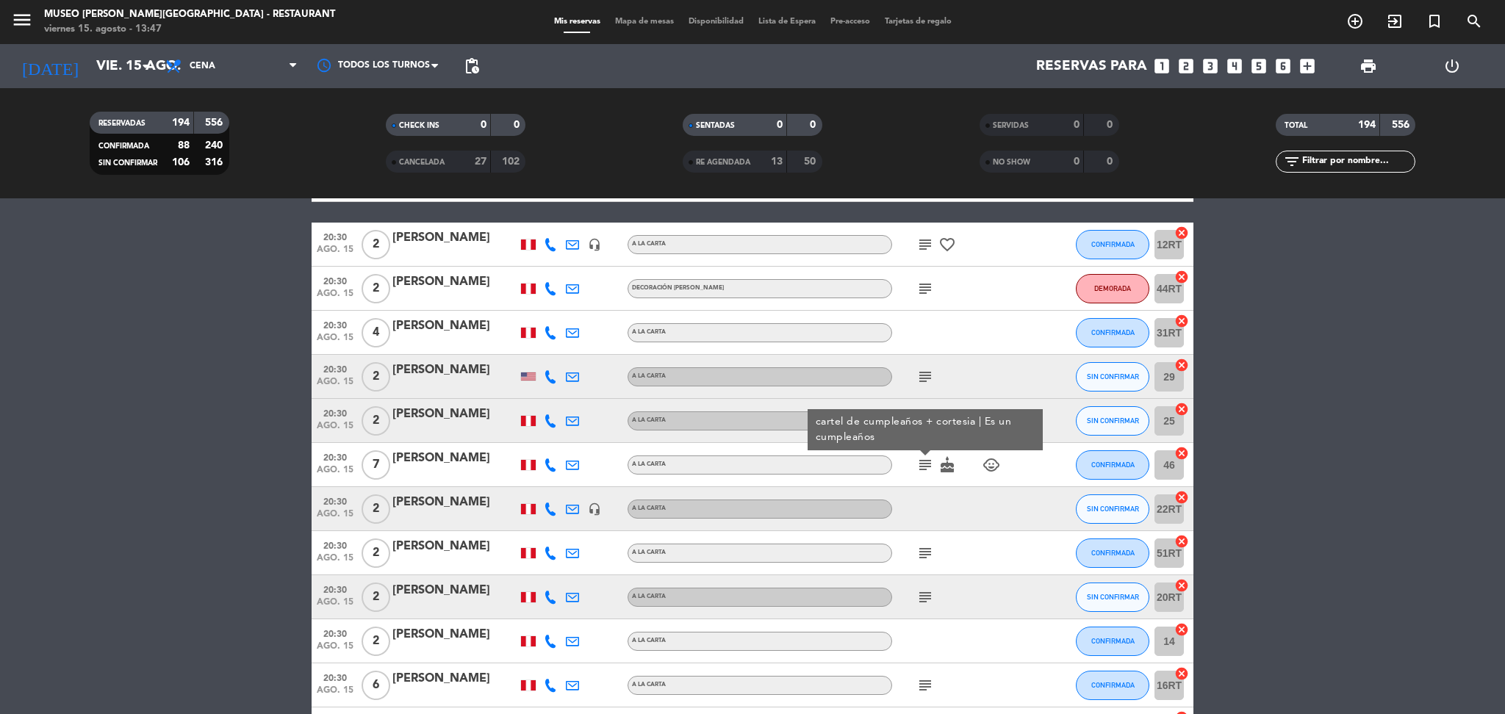
click at [924, 553] on icon "subject" at bounding box center [925, 553] width 18 height 18
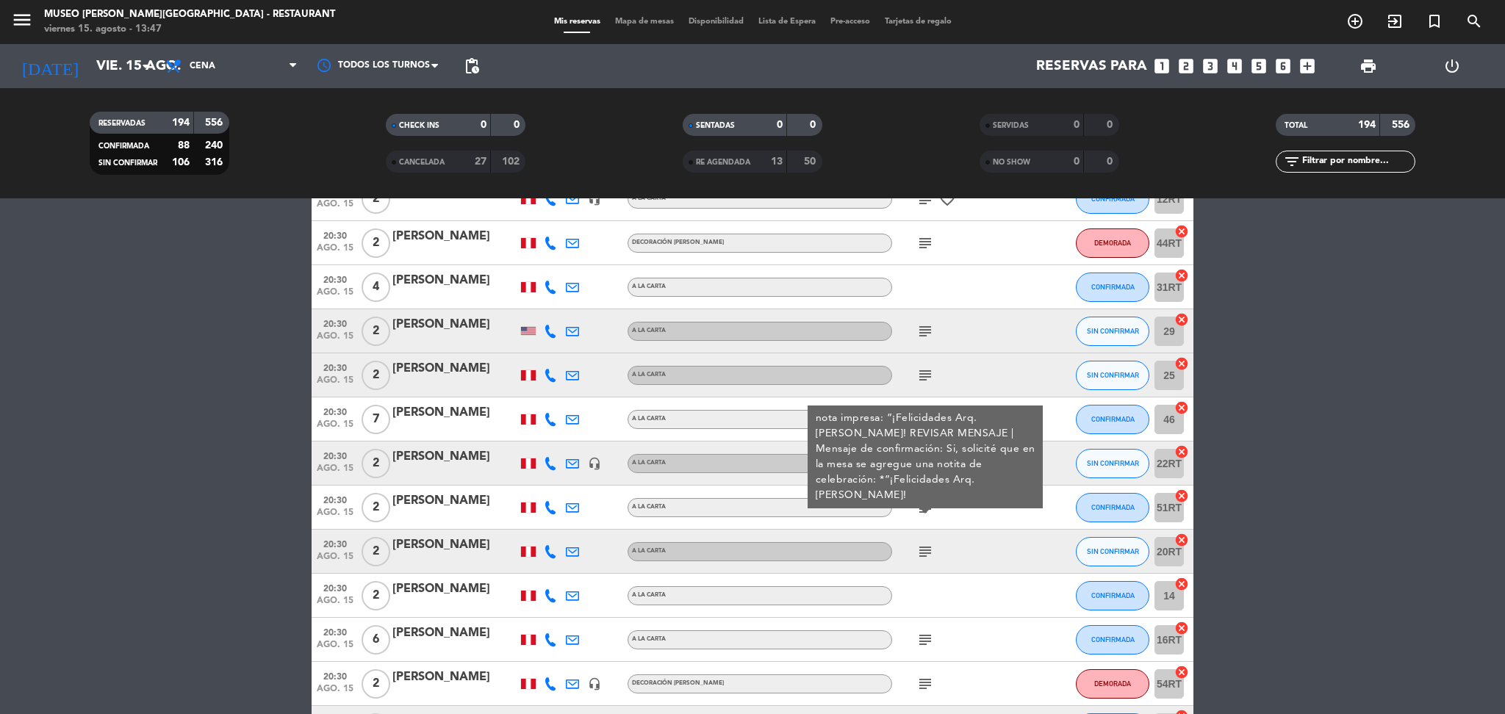
scroll to position [7253, 0]
click at [924, 553] on icon "subject" at bounding box center [925, 553] width 18 height 18
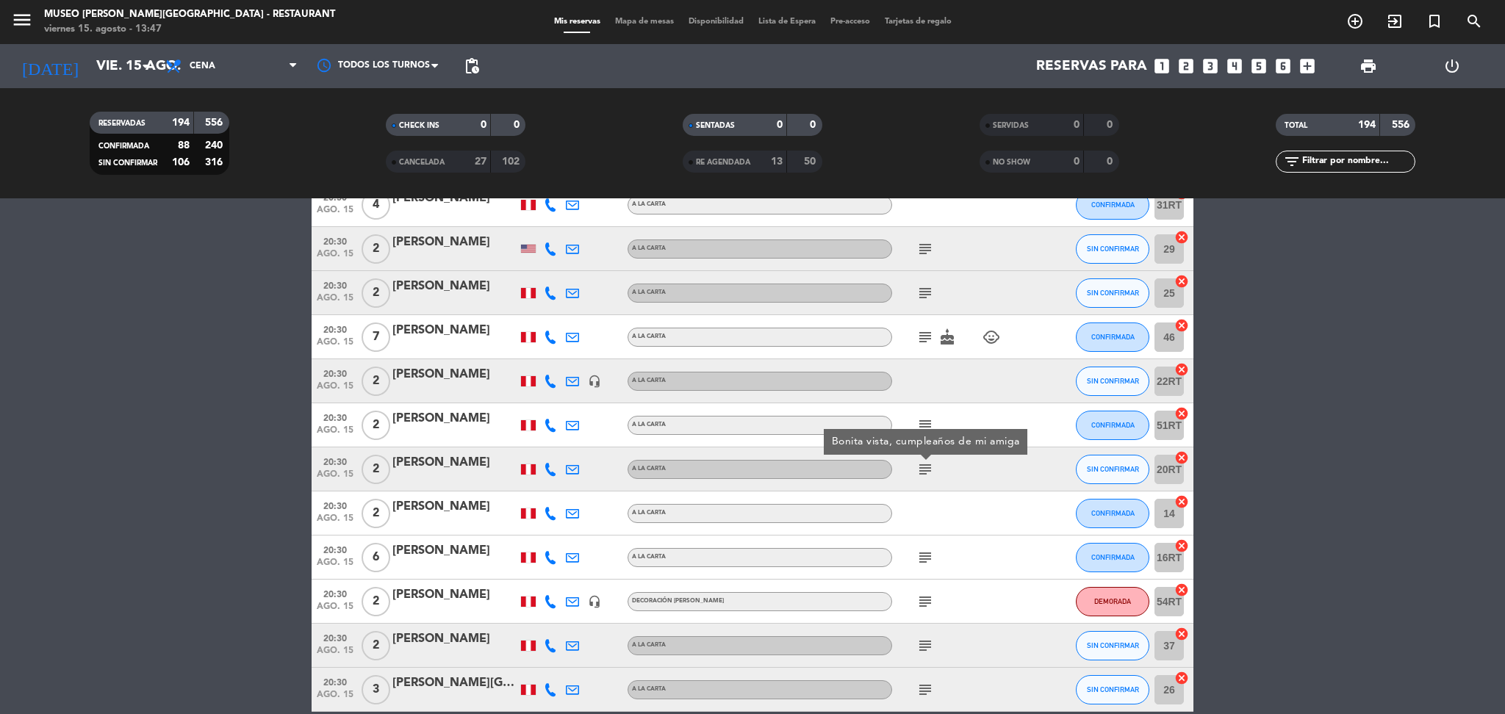
scroll to position [7351, 0]
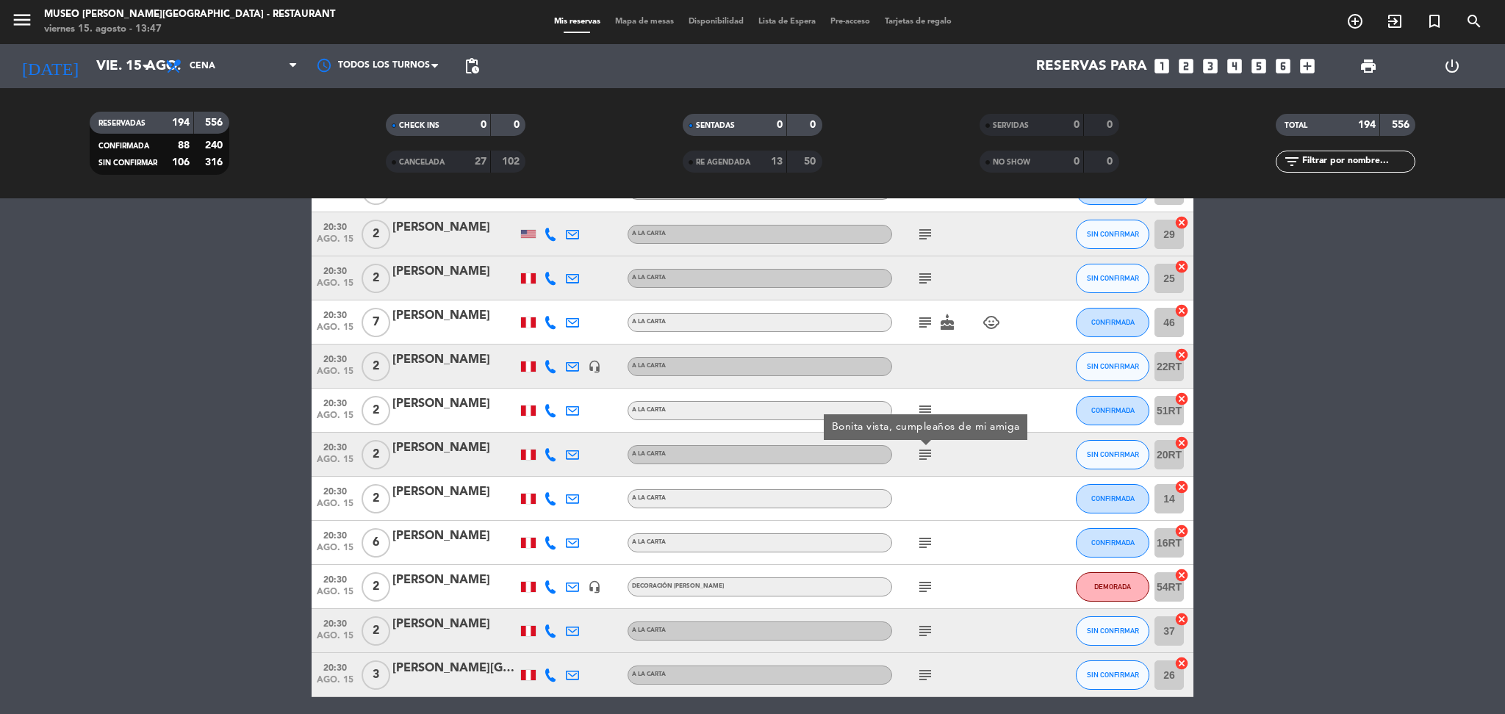
click at [924, 553] on div "subject" at bounding box center [958, 542] width 132 height 43
click at [924, 542] on icon "subject" at bounding box center [925, 543] width 18 height 18
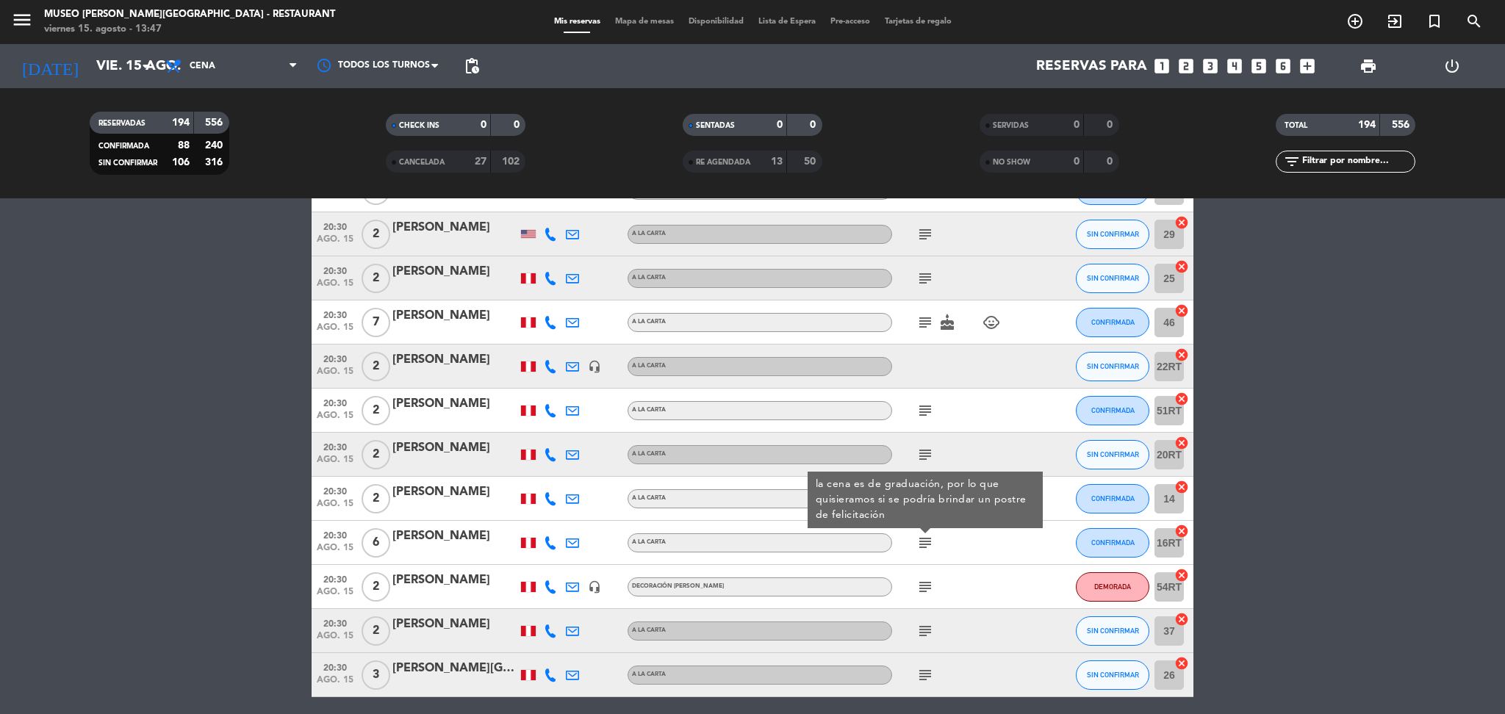
click at [927, 583] on icon "subject" at bounding box center [925, 587] width 18 height 18
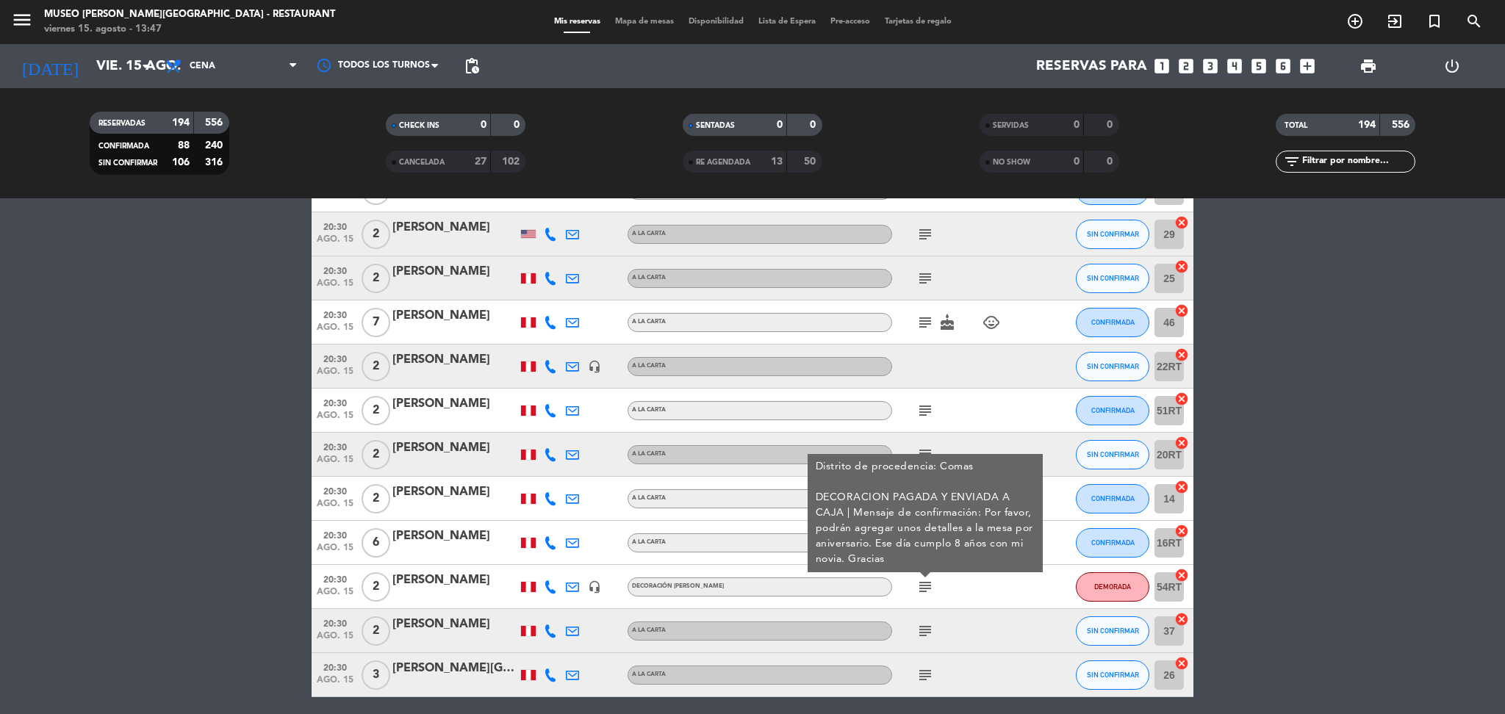
click at [442, 593] on div at bounding box center [454, 597] width 125 height 12
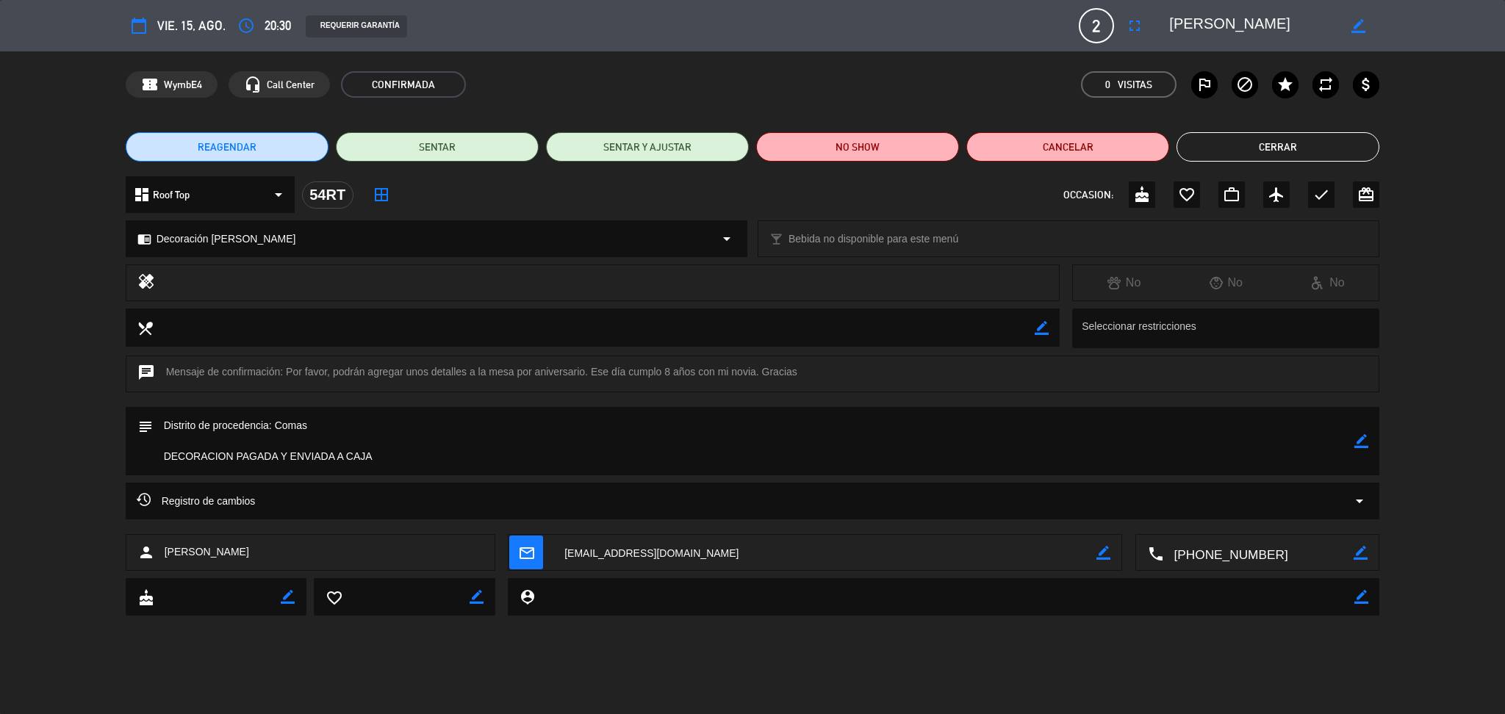
click at [1208, 25] on textarea at bounding box center [1253, 25] width 168 height 26
click at [1301, 158] on button "Cerrar" at bounding box center [1277, 146] width 203 height 29
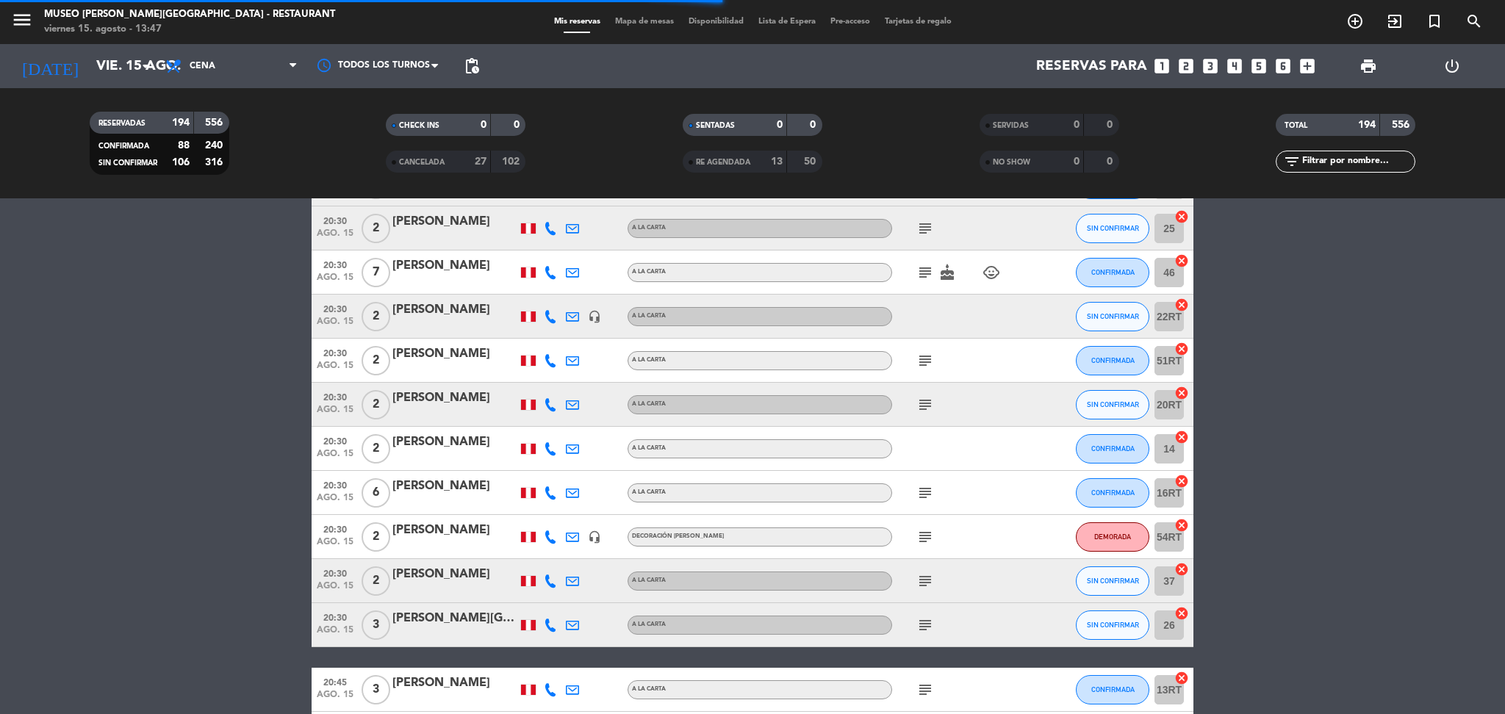
scroll to position [7433, 0]
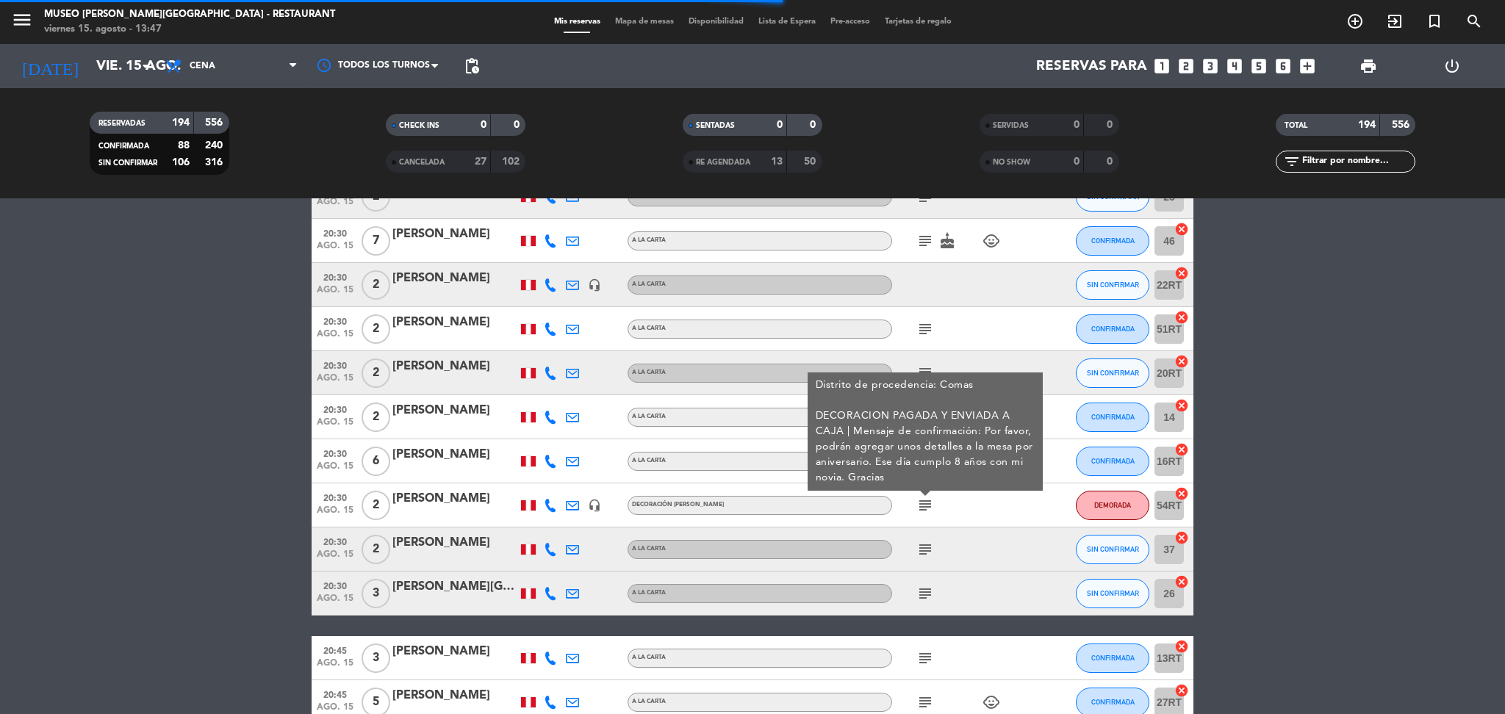
click at [923, 531] on div "subject" at bounding box center [958, 549] width 132 height 43
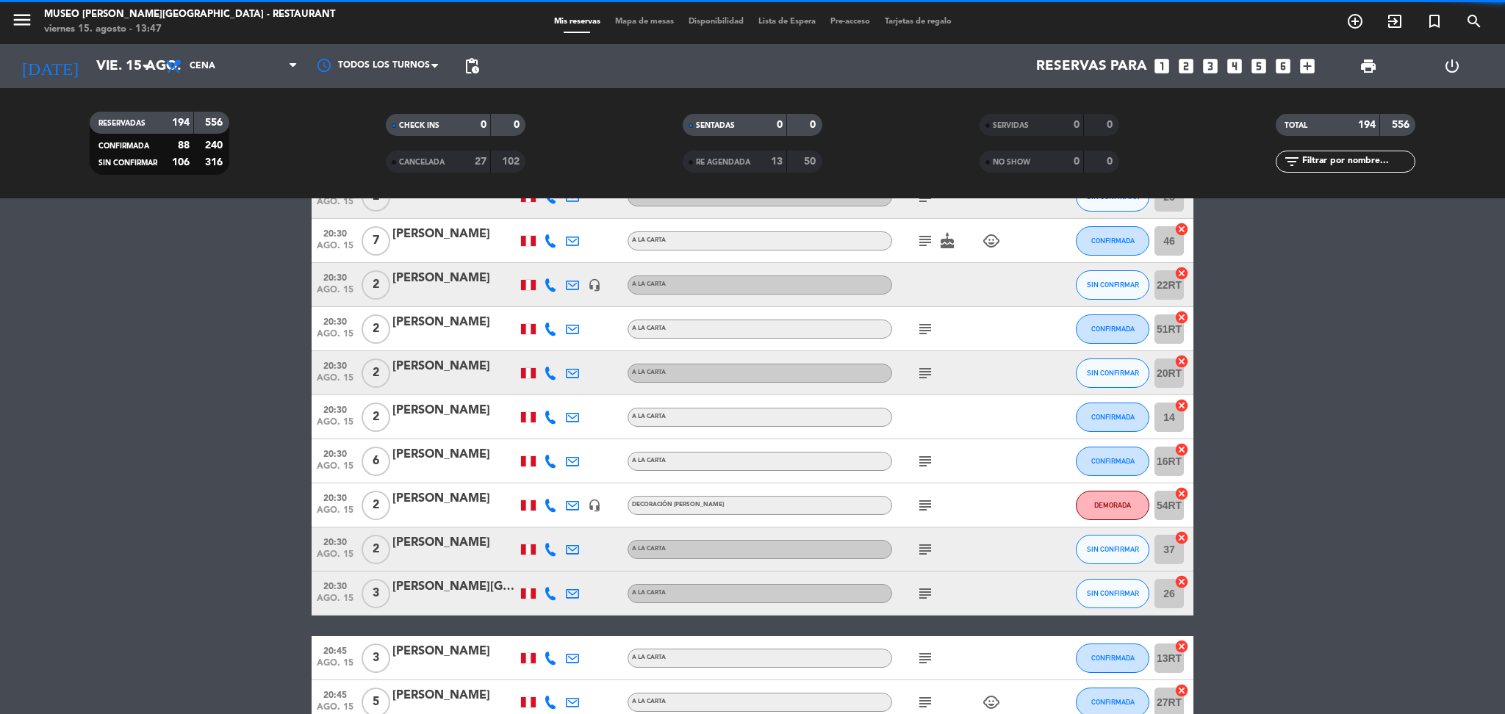
click at [923, 531] on div "subject" at bounding box center [958, 549] width 132 height 43
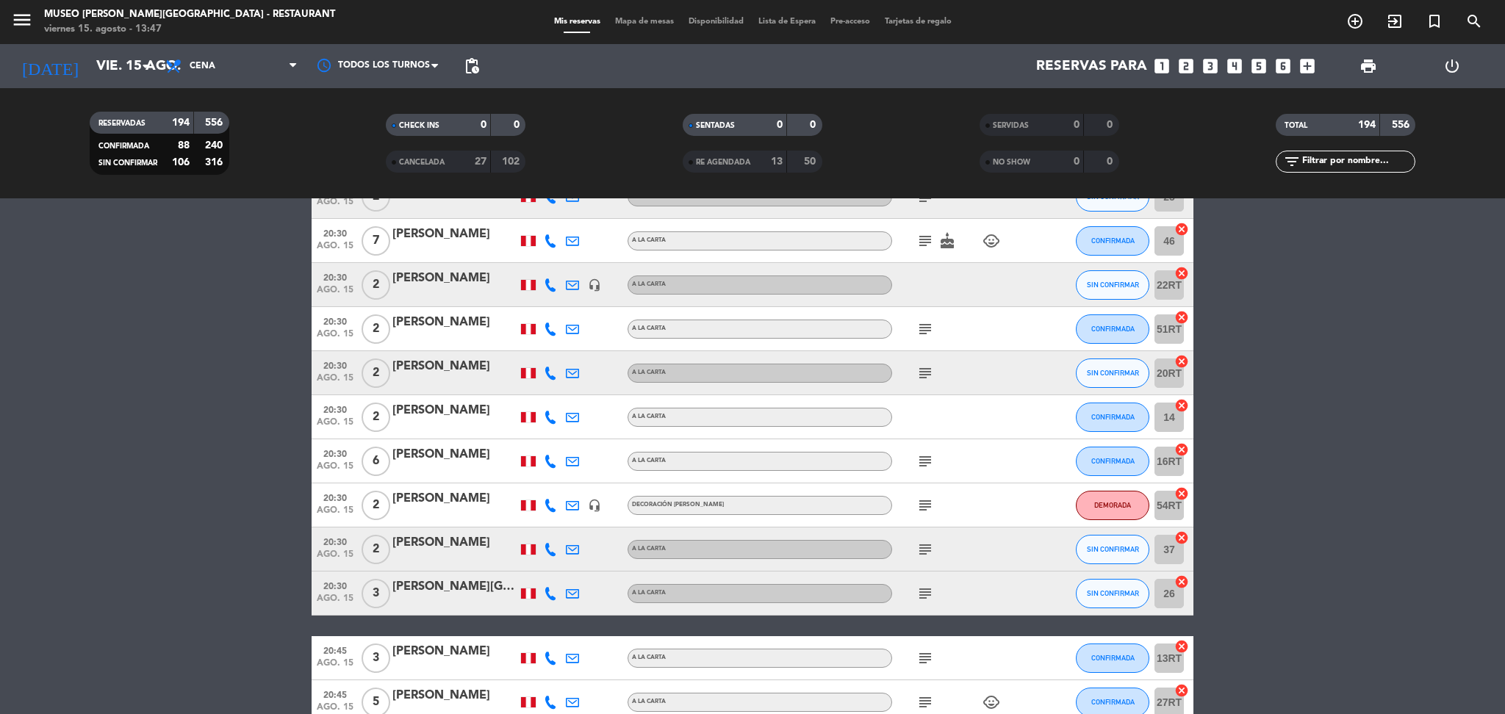
click at [926, 557] on icon "subject" at bounding box center [925, 550] width 18 height 18
click at [926, 600] on icon "subject" at bounding box center [925, 594] width 18 height 18
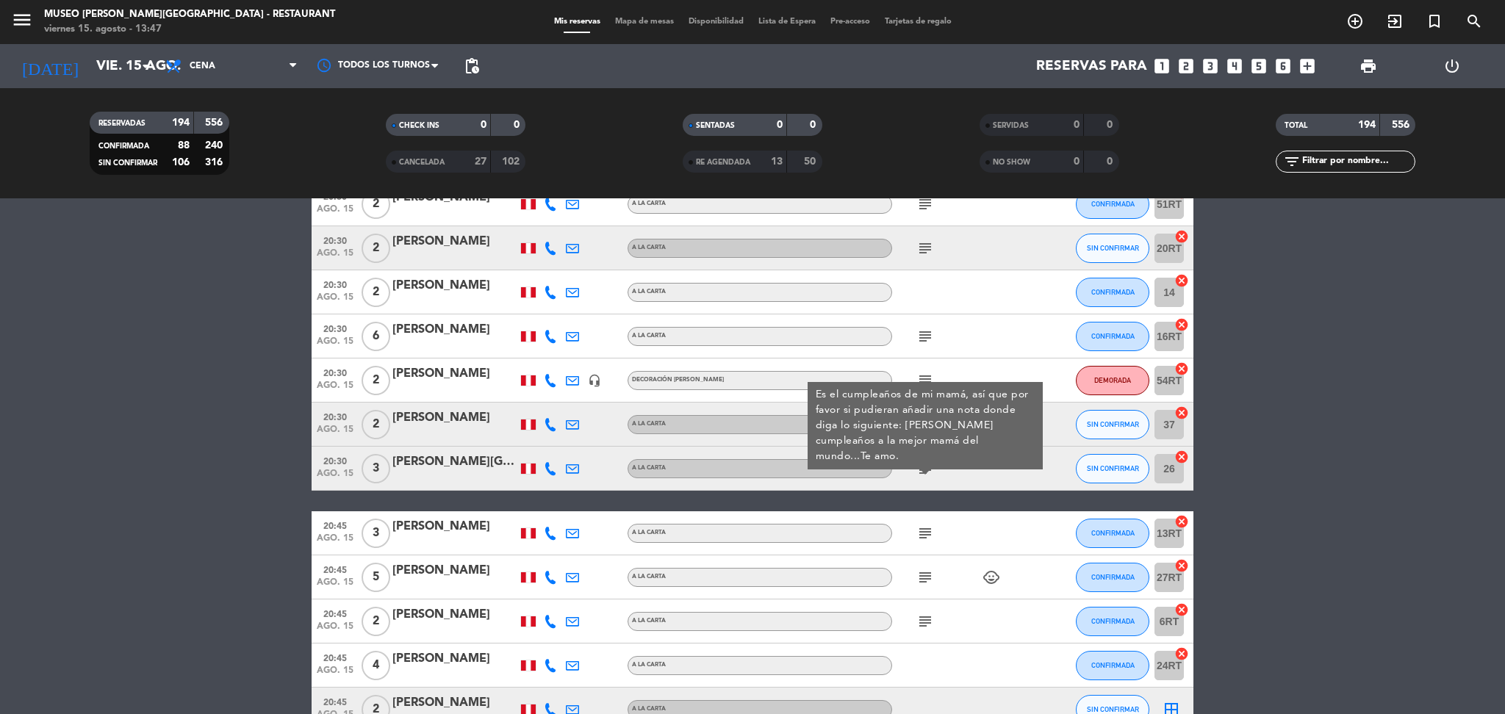
scroll to position [7559, 0]
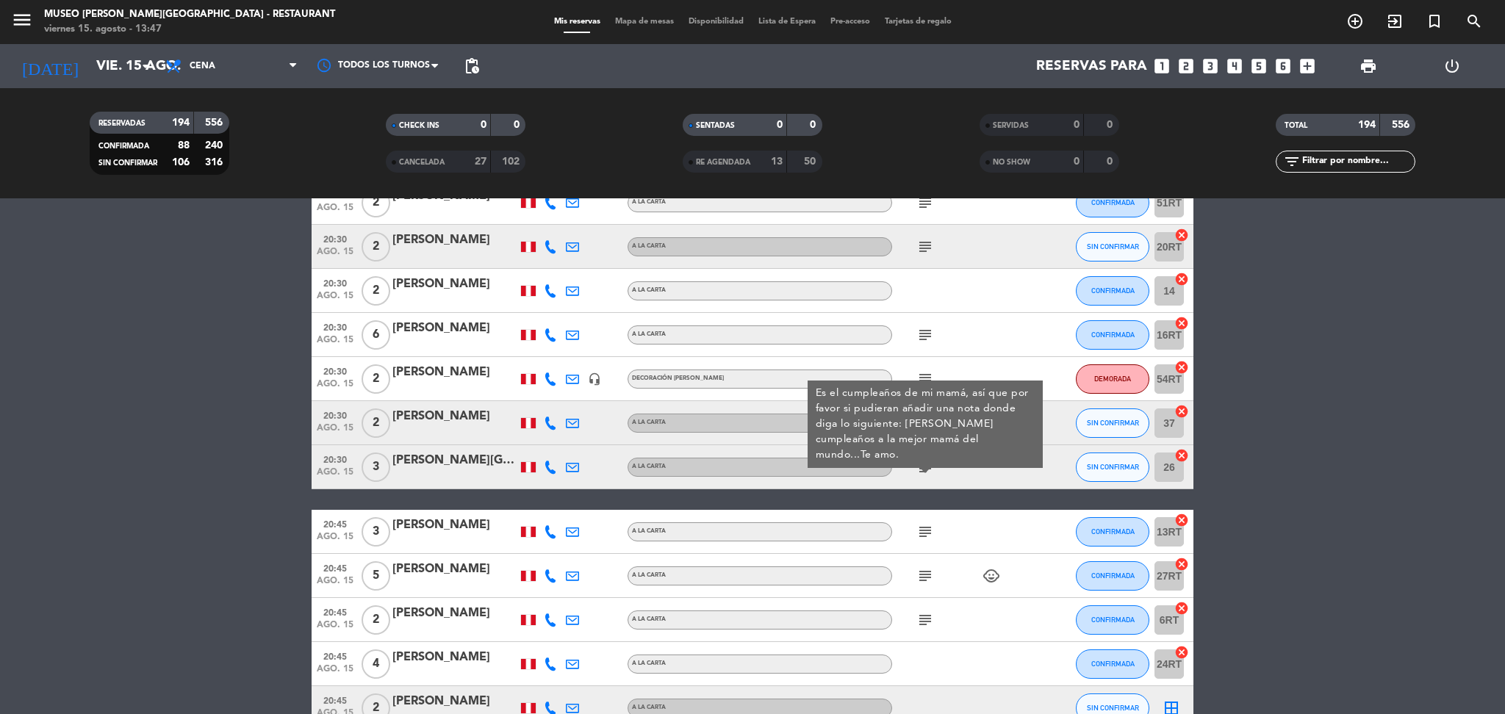
click at [925, 532] on icon "subject" at bounding box center [925, 532] width 18 height 18
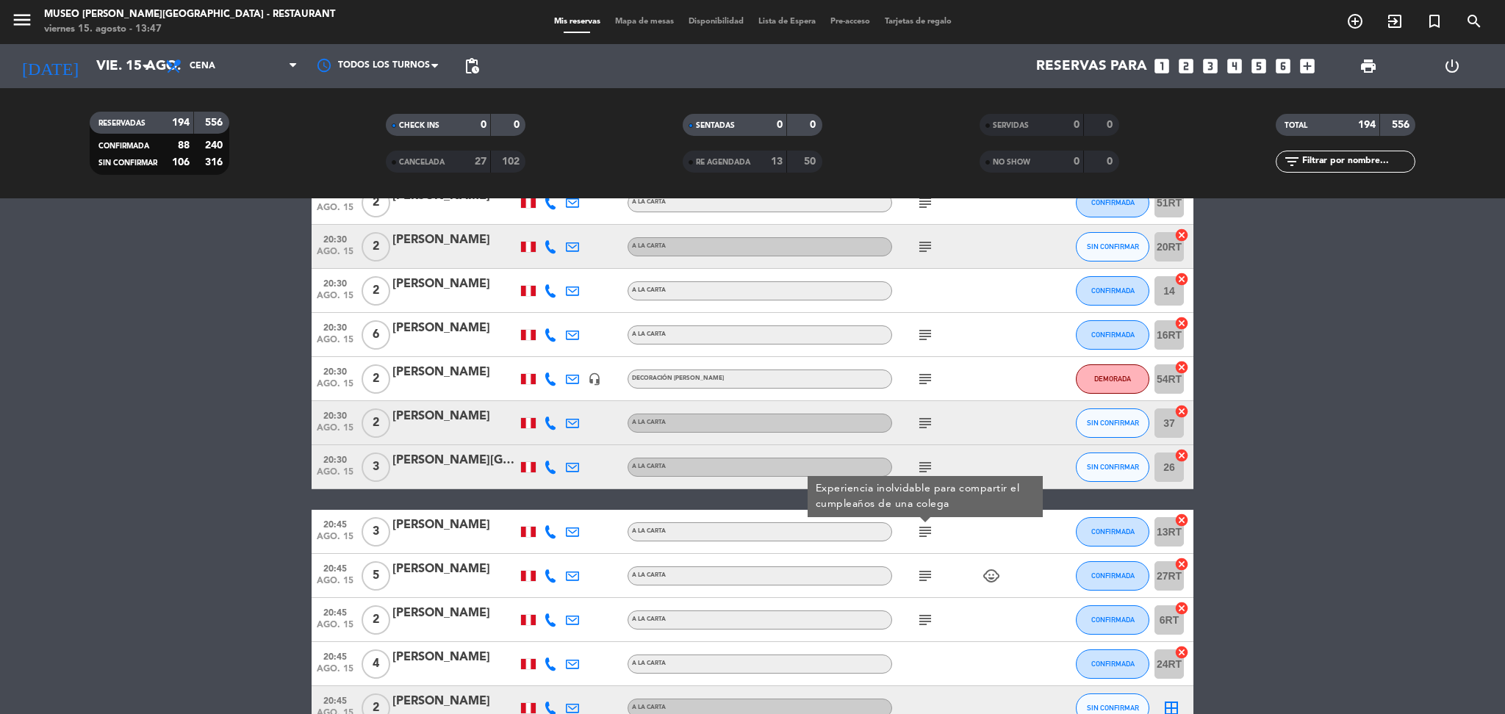
click at [923, 574] on icon "subject" at bounding box center [925, 576] width 18 height 18
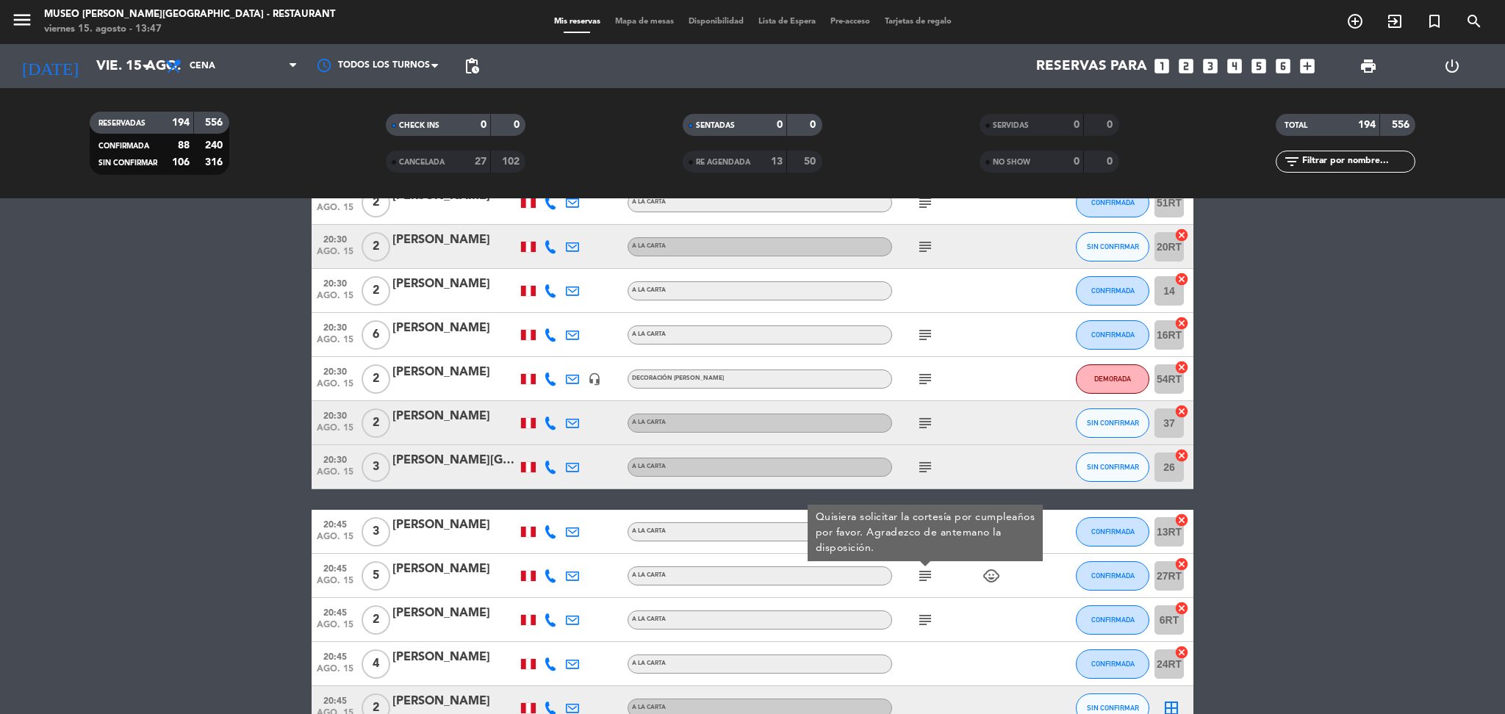
click at [925, 618] on icon "subject" at bounding box center [925, 620] width 18 height 18
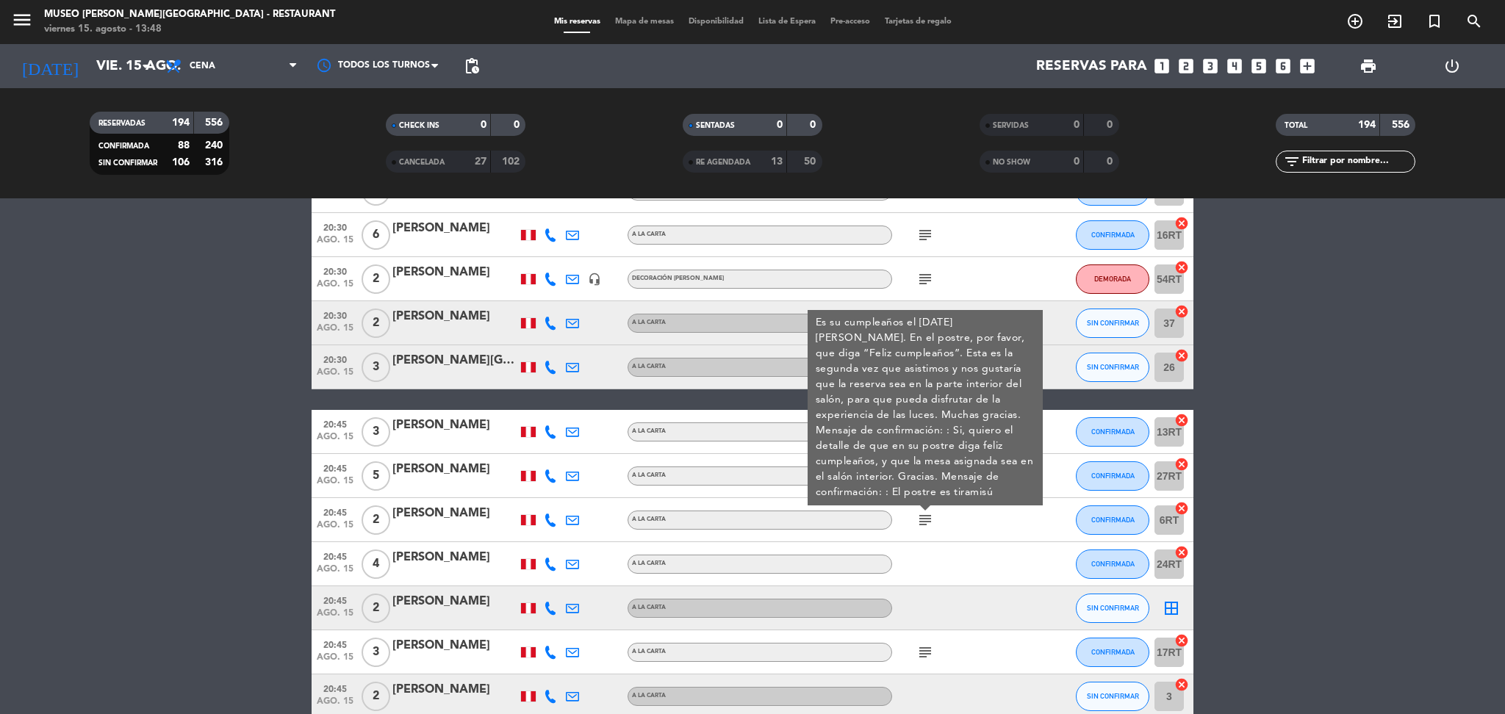
scroll to position [7707, 0]
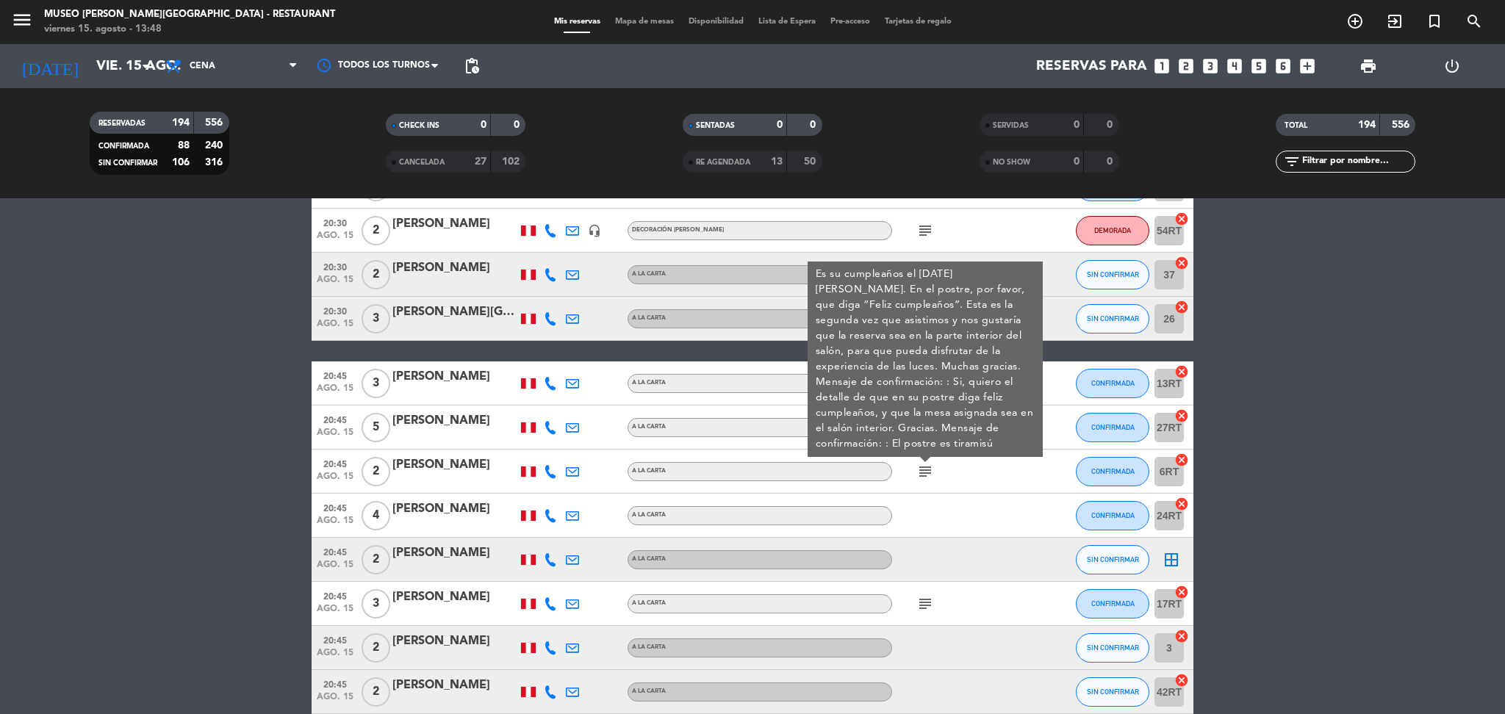
click at [924, 602] on icon "subject" at bounding box center [925, 604] width 18 height 18
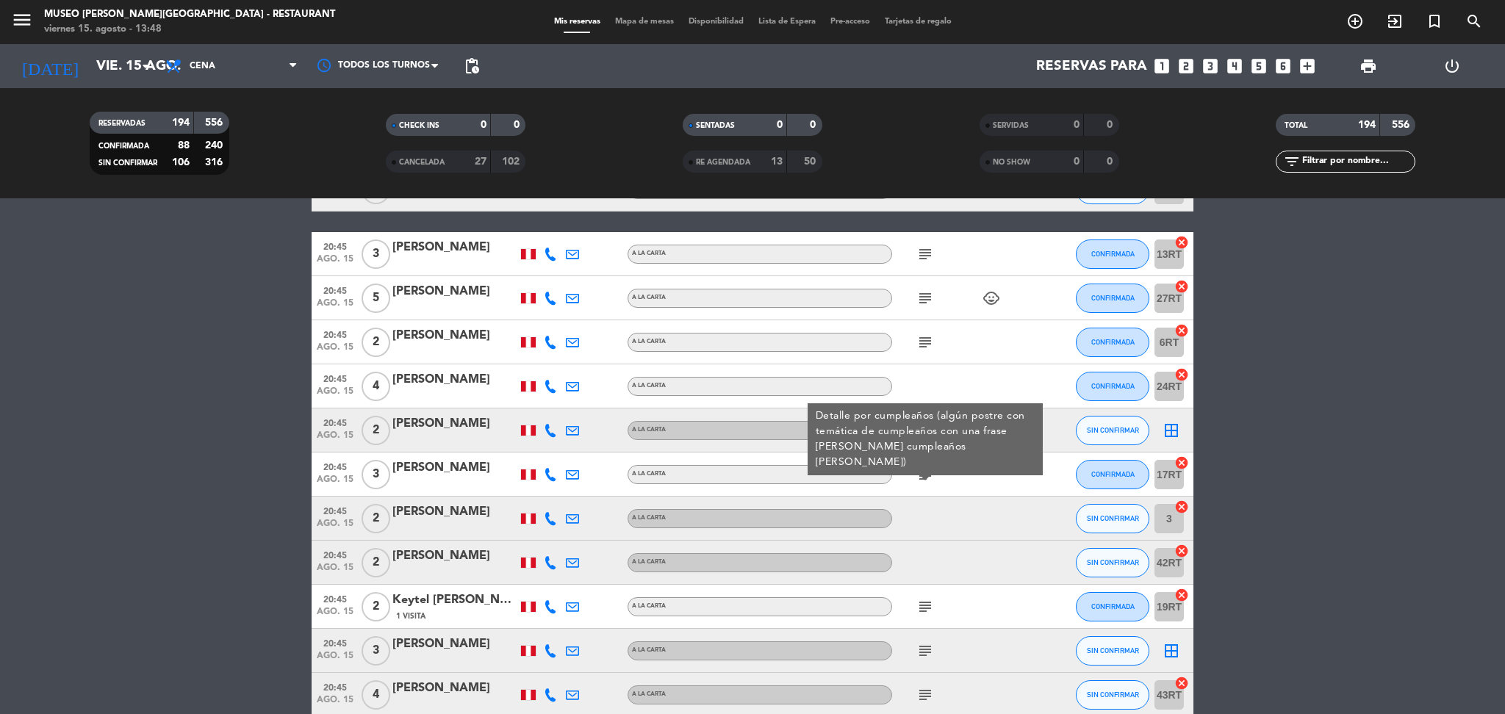
scroll to position [7838, 0]
click at [924, 602] on icon "subject" at bounding box center [925, 606] width 18 height 18
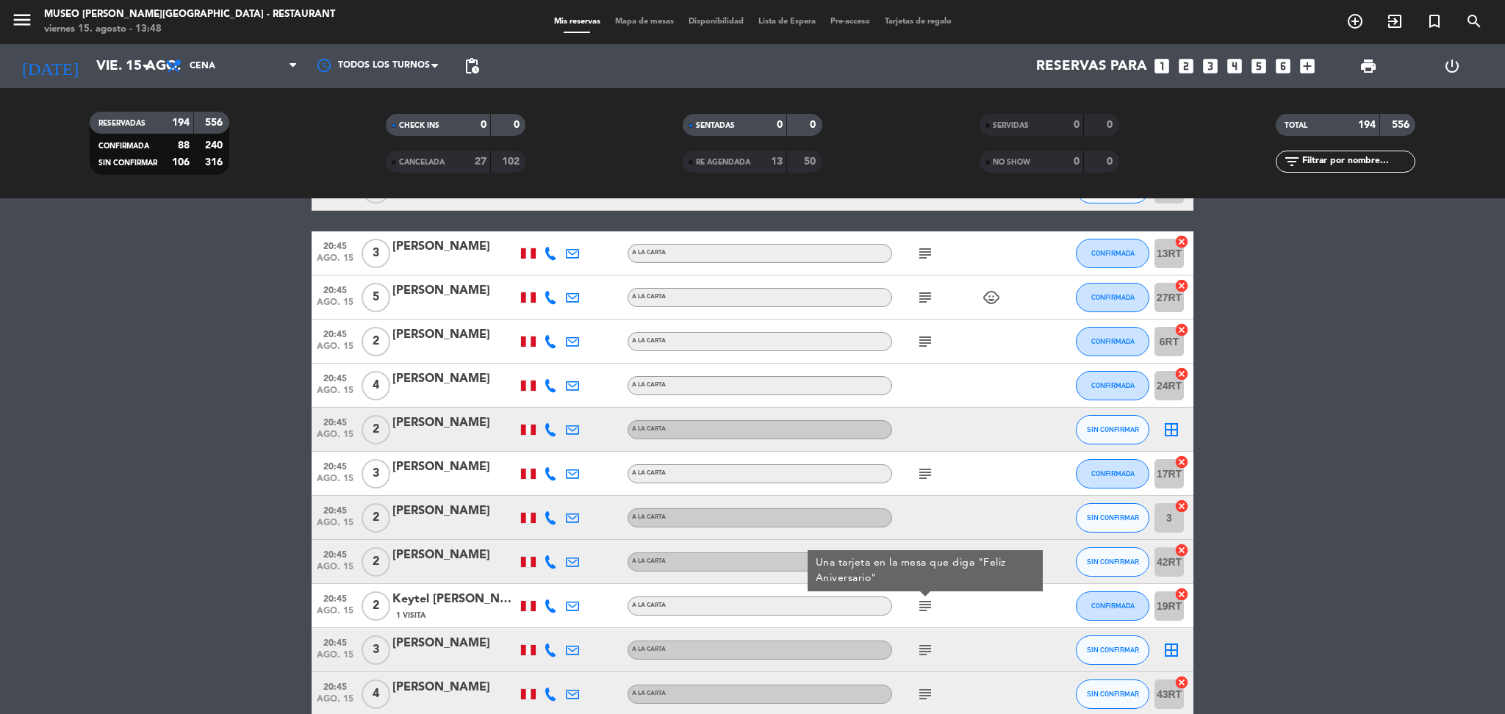
scroll to position [7885, 0]
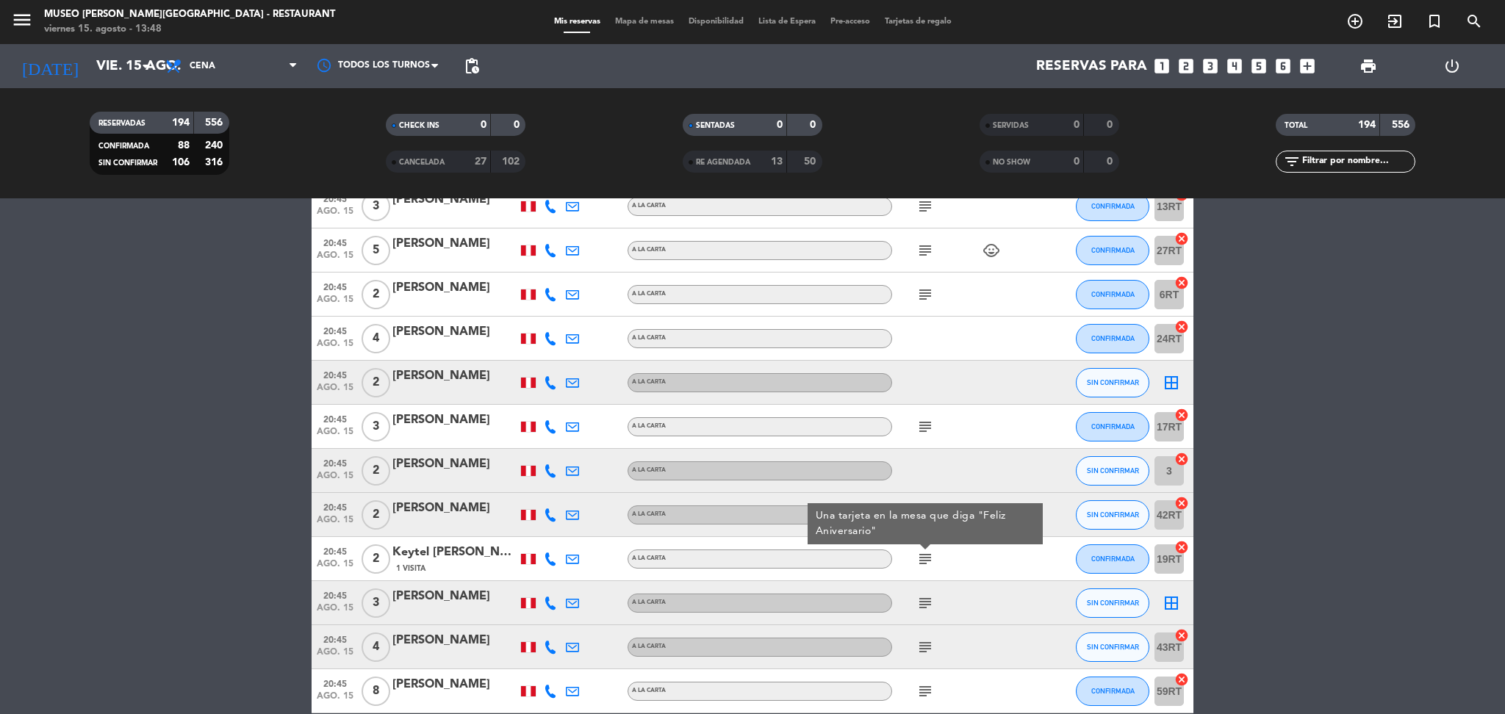
click at [924, 602] on icon "subject" at bounding box center [925, 603] width 18 height 18
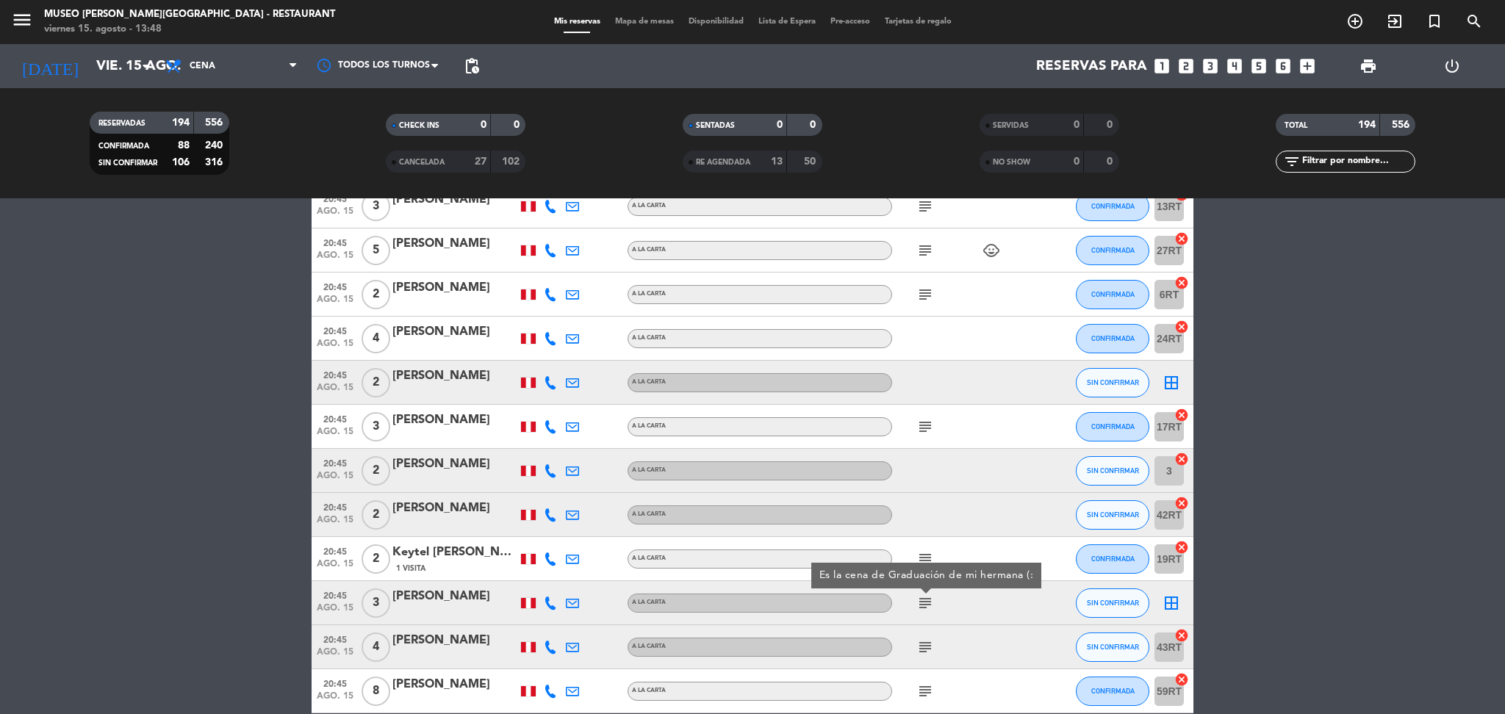
scroll to position [7928, 0]
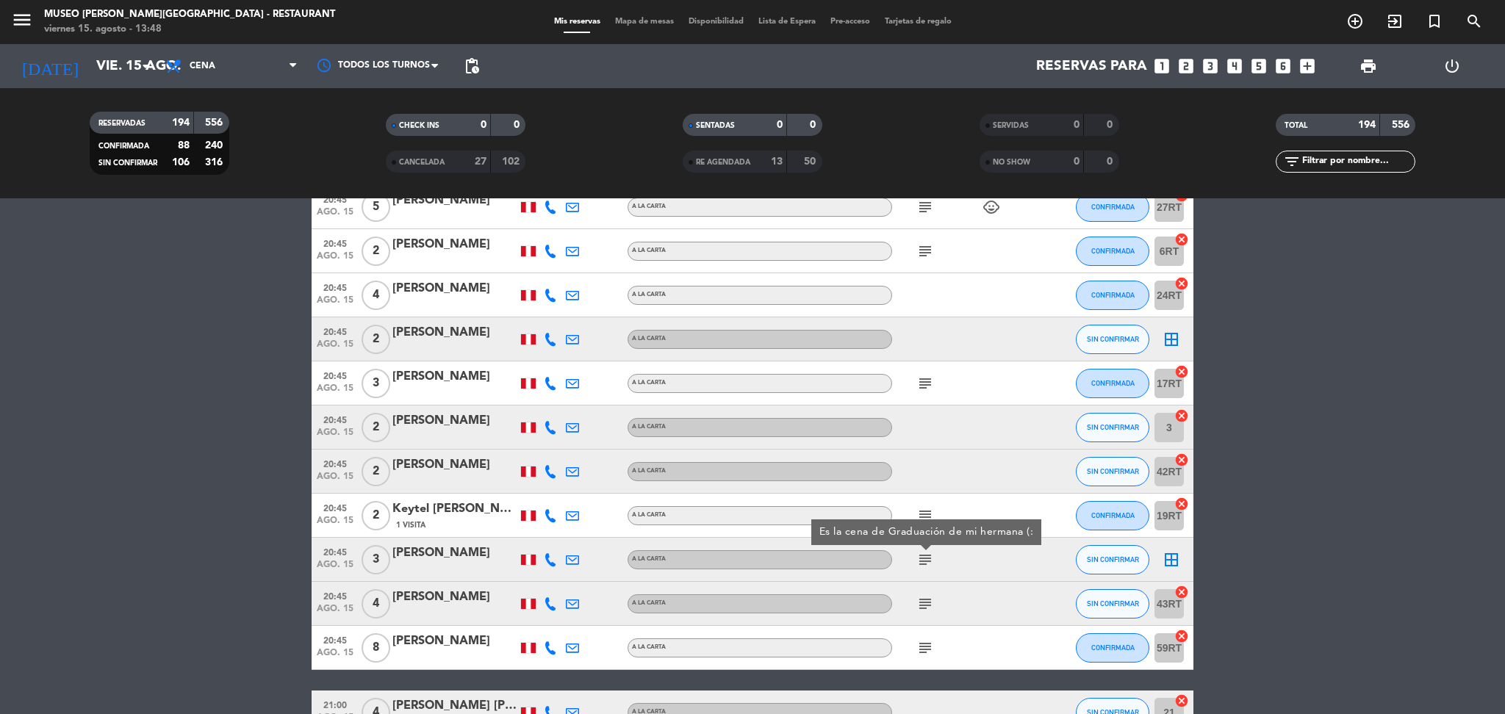
click at [924, 602] on icon "subject" at bounding box center [925, 604] width 18 height 18
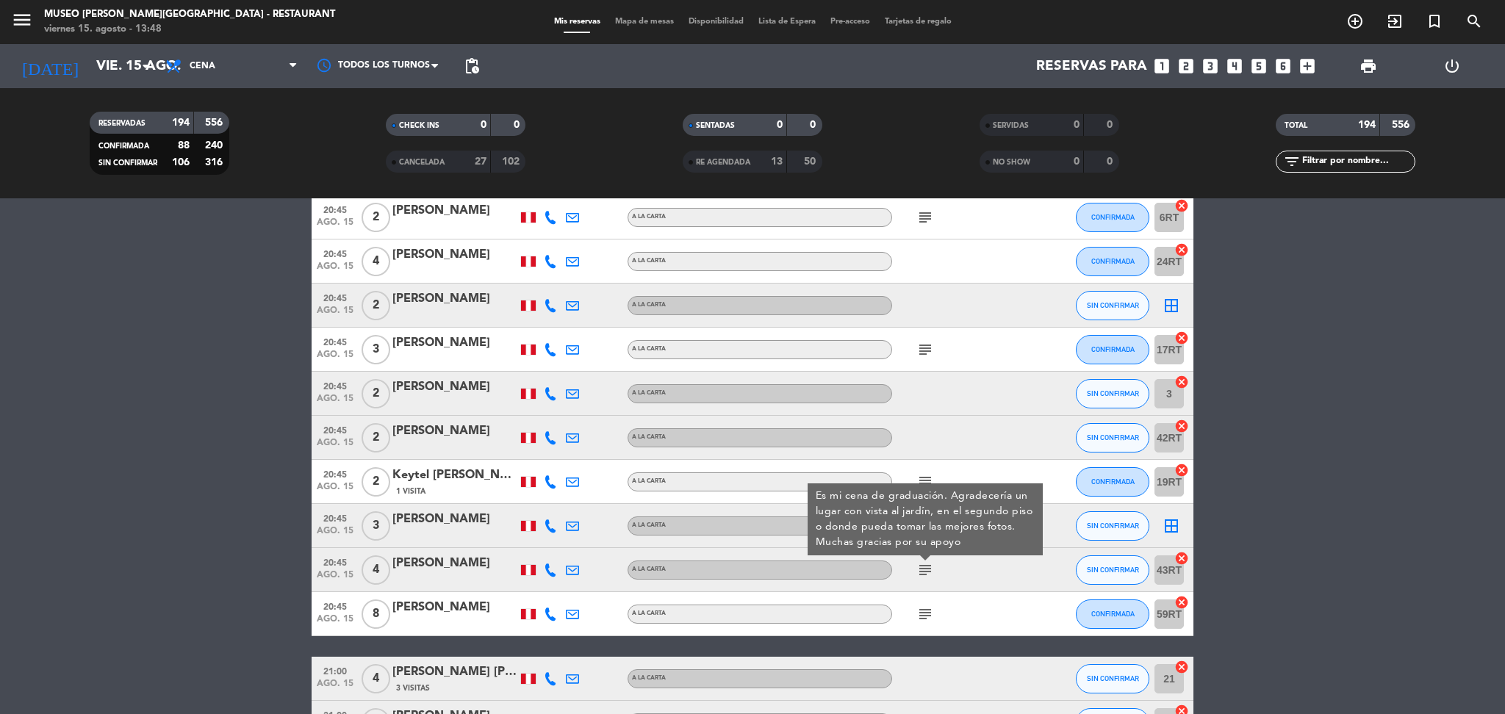
scroll to position [7962, 0]
click at [926, 616] on icon "subject" at bounding box center [925, 614] width 18 height 18
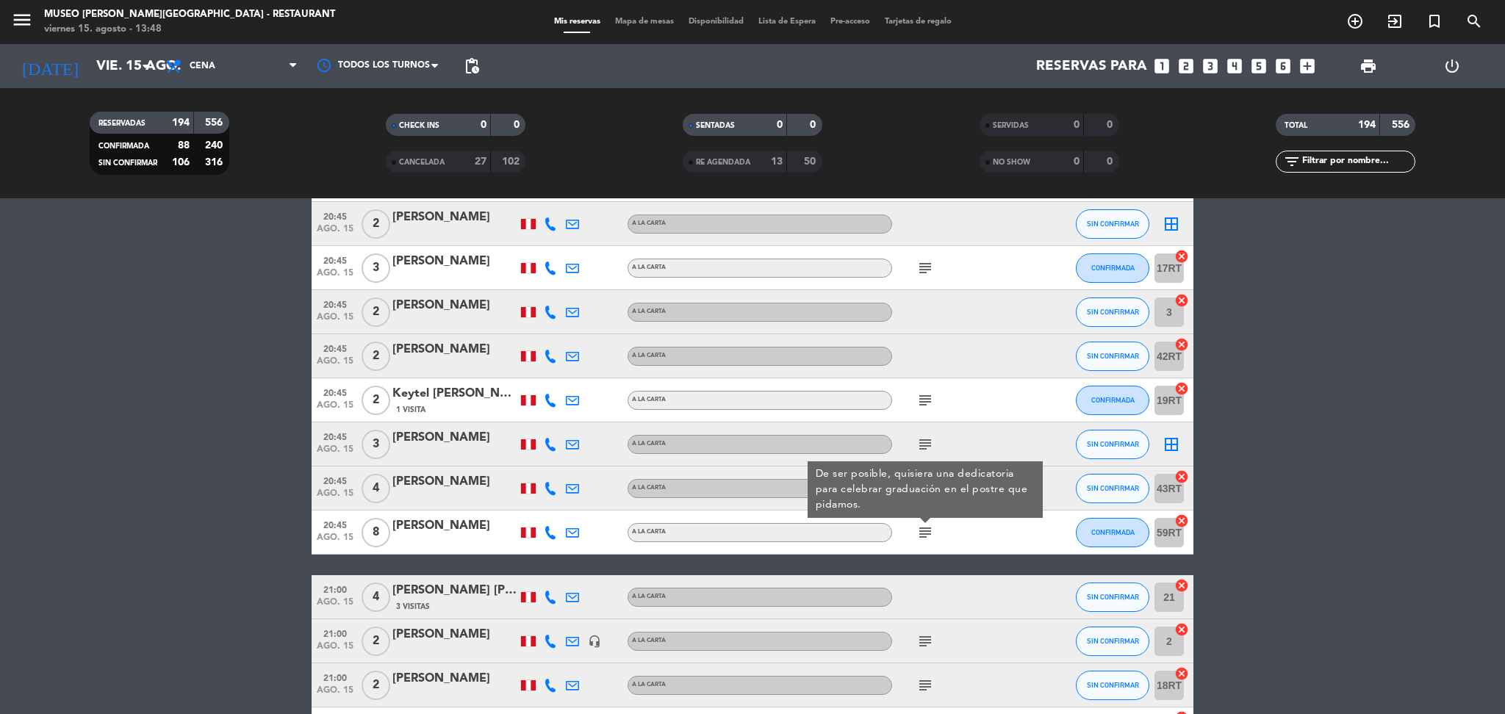
scroll to position [8060, 0]
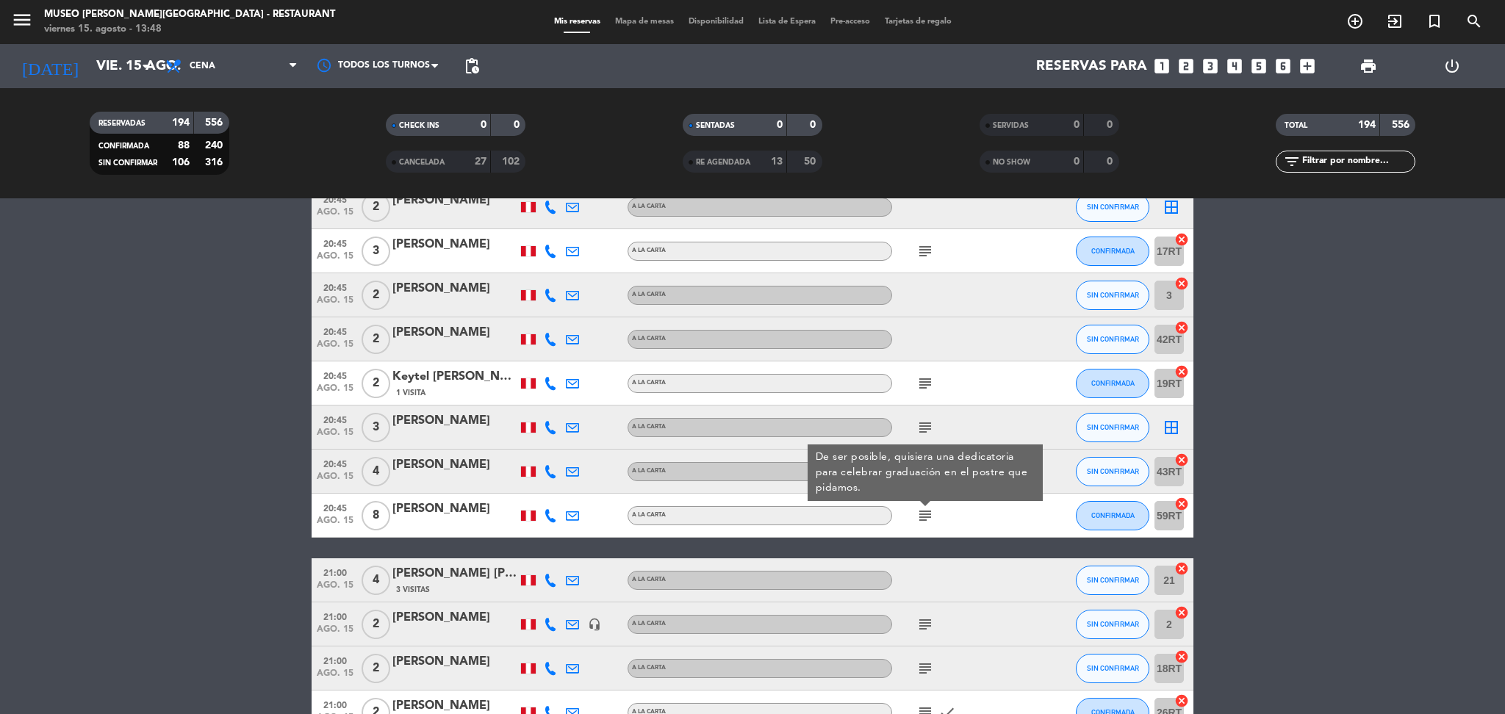
click at [926, 616] on icon "subject" at bounding box center [925, 625] width 18 height 18
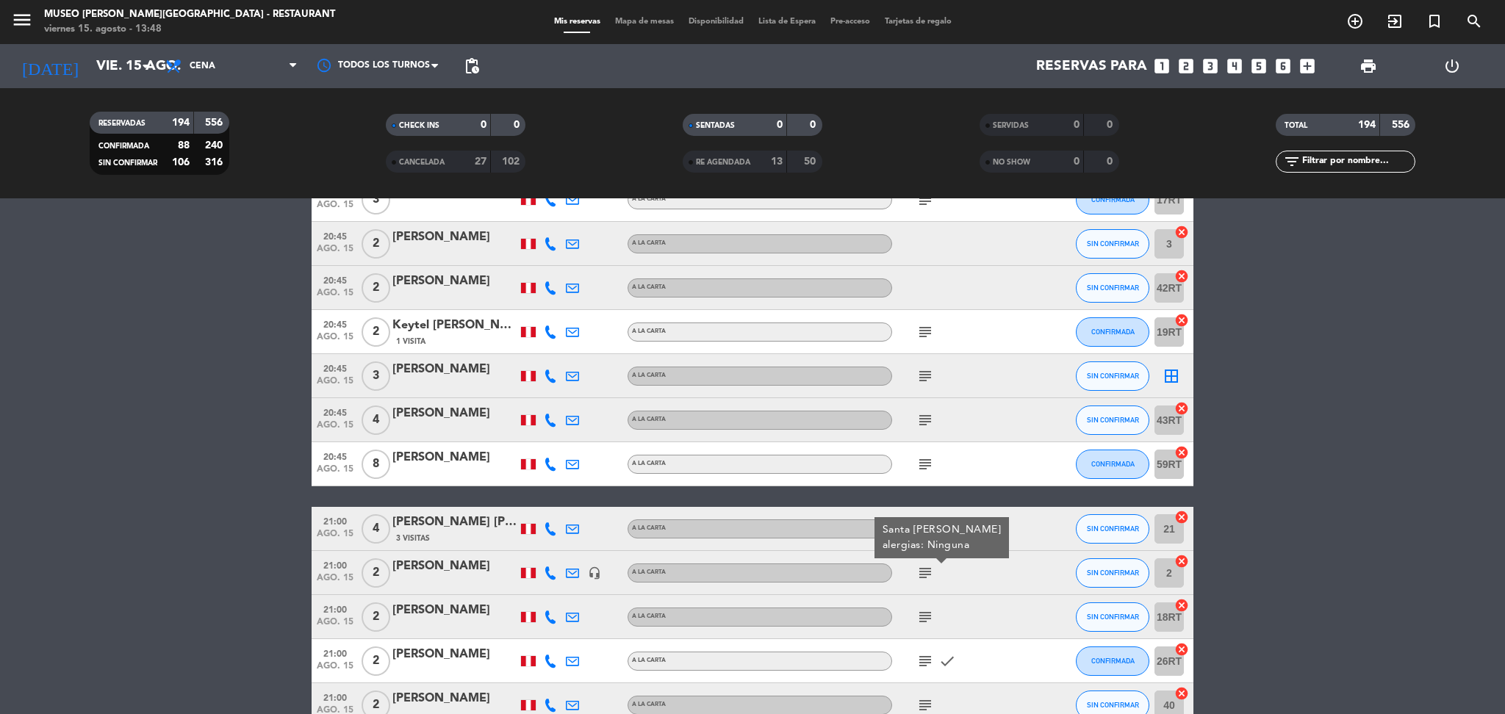
click at [926, 616] on icon "subject" at bounding box center [925, 617] width 18 height 18
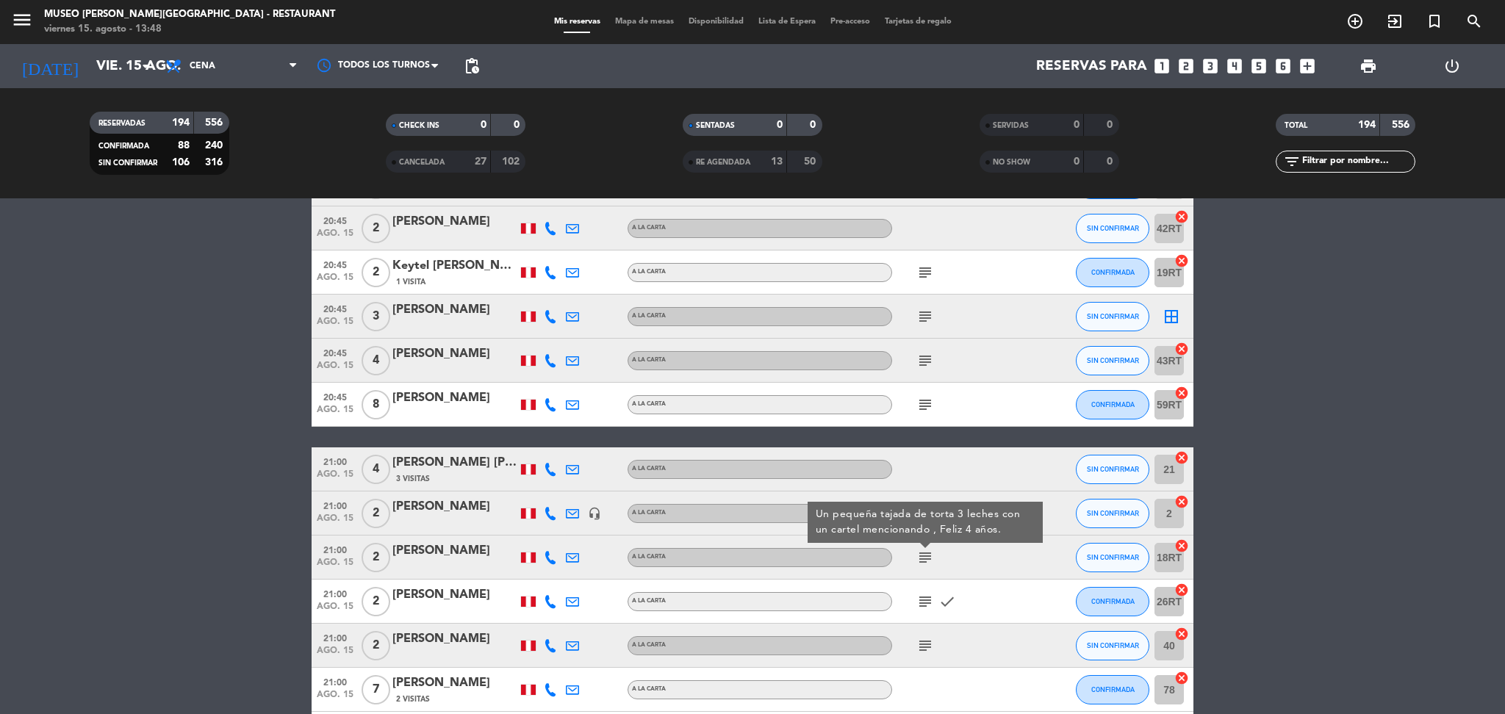
scroll to position [8174, 0]
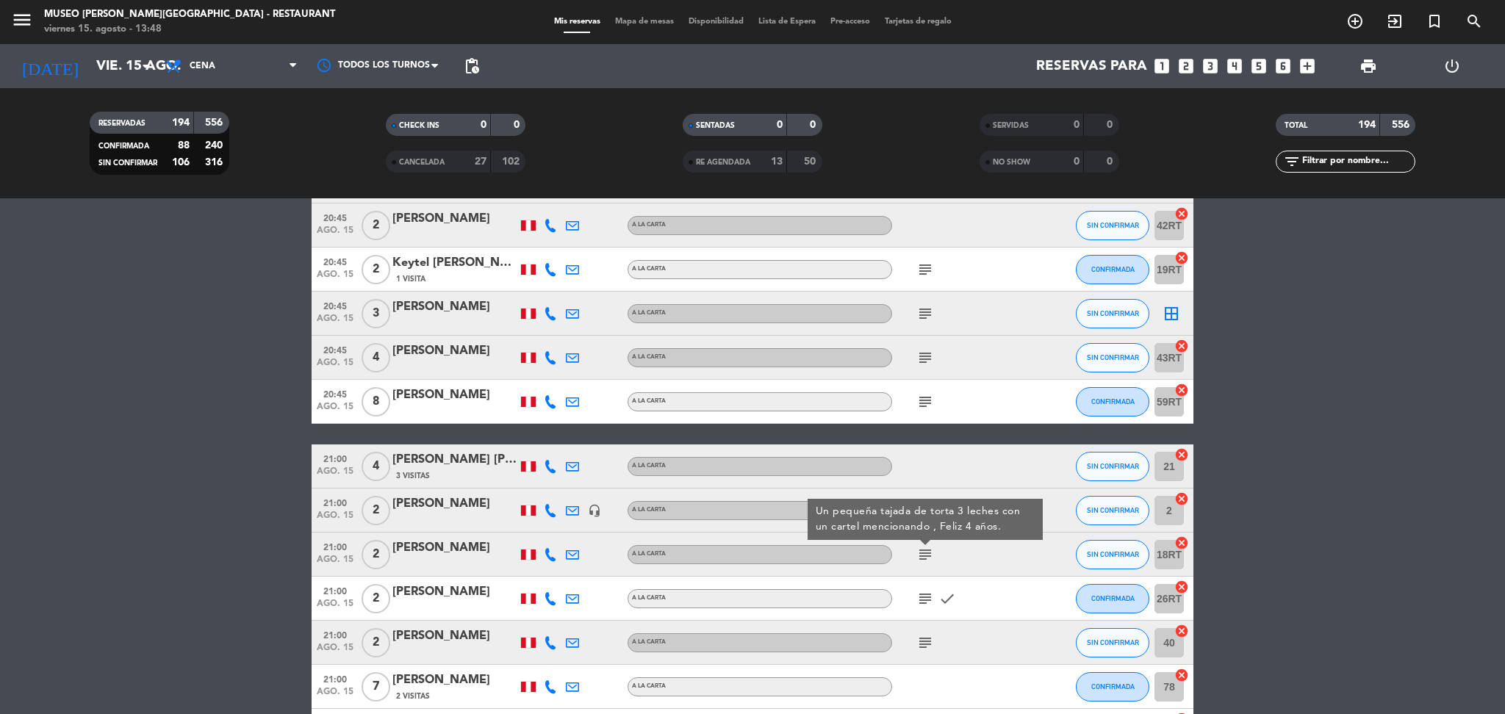
click at [926, 616] on div "subject check" at bounding box center [958, 598] width 132 height 43
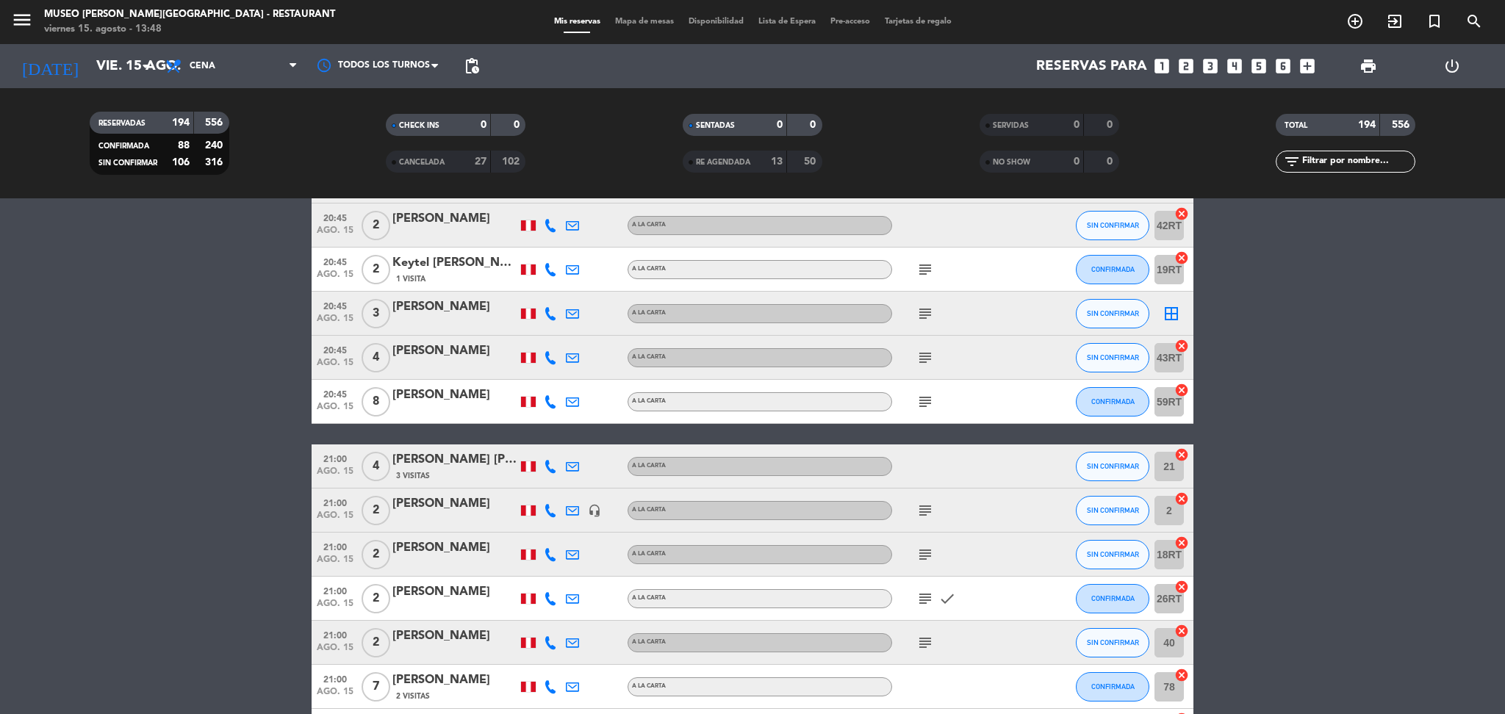
click at [925, 602] on icon "subject" at bounding box center [925, 599] width 18 height 18
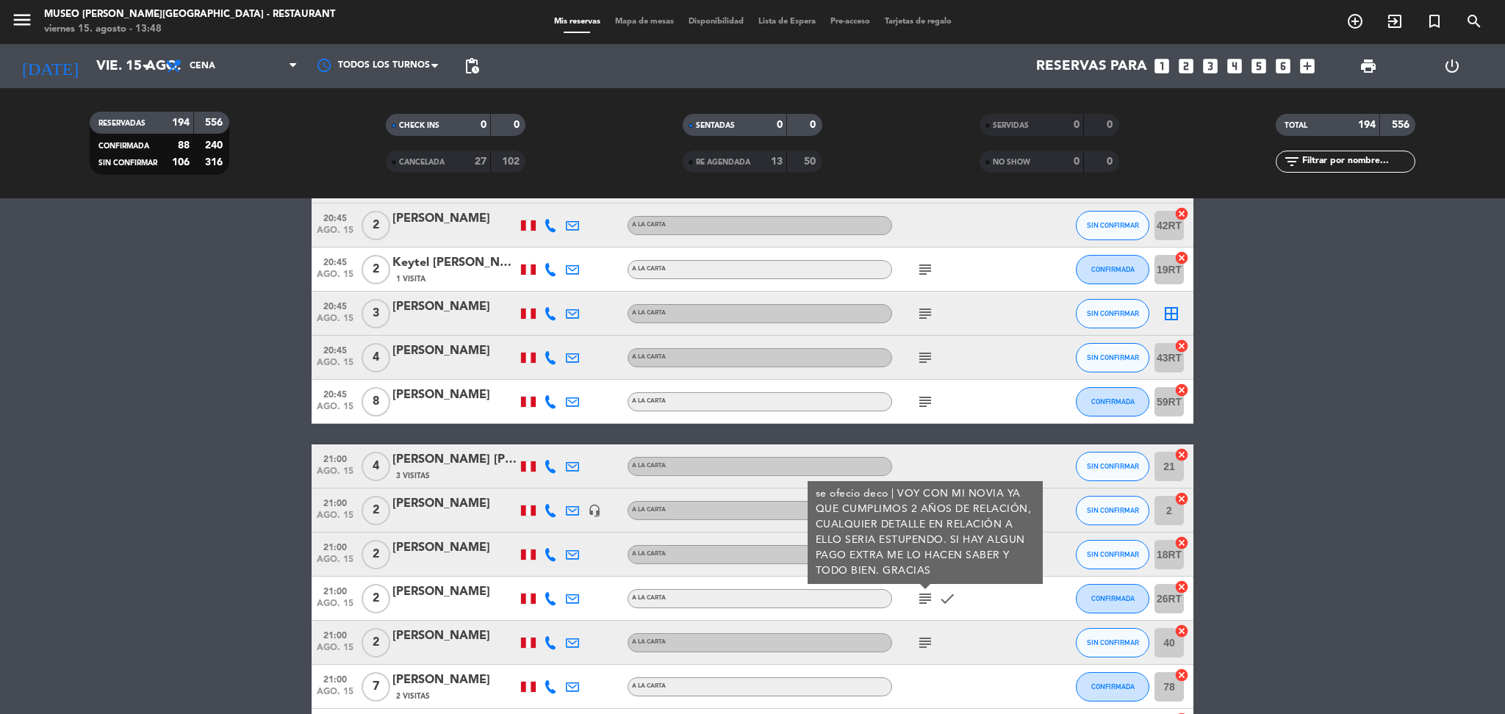
click at [927, 638] on icon "subject" at bounding box center [925, 643] width 18 height 18
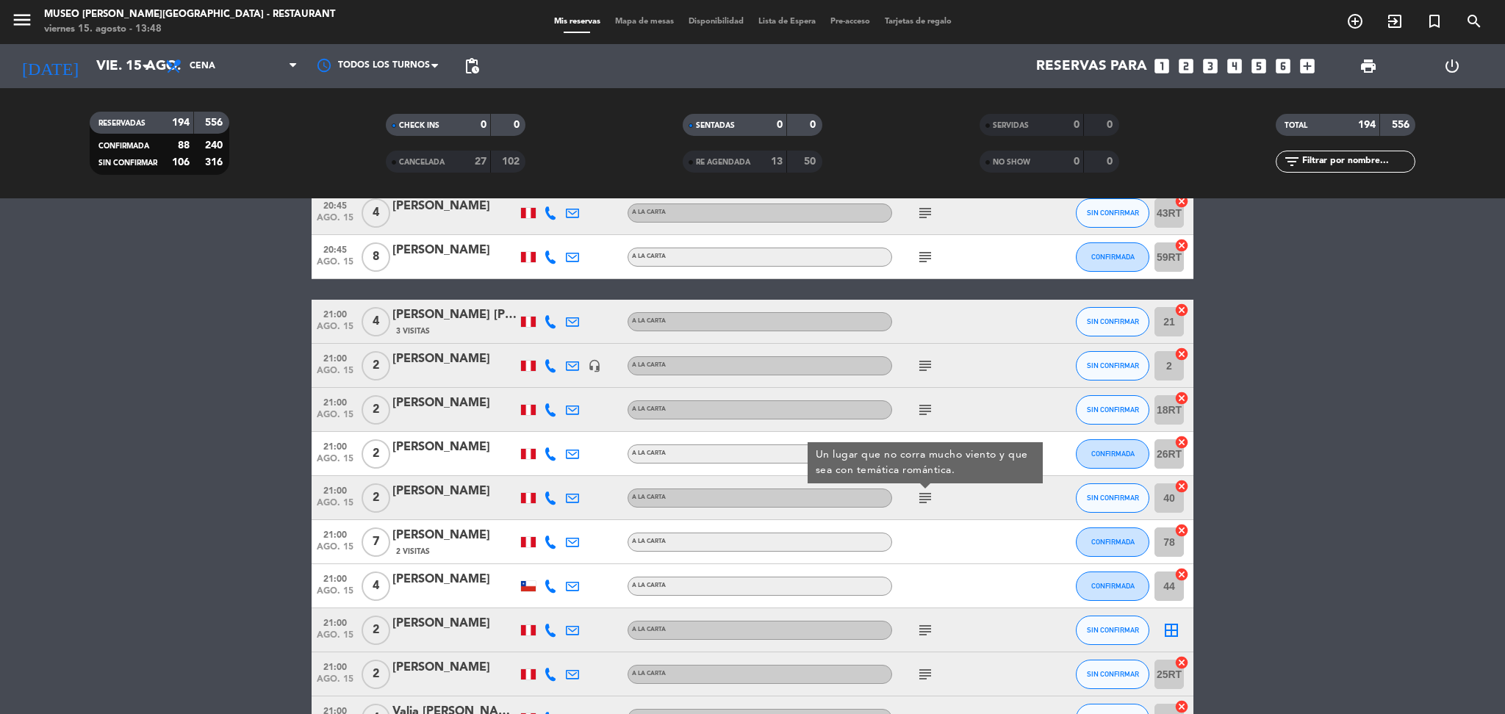
scroll to position [8327, 0]
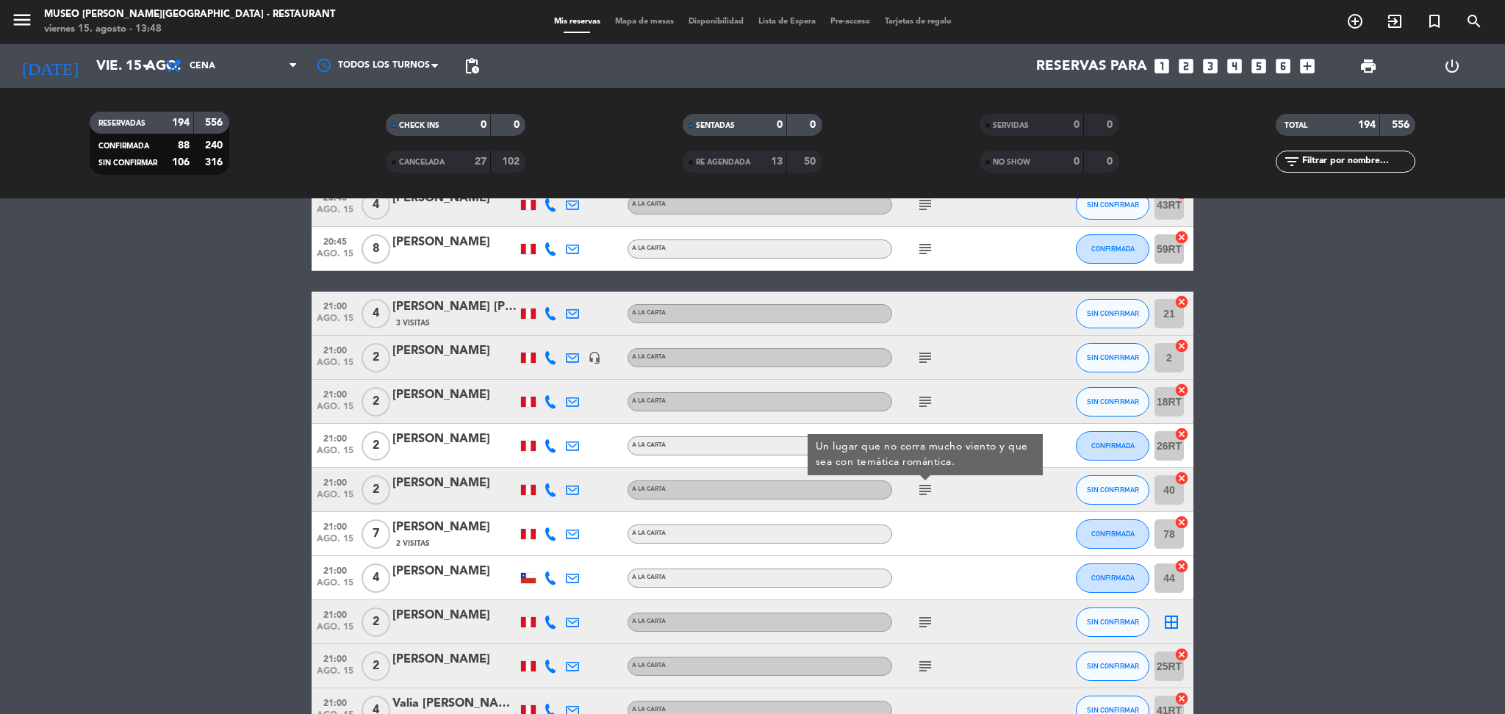
click at [924, 629] on icon "subject" at bounding box center [925, 623] width 18 height 18
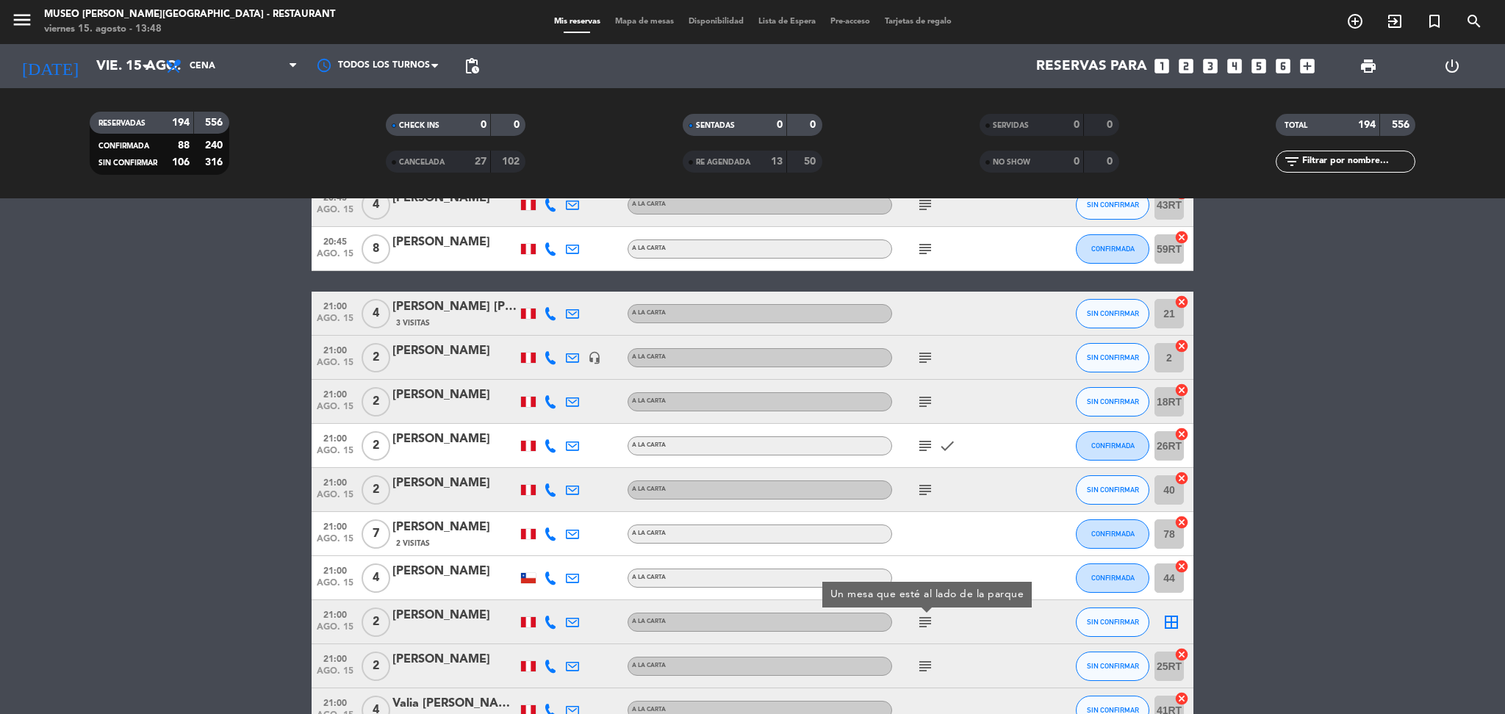
click at [923, 660] on icon "subject" at bounding box center [925, 667] width 18 height 18
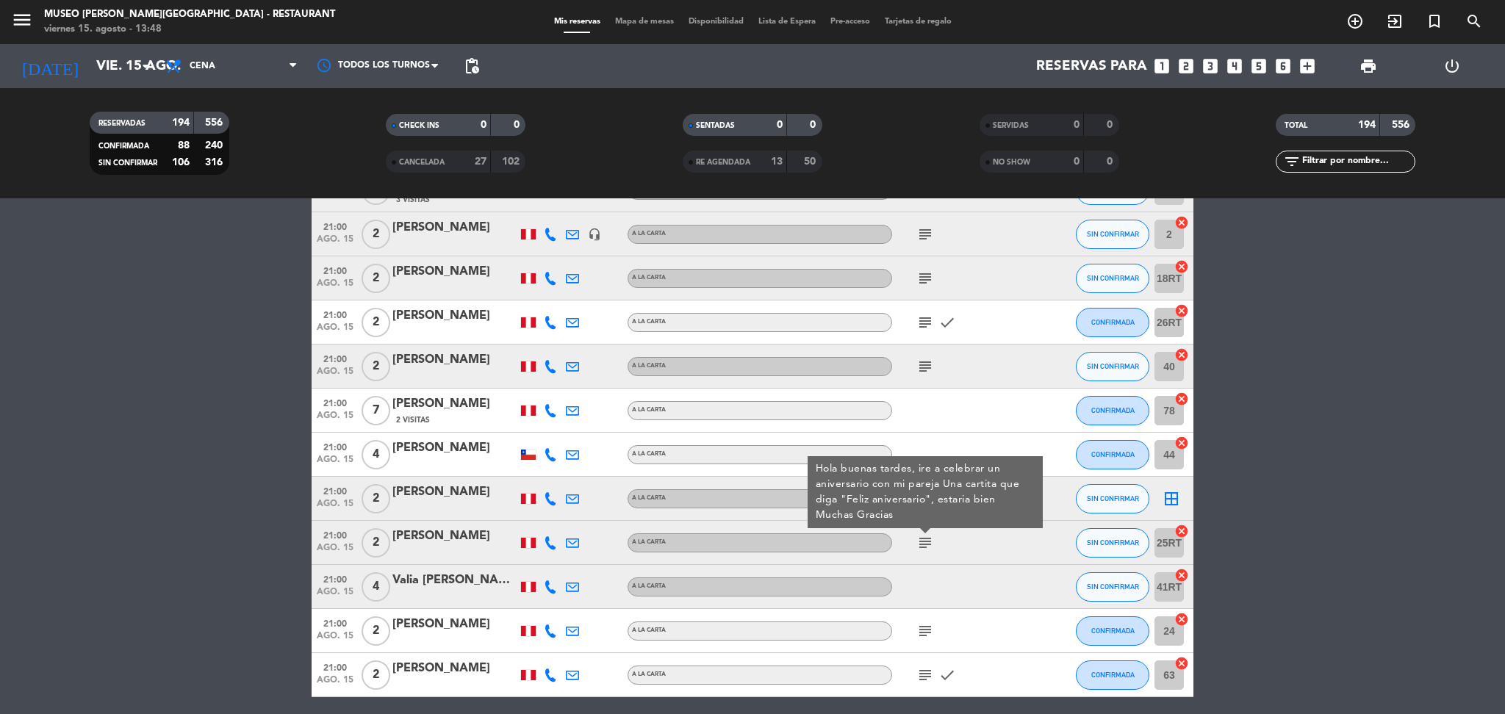
scroll to position [8455, 0]
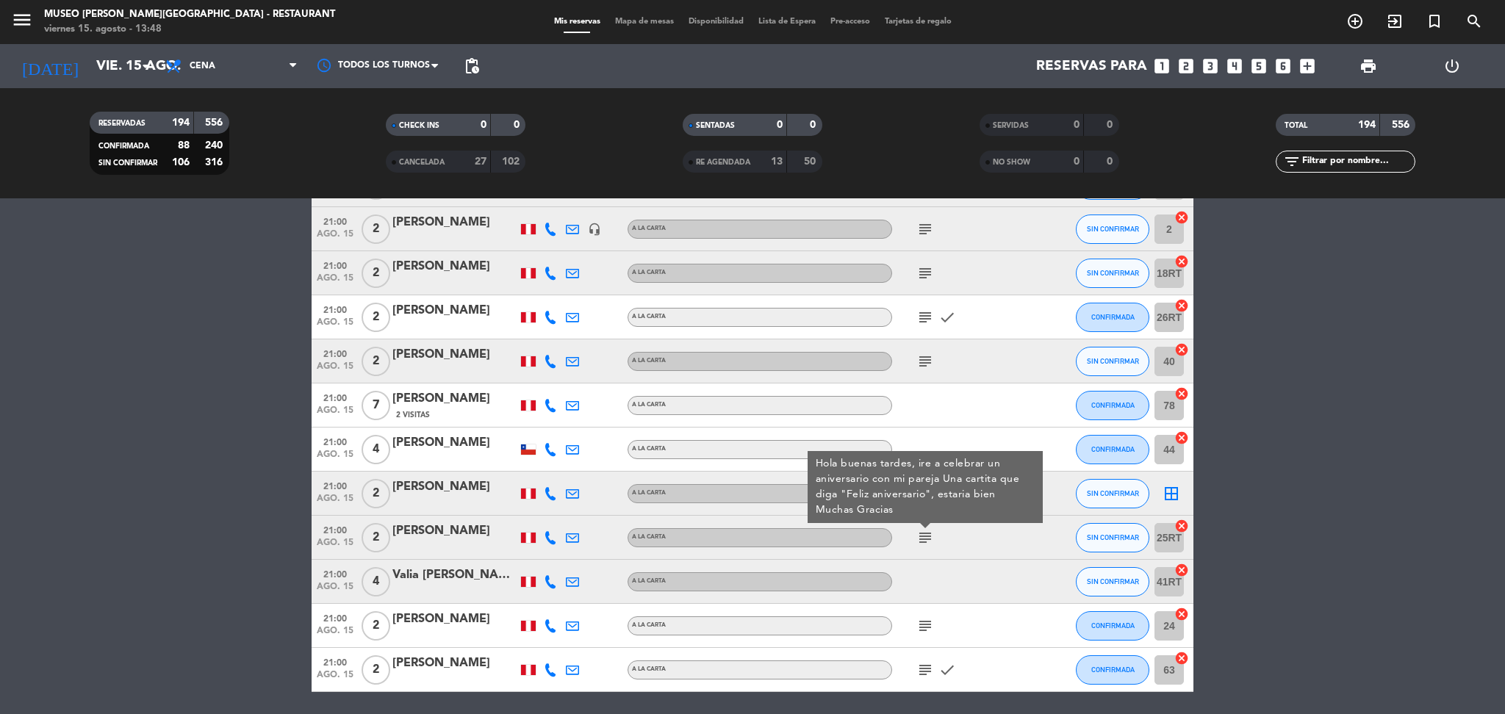
click at [926, 625] on icon "subject" at bounding box center [925, 626] width 18 height 18
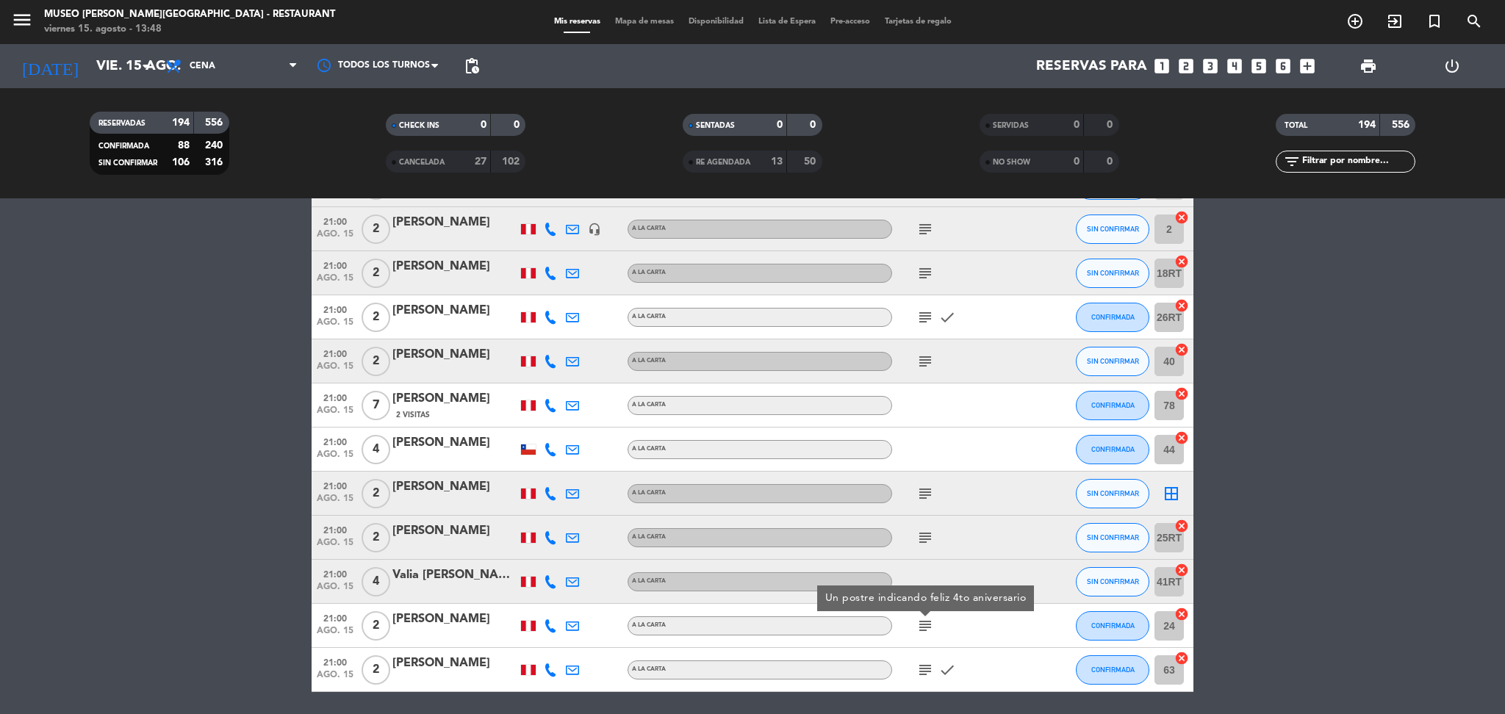
click at [924, 673] on icon "subject" at bounding box center [925, 670] width 18 height 18
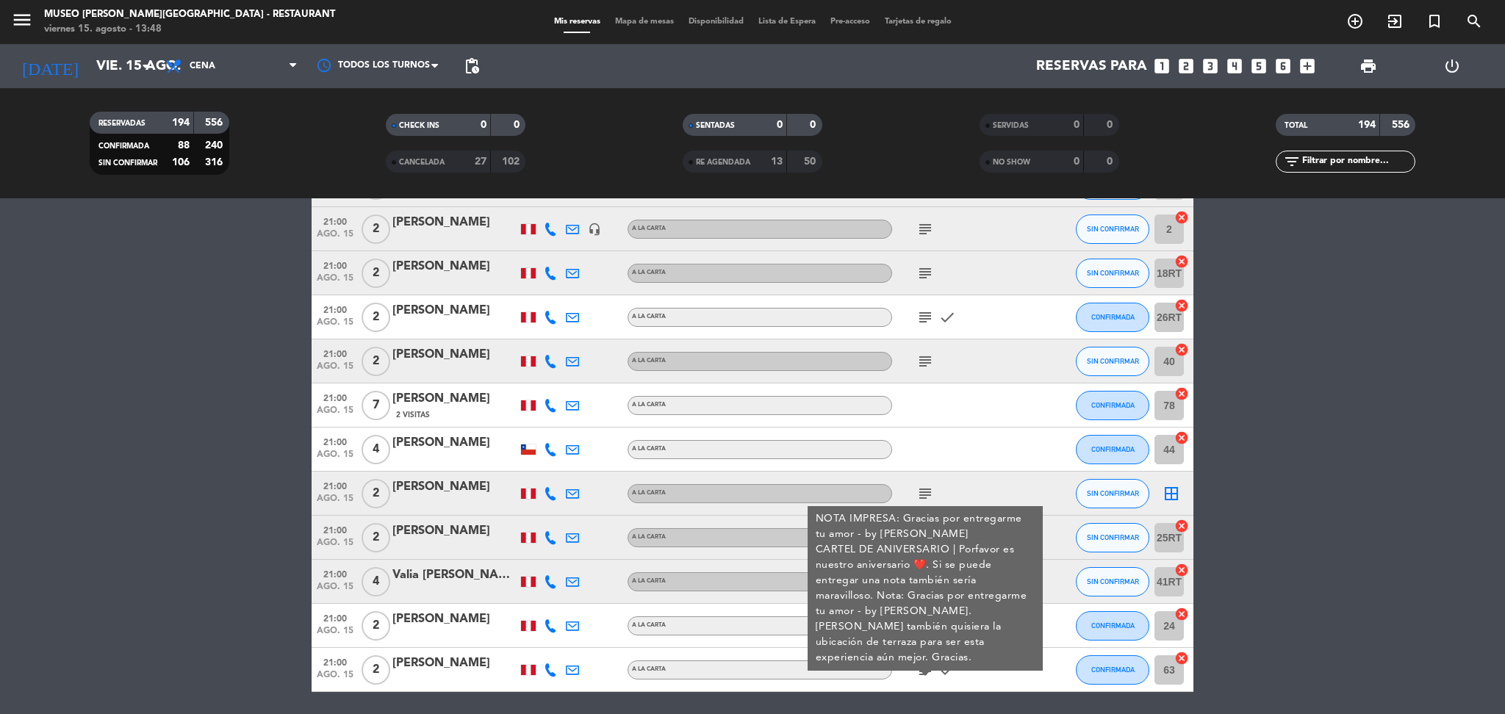
scroll to position [8506, 0]
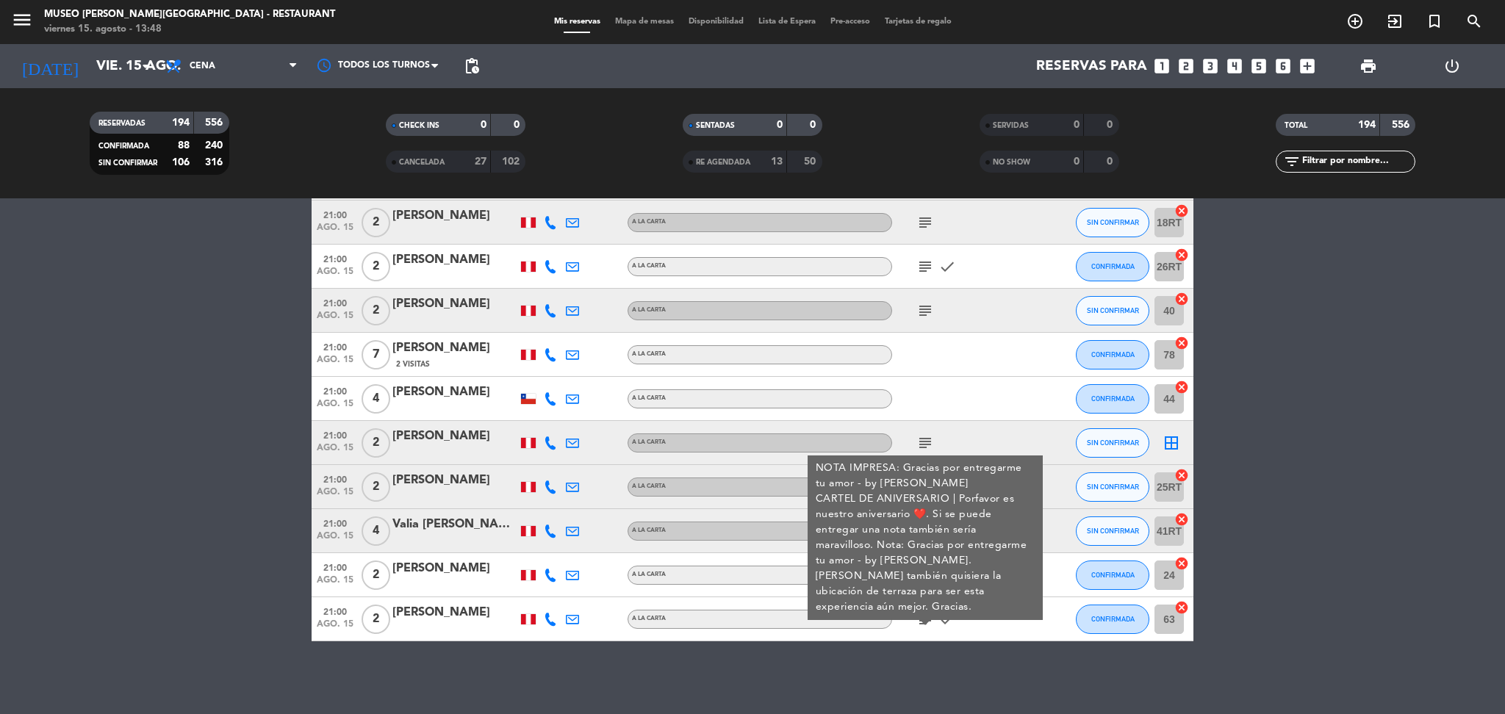
click at [924, 673] on div "No hay notas para este servicio. Haz clic para agregar una 17:00 [DATE] 2 [PERS…" at bounding box center [752, 456] width 1505 height 516
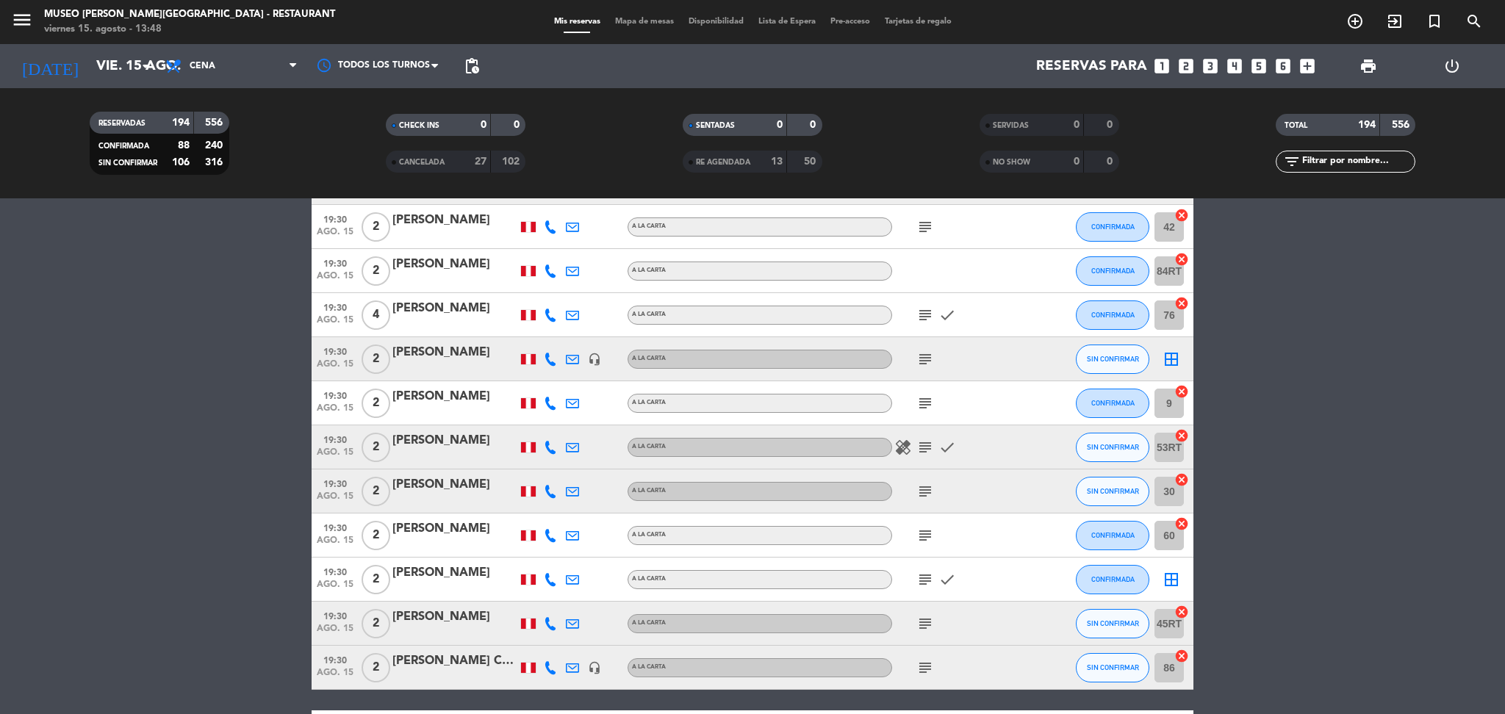
scroll to position [4400, 0]
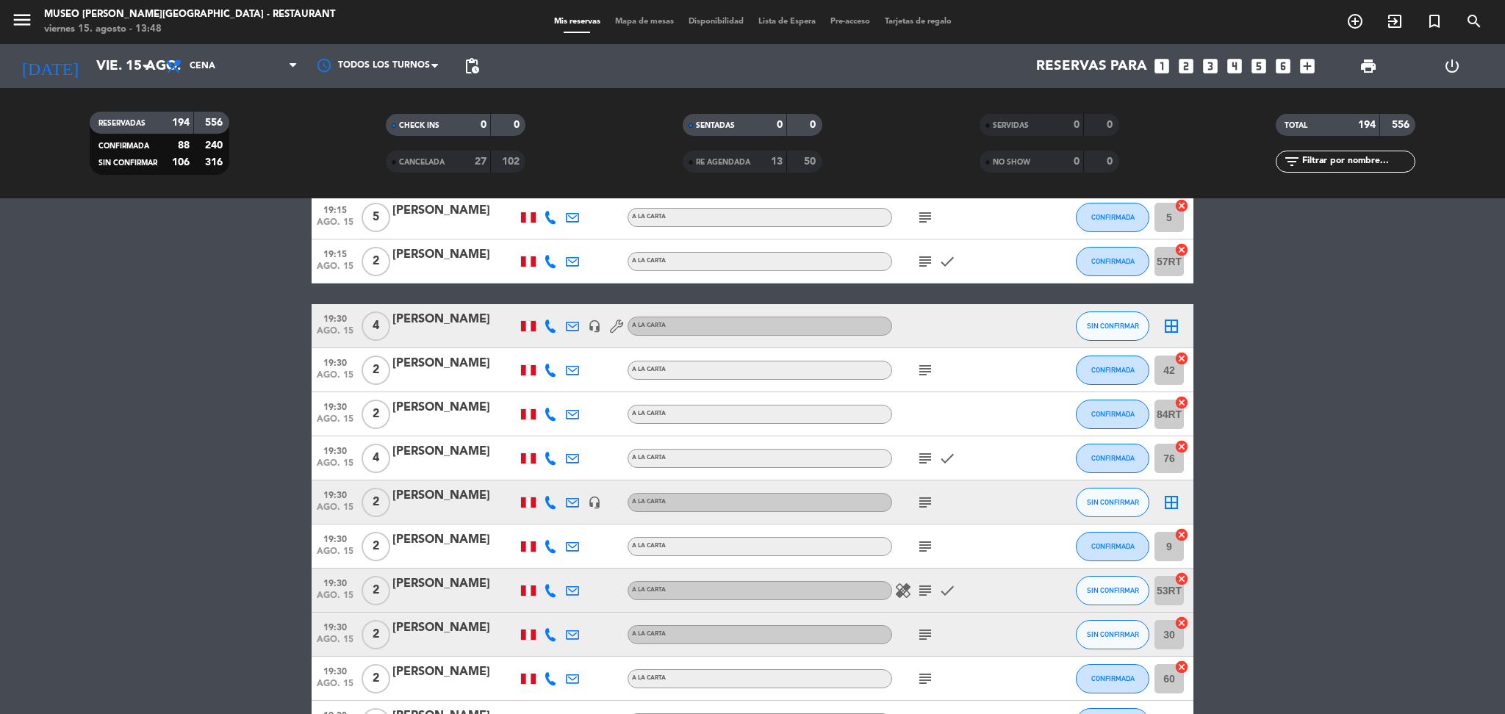
click at [137, 295] on bookings-row "17:00 [DATE] 2 [PERSON_NAME] A la carta SIN CONFIRMAR 9 cancel 17:00 [DATE] 2 […" at bounding box center [752, 307] width 1505 height 8882
click at [1373, 65] on span "print" at bounding box center [1368, 66] width 18 height 18
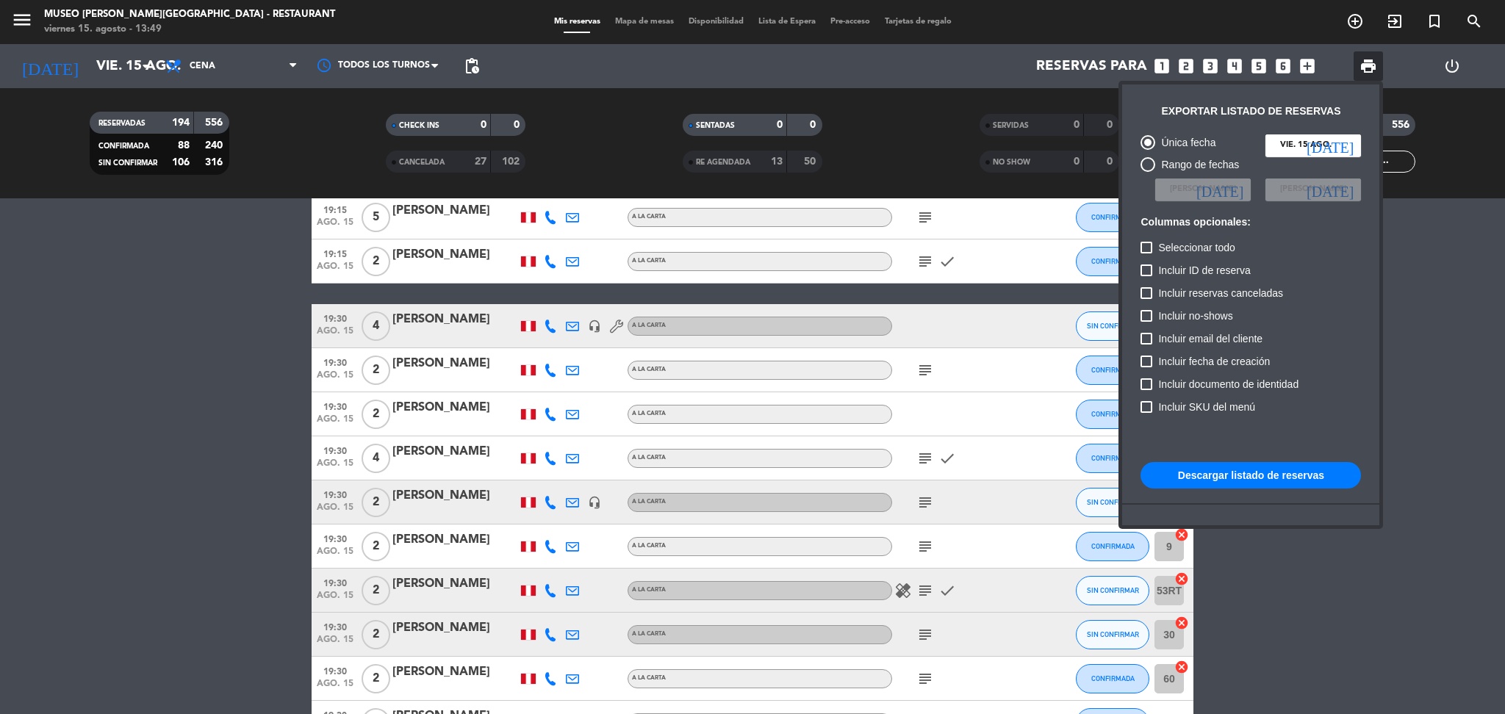
click at [1273, 481] on button "Descargar listado de reservas" at bounding box center [1250, 475] width 220 height 26
click at [622, 178] on div at bounding box center [752, 357] width 1505 height 714
